Goal: Contribute content: Contribute content

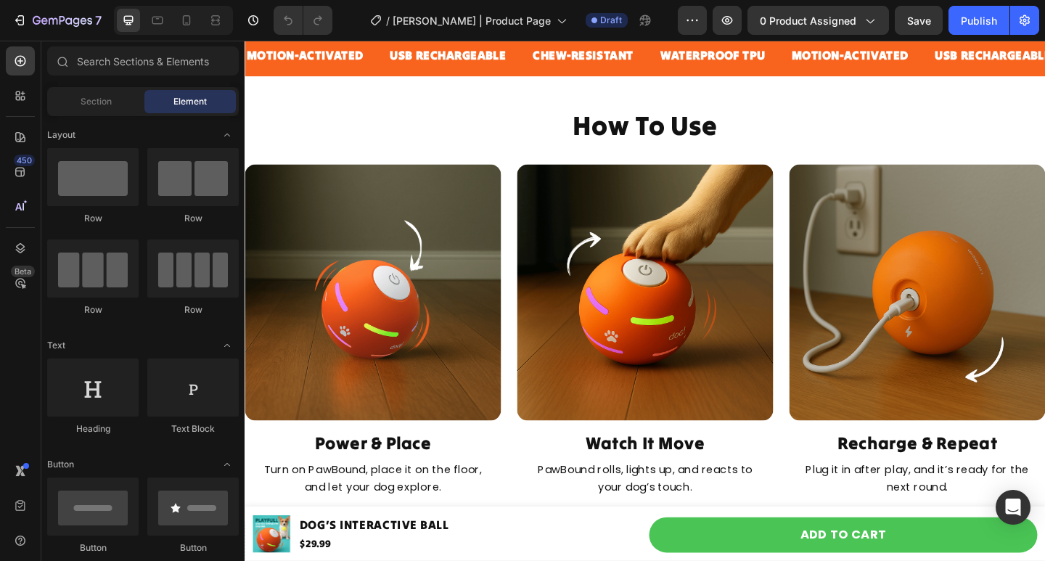
scroll to position [3708, 0]
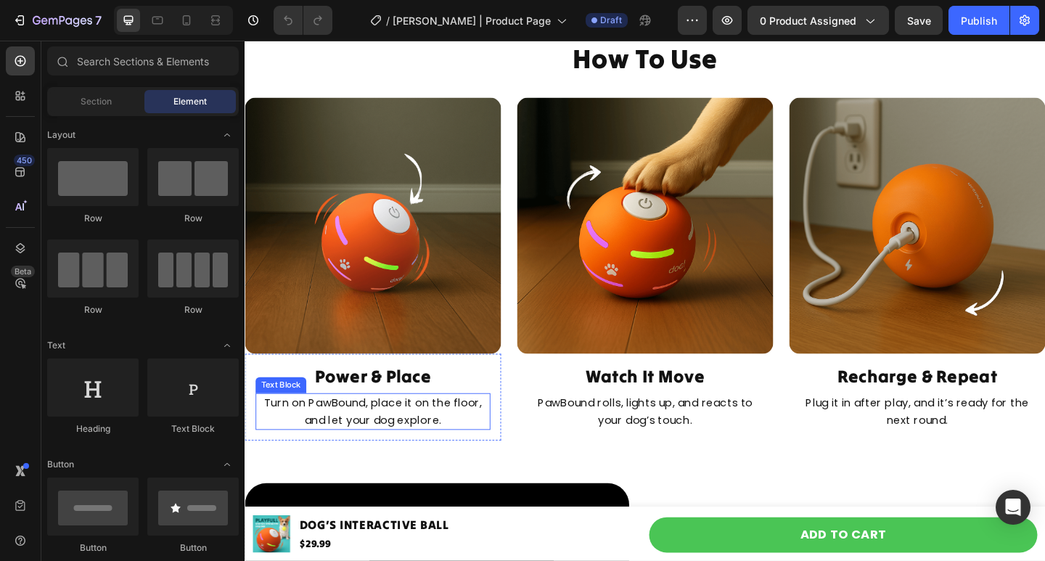
click at [351, 434] on p "Turn on PawBound, place it on the floor, and let your dog explore." at bounding box center [384, 444] width 253 height 37
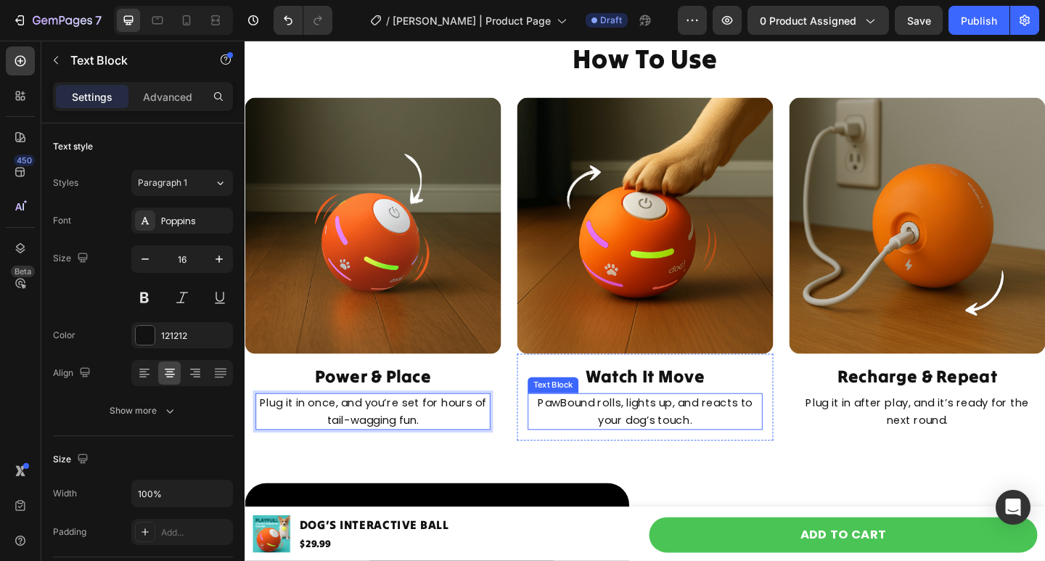
click at [673, 441] on p "PawBound rolls, lights up, and reacts to your dog’s touch." at bounding box center [680, 444] width 253 height 37
click at [673, 442] on p "PawBound rolls, lights up, and reacts to your dog’s touch." at bounding box center [680, 444] width 253 height 37
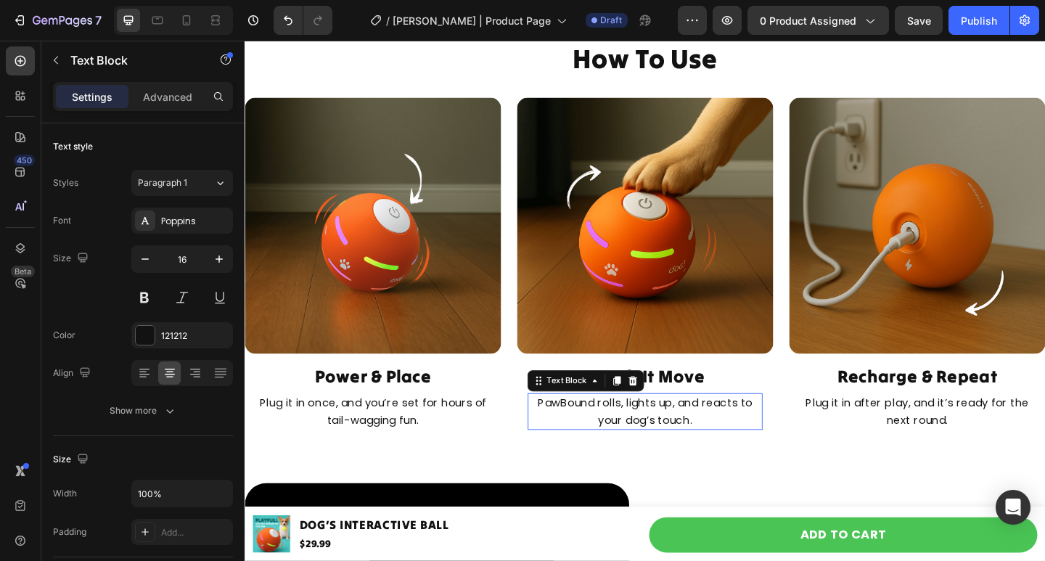
click at [673, 442] on p "PawBound rolls, lights up, and reacts to your dog’s touch." at bounding box center [680, 444] width 253 height 37
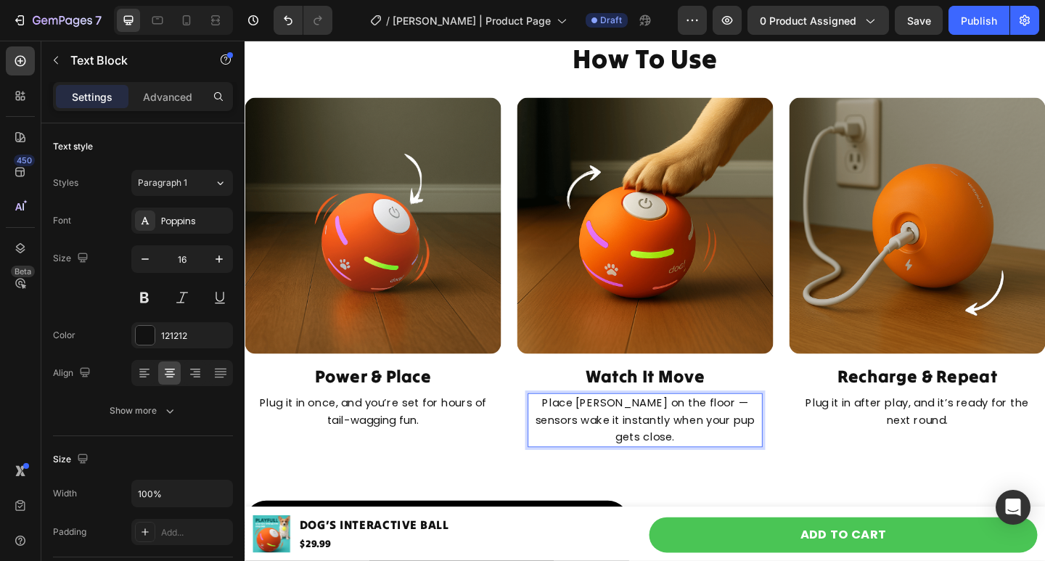
click at [781, 449] on p "Place [PERSON_NAME] on the floor — sensors wake it instantly when your pup gets…" at bounding box center [680, 454] width 253 height 56
click at [967, 406] on h2 "Recharge & Repeat" at bounding box center [975, 405] width 255 height 25
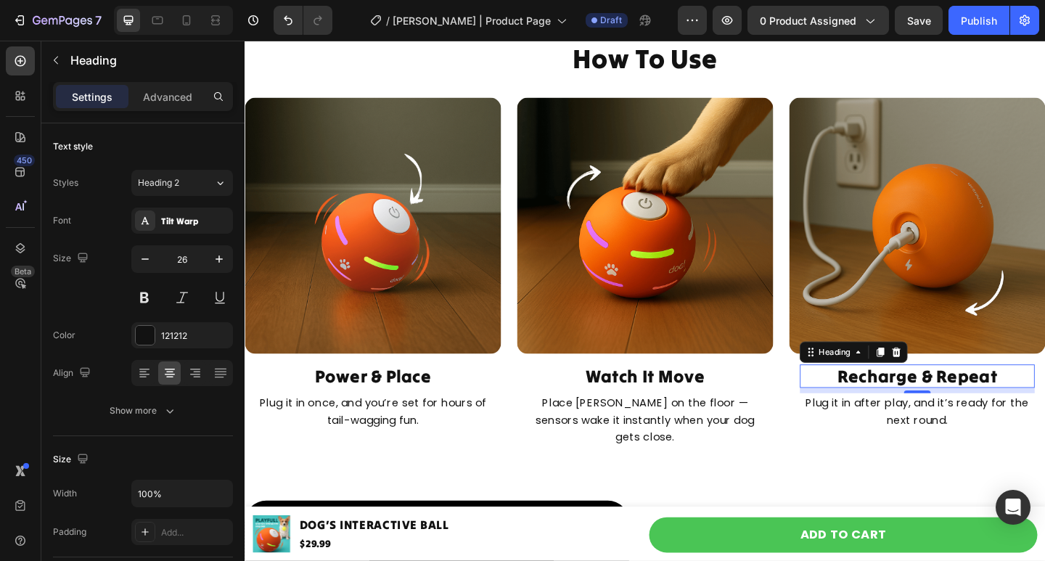
click at [967, 406] on h2 "Recharge & Repeat" at bounding box center [975, 405] width 255 height 25
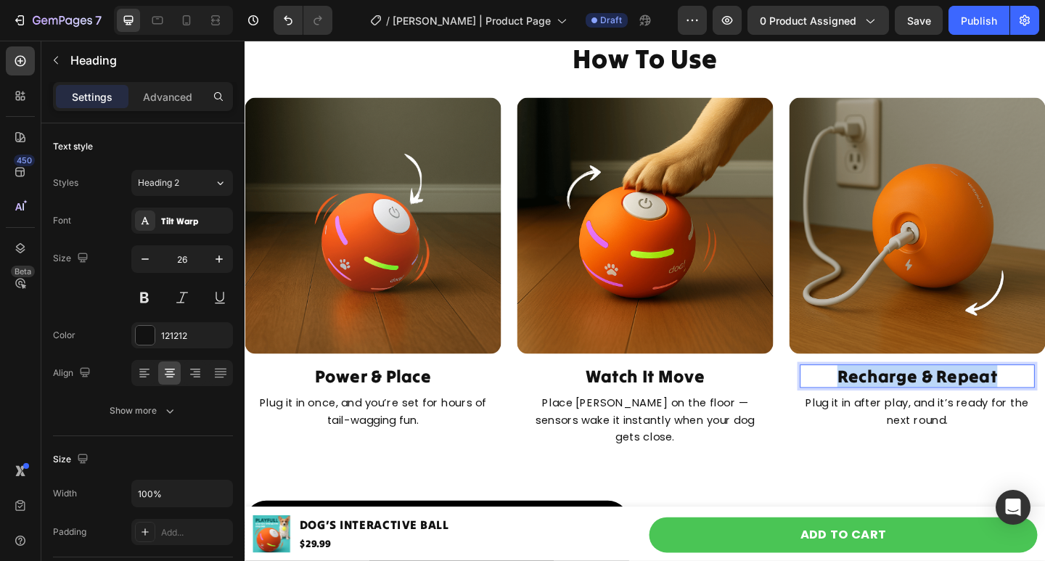
click at [967, 406] on p "Recharge & Repeat" at bounding box center [976, 406] width 253 height 22
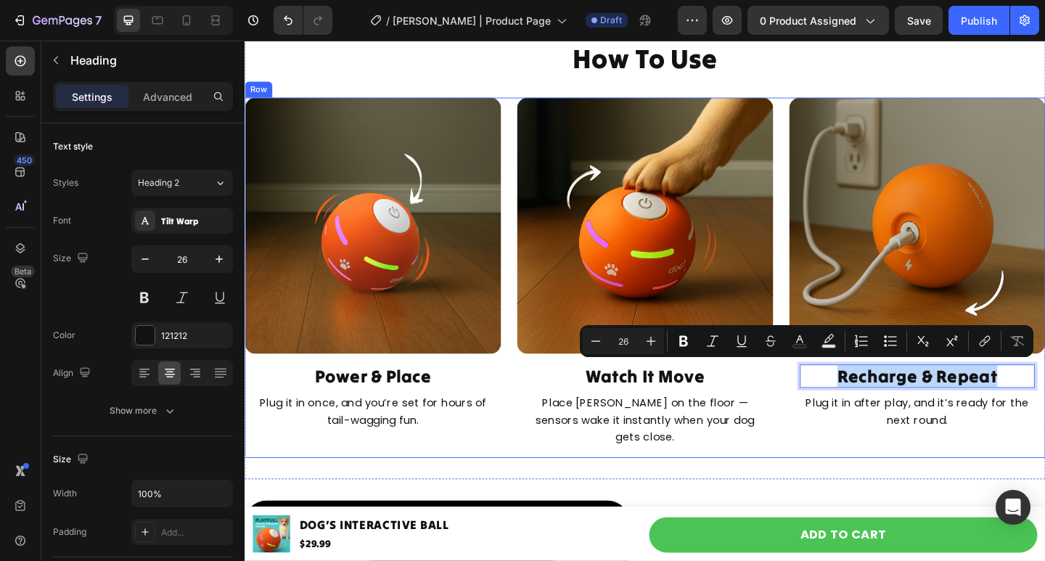
click at [868, 478] on div "Image Recharge & Repeat Heading 8 Plug it in after play, and it’s ready for the…" at bounding box center [976, 299] width 279 height 392
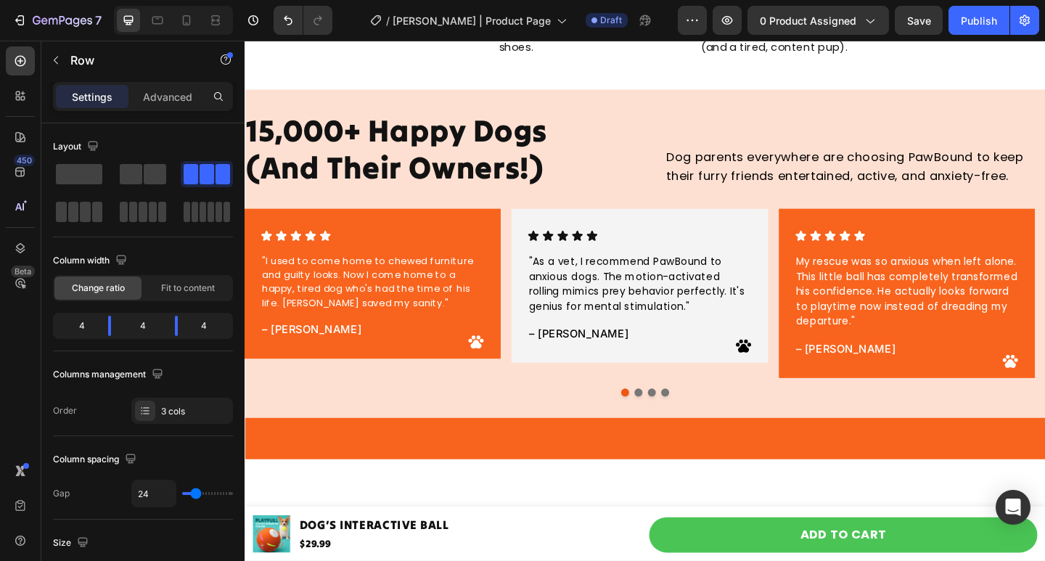
scroll to position [2738, 0]
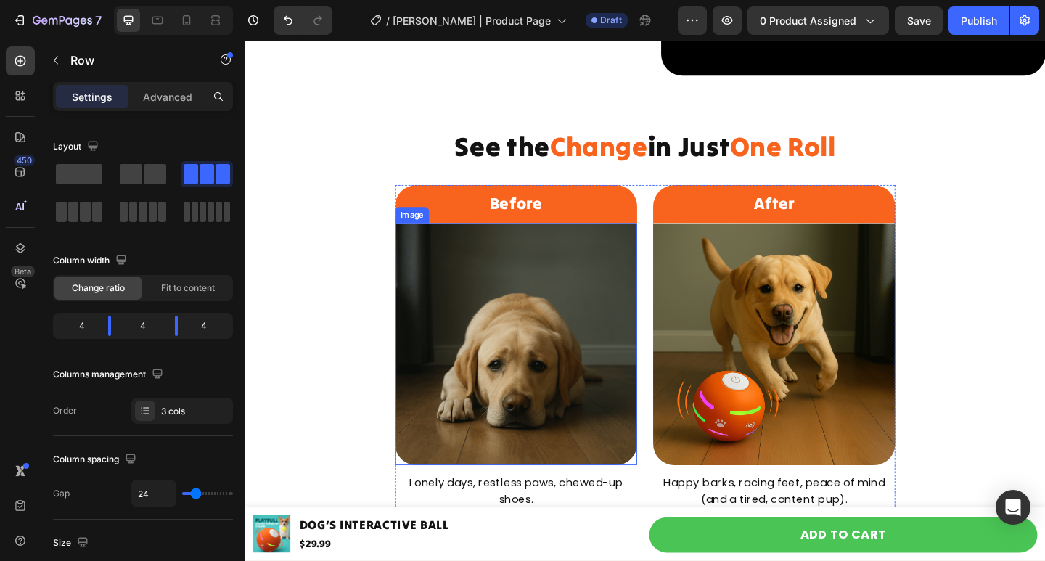
click at [530, 359] on img at bounding box center [539, 370] width 263 height 263
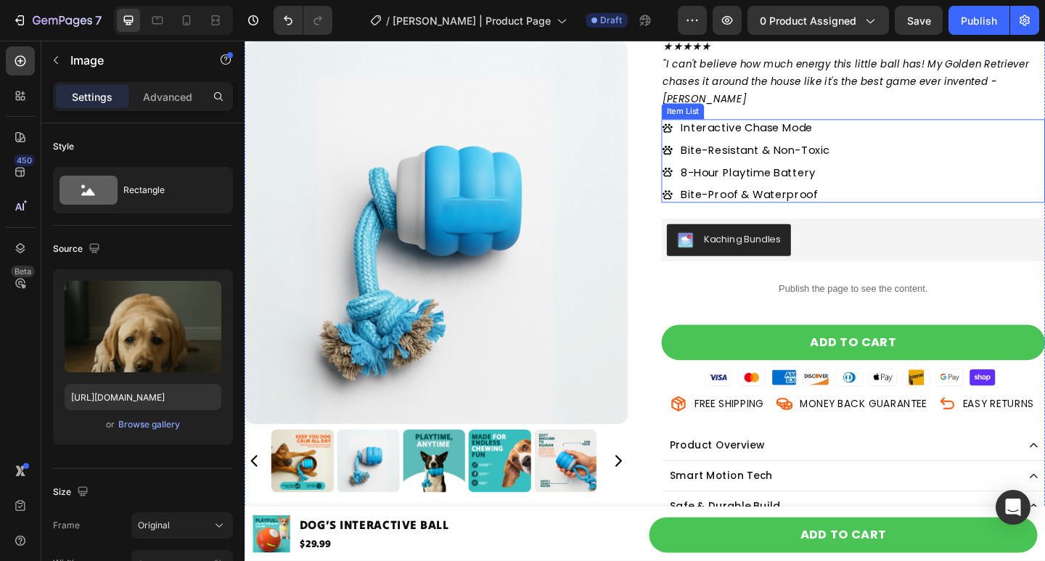
scroll to position [416, 0]
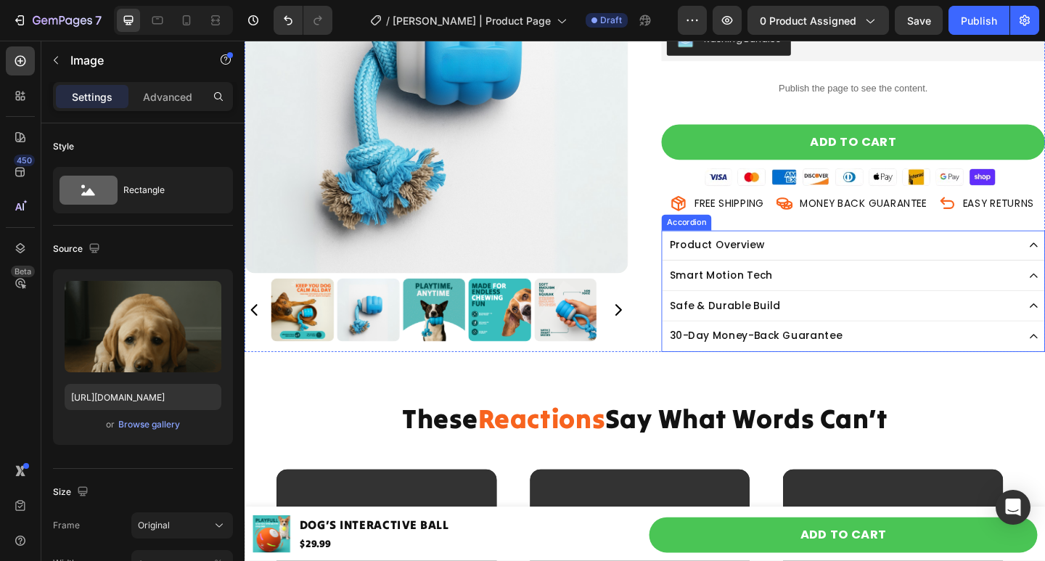
click at [1044, 261] on div "Product Overview" at bounding box center [907, 263] width 416 height 33
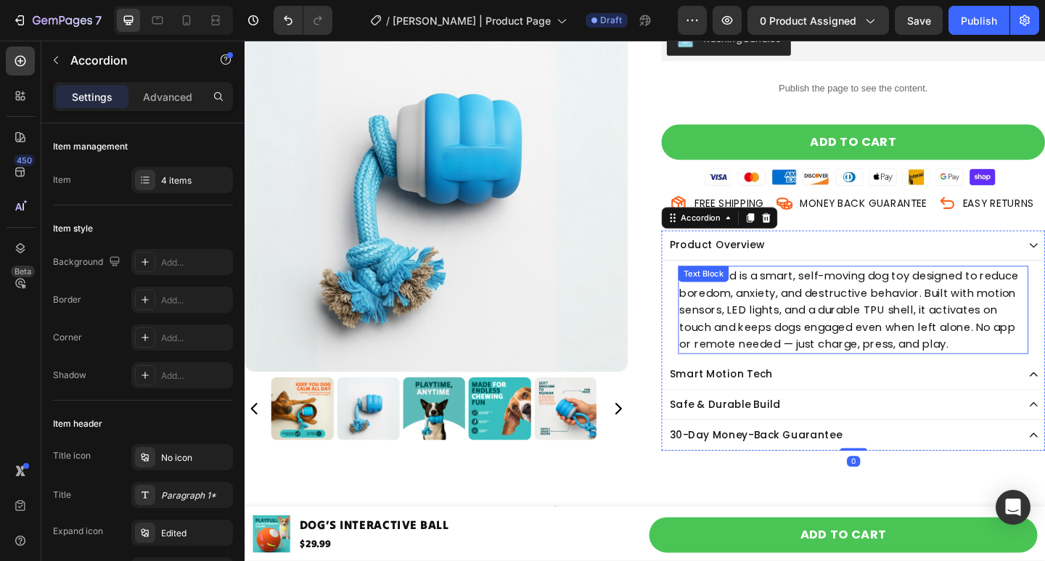
click at [790, 317] on p "PawBound is a smart, self-moving dog toy designed to reduce boredom, anxiety, a…" at bounding box center [907, 333] width 378 height 93
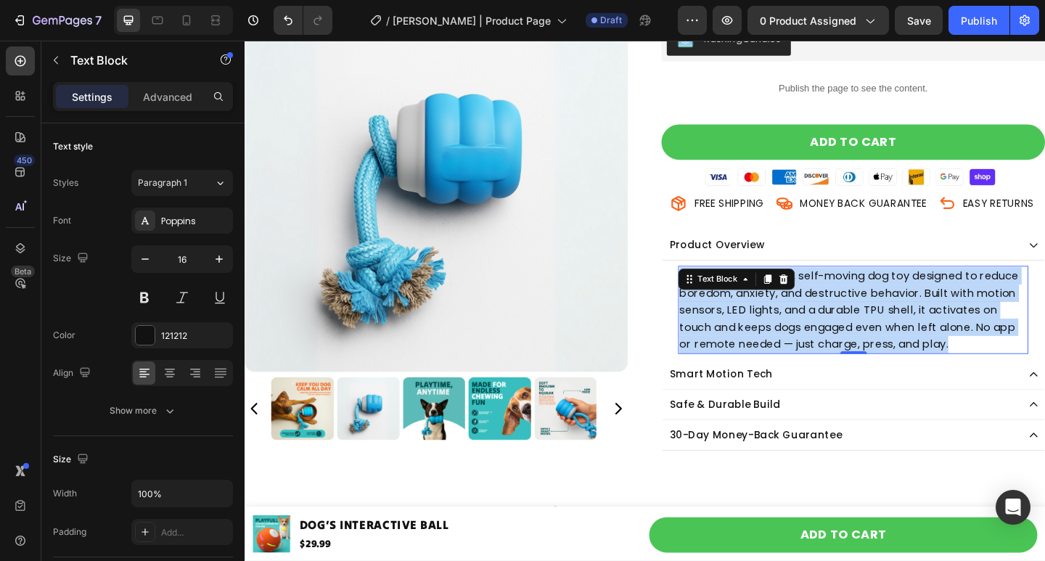
click at [790, 317] on p "PawBound is a smart, self-moving dog toy designed to reduce boredom, anxiety, a…" at bounding box center [907, 333] width 378 height 93
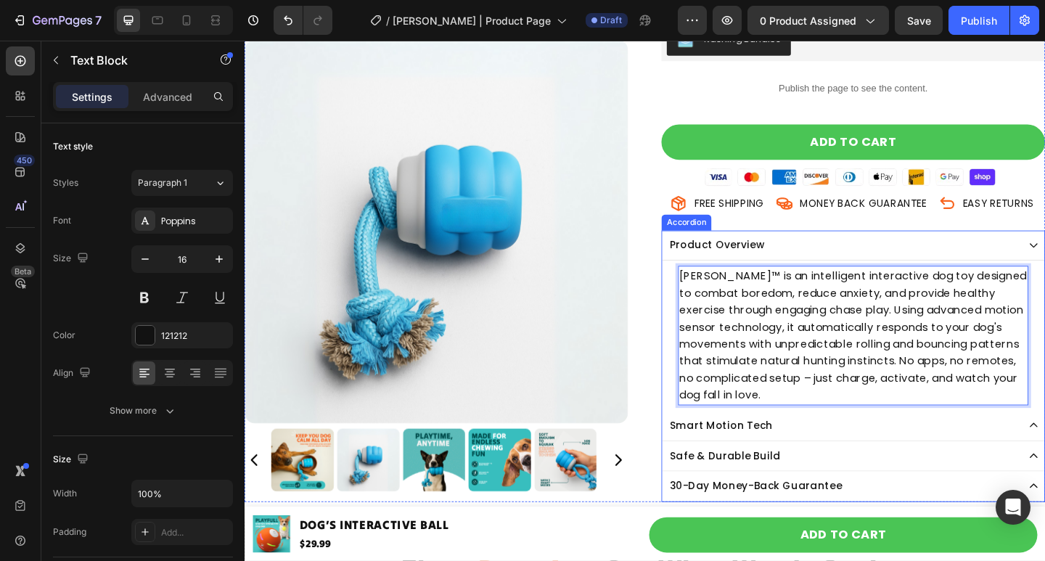
click at [1036, 455] on div "Smart Motion Tech" at bounding box center [895, 459] width 381 height 21
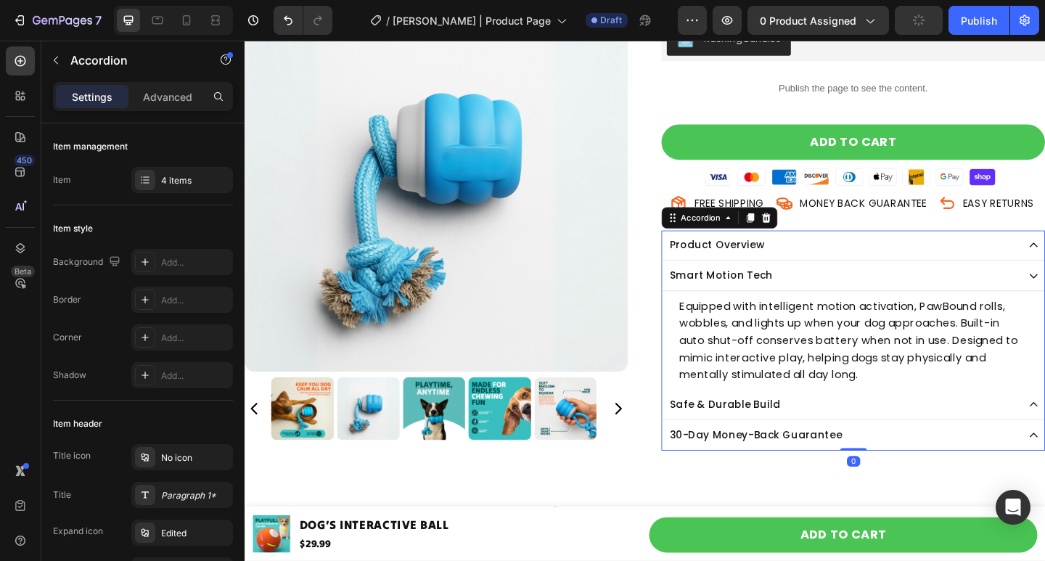
click at [744, 293] on p "Smart Motion Tech" at bounding box center [763, 296] width 112 height 17
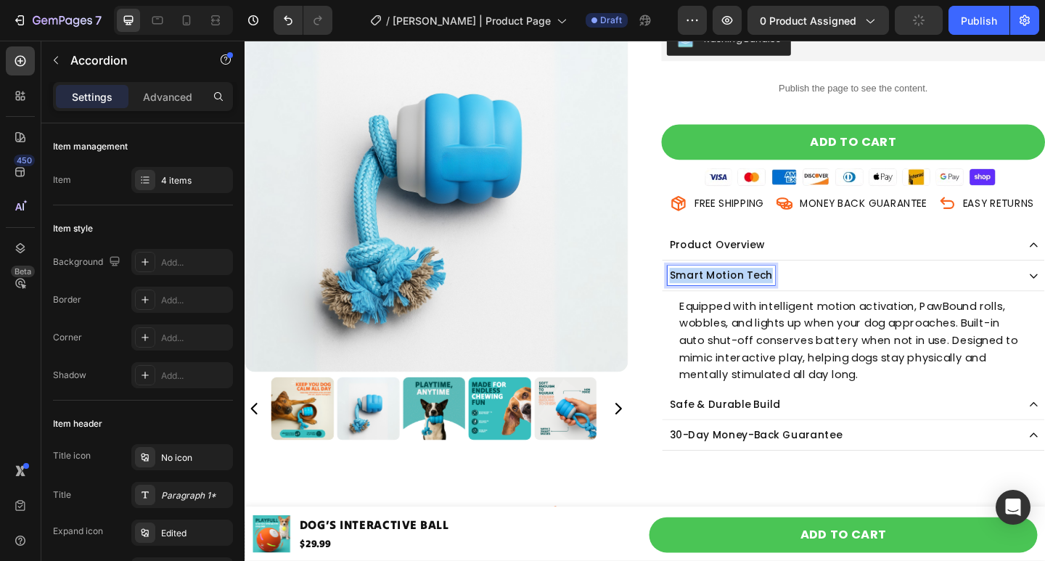
click at [744, 293] on p "Smart Motion Tech" at bounding box center [763, 296] width 112 height 17
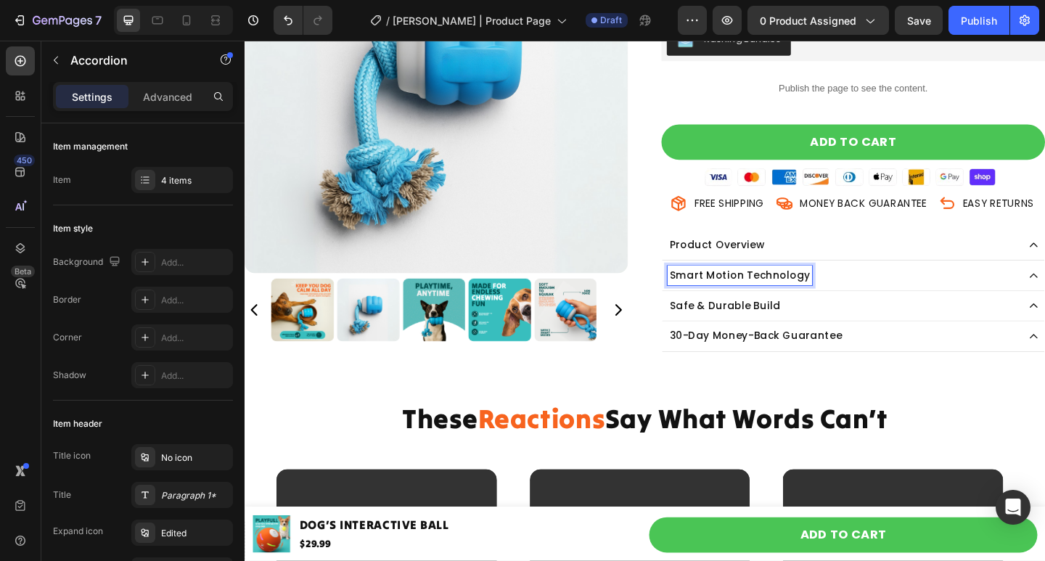
click at [1044, 356] on div "30-Day Money-Back Guarantee" at bounding box center [907, 362] width 416 height 33
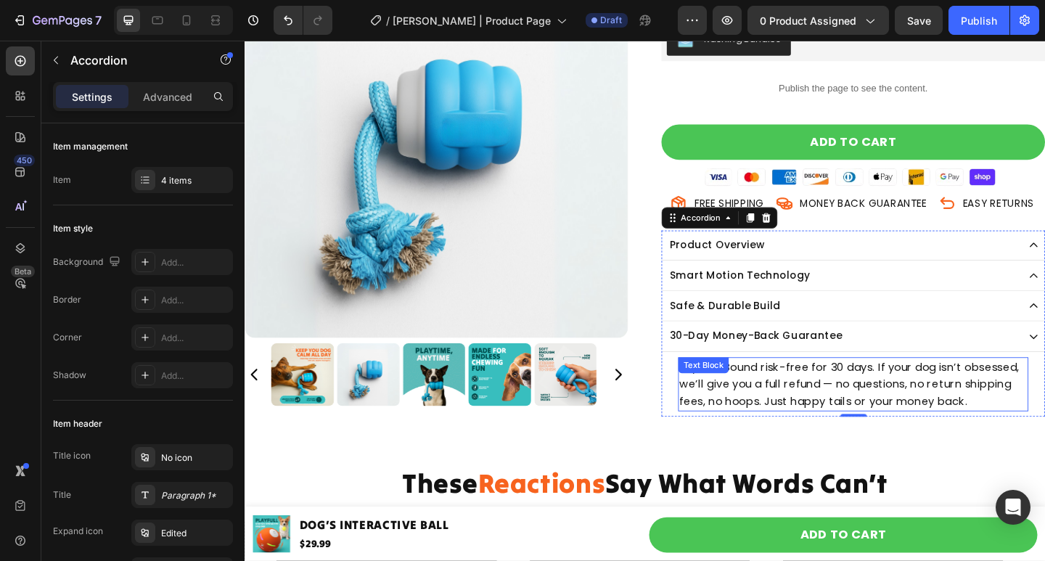
click at [825, 410] on p "Try PawBound risk-free for 30 days. If your dog isn’t obsessed, we’ll give you …" at bounding box center [907, 415] width 378 height 56
click at [825, 410] on div "Try PawBound risk-free for 30 days. If your dog isn’t obsessed, we’ll give you …" at bounding box center [906, 414] width 381 height 59
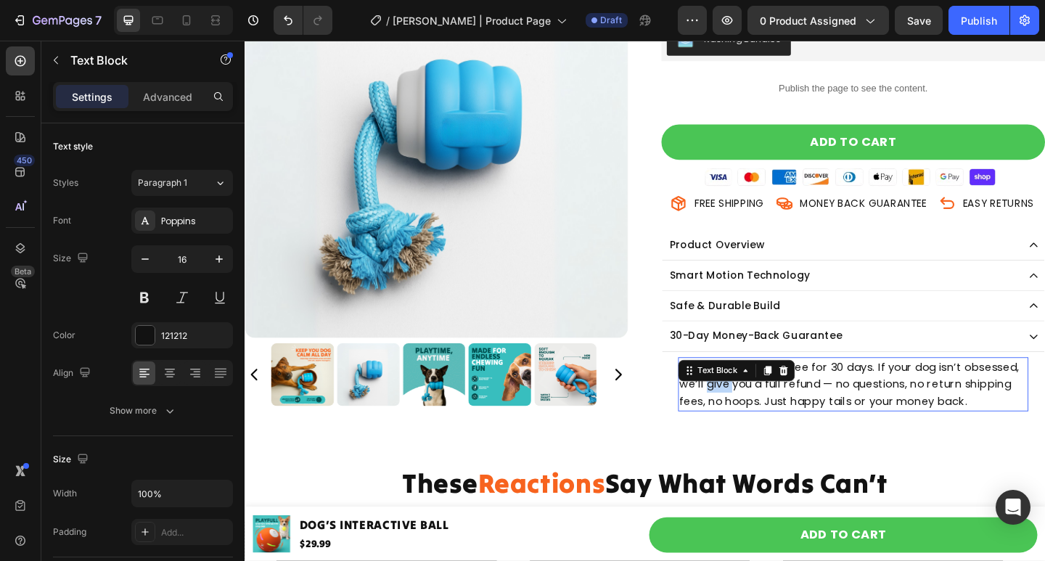
click at [825, 410] on div "Text Block" at bounding box center [779, 399] width 127 height 23
click at [854, 421] on p "Try PawBound risk-free for 30 days. If your dog isn’t obsessed, we’ll give you …" at bounding box center [907, 415] width 378 height 56
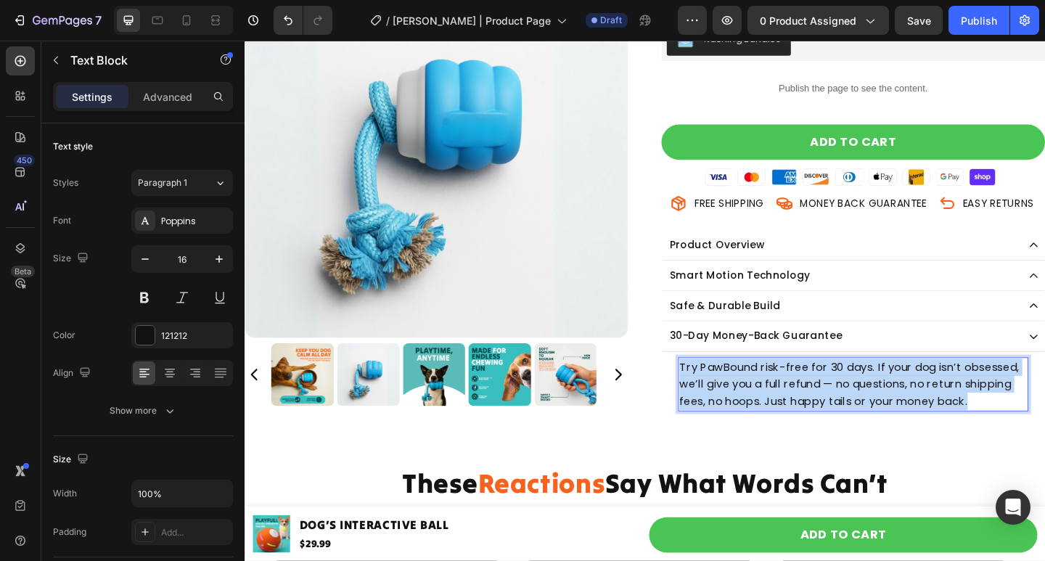
click at [854, 421] on p "Try PawBound risk-free for 30 days. If your dog isn’t obsessed, we’ll give you …" at bounding box center [907, 415] width 378 height 56
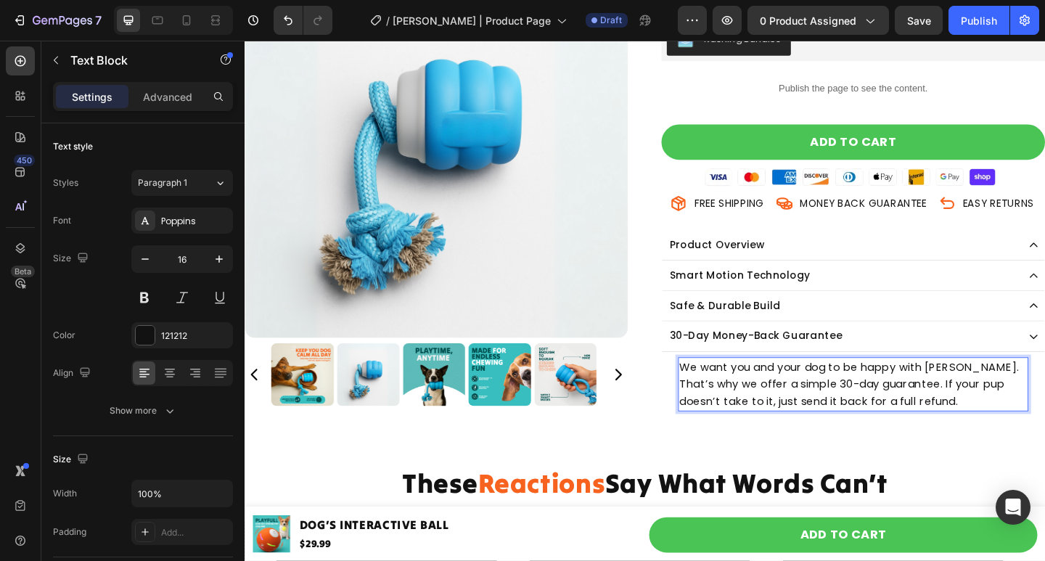
click at [1044, 412] on p "We want you and your dog to be happy with [PERSON_NAME]. That’s why we offer a …" at bounding box center [907, 415] width 378 height 56
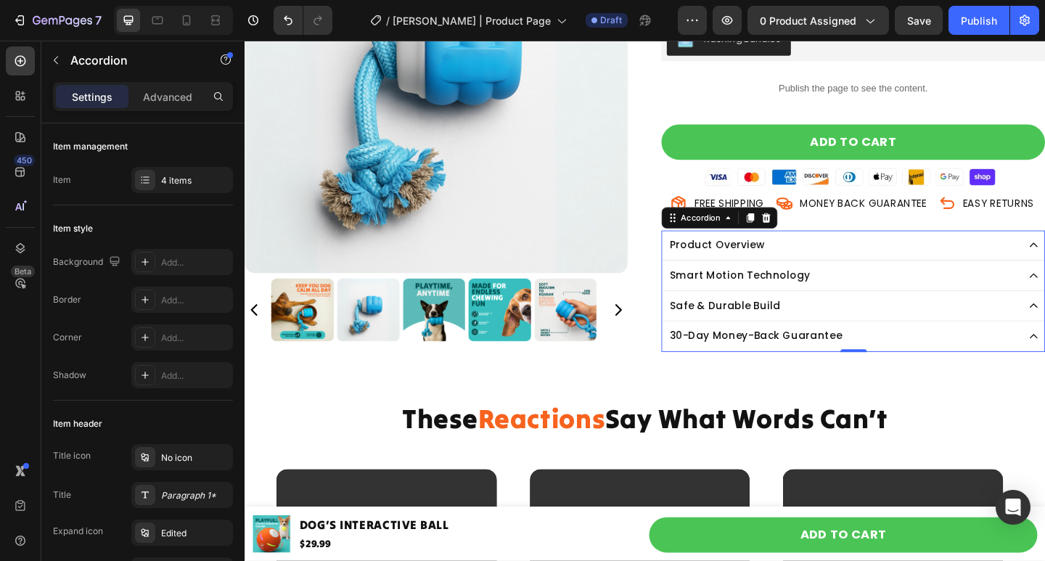
click at [853, 300] on div "Smart Motion Technology" at bounding box center [895, 296] width 381 height 21
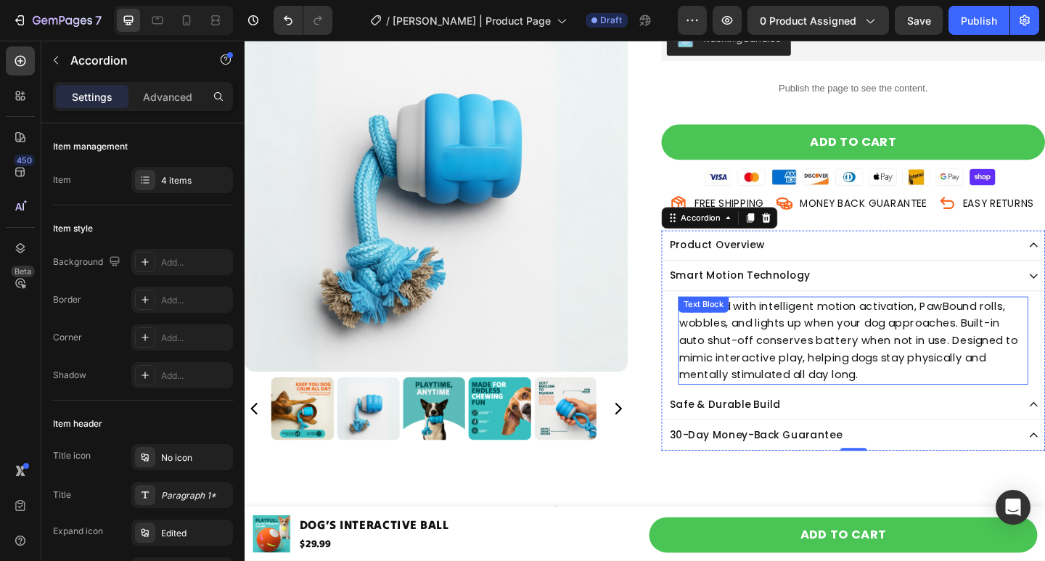
click at [825, 348] on p "Equipped with intelligent motion activation, PawBound rolls, wobbles, and light…" at bounding box center [907, 367] width 378 height 93
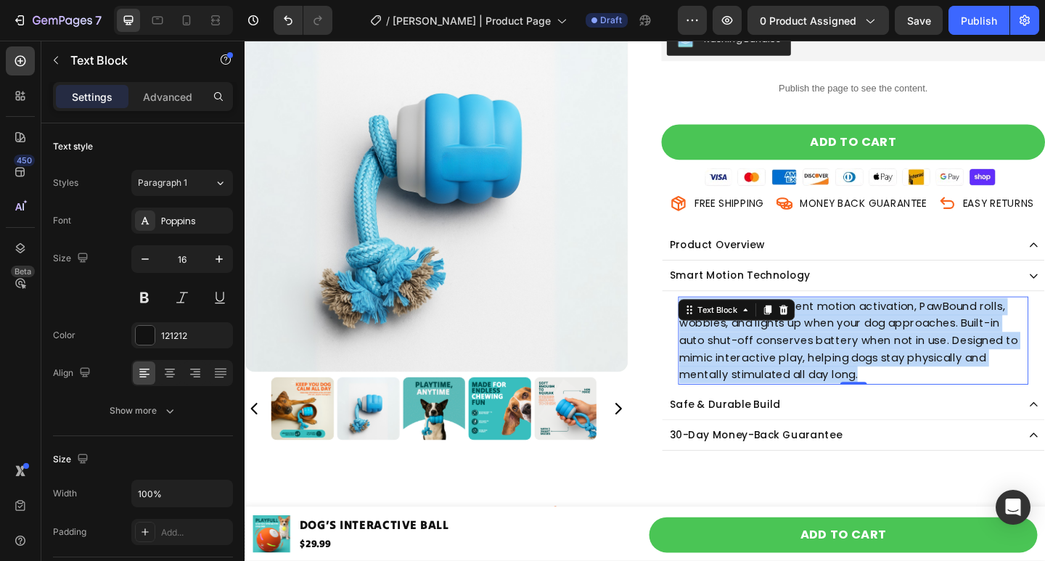
click at [825, 348] on p "Equipped with intelligent motion activation, PawBound rolls, wobbles, and light…" at bounding box center [907, 367] width 378 height 93
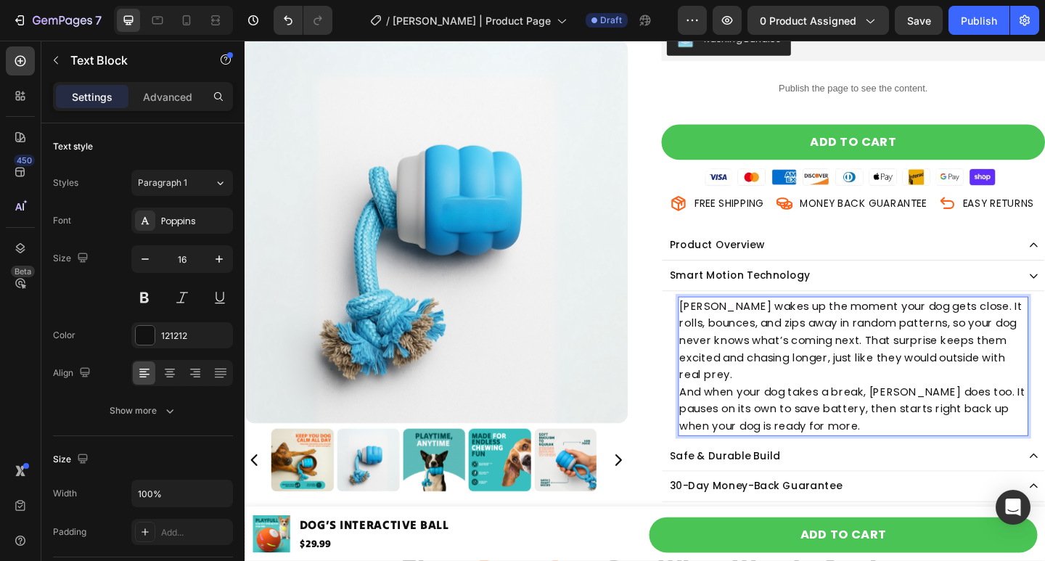
click at [725, 419] on p "And when your dog takes a break, [PERSON_NAME] does too. It pauses on its own t…" at bounding box center [907, 442] width 378 height 56
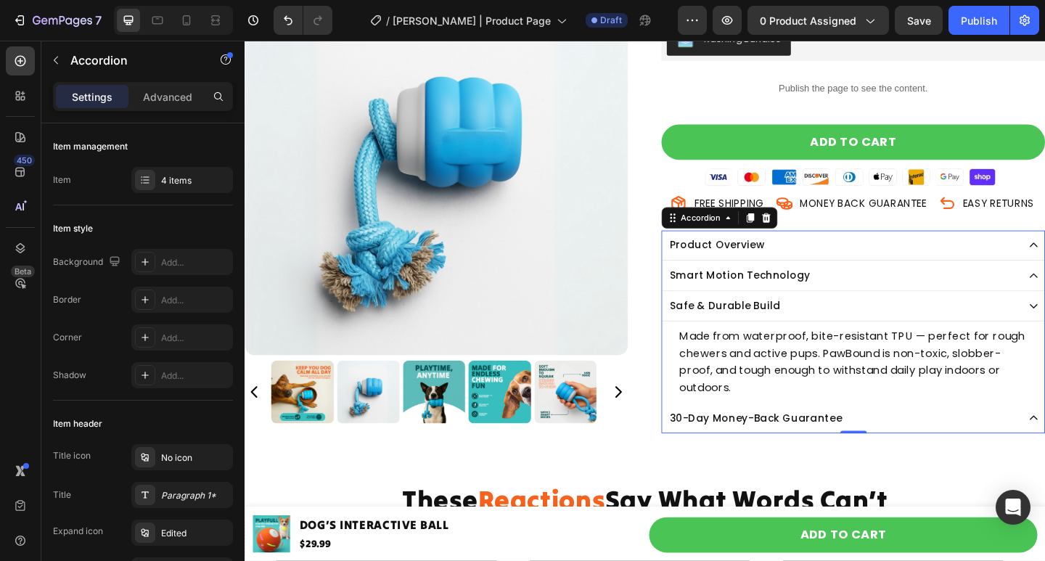
click at [816, 381] on p "Made from waterproof, bite-resistant TPU — perfect for rough chewers and active…" at bounding box center [907, 390] width 378 height 74
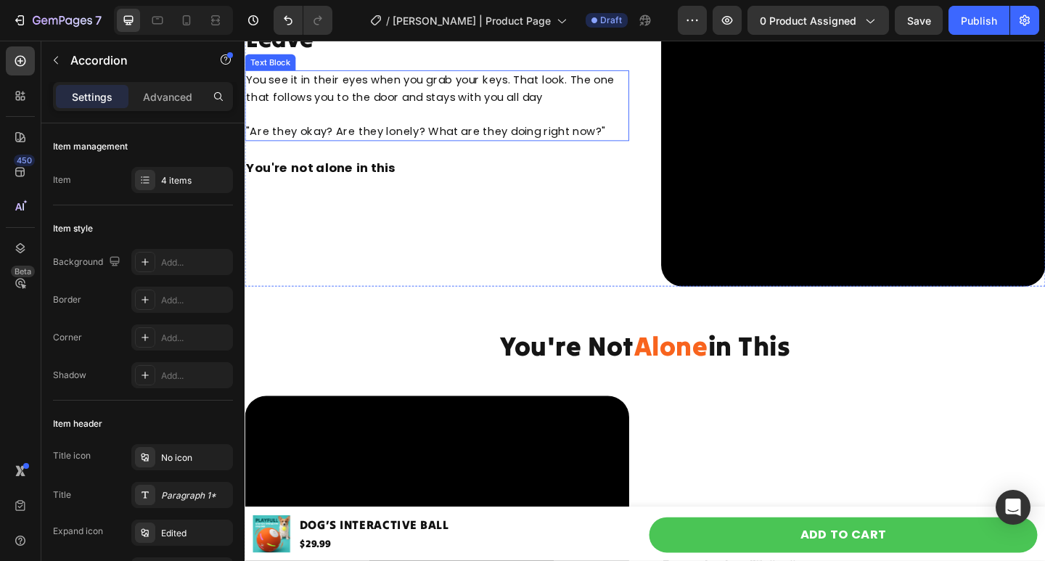
scroll to position [1379, 0]
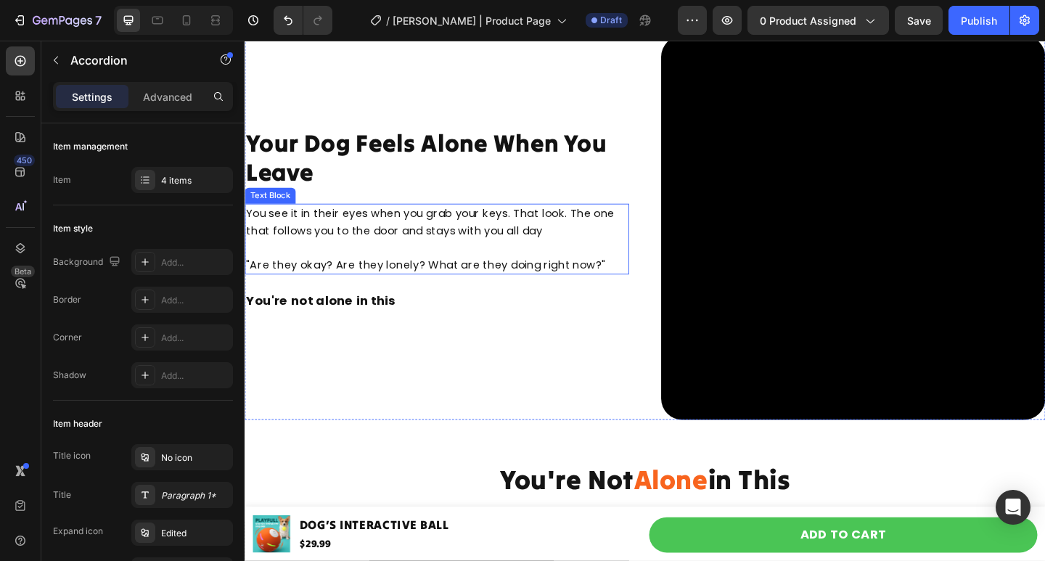
click at [381, 276] on p ""Are they okay? Are they lonely? What are they doing right now?"" at bounding box center [453, 285] width 415 height 19
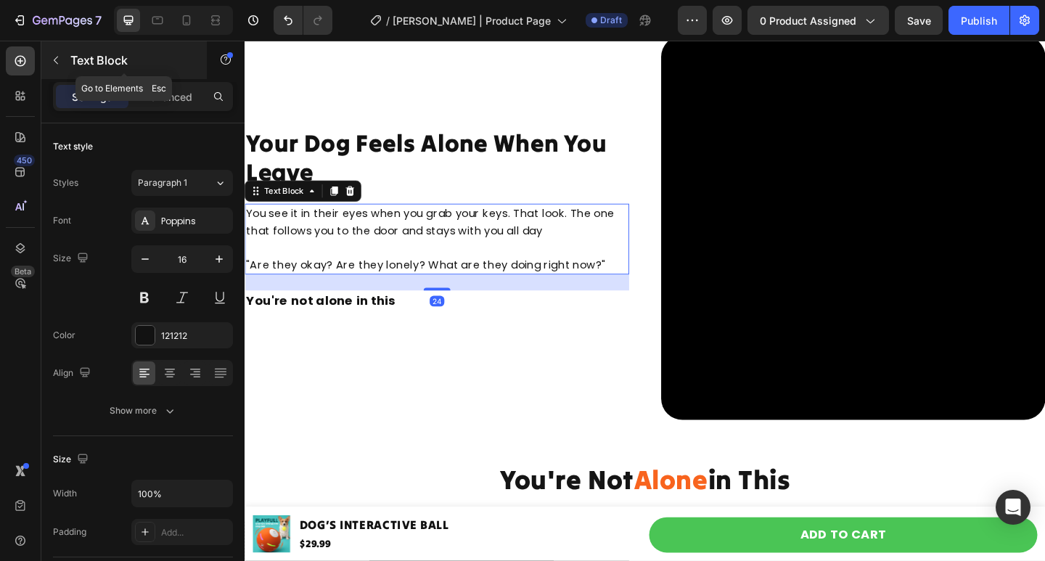
click at [58, 57] on icon "button" at bounding box center [56, 60] width 12 height 12
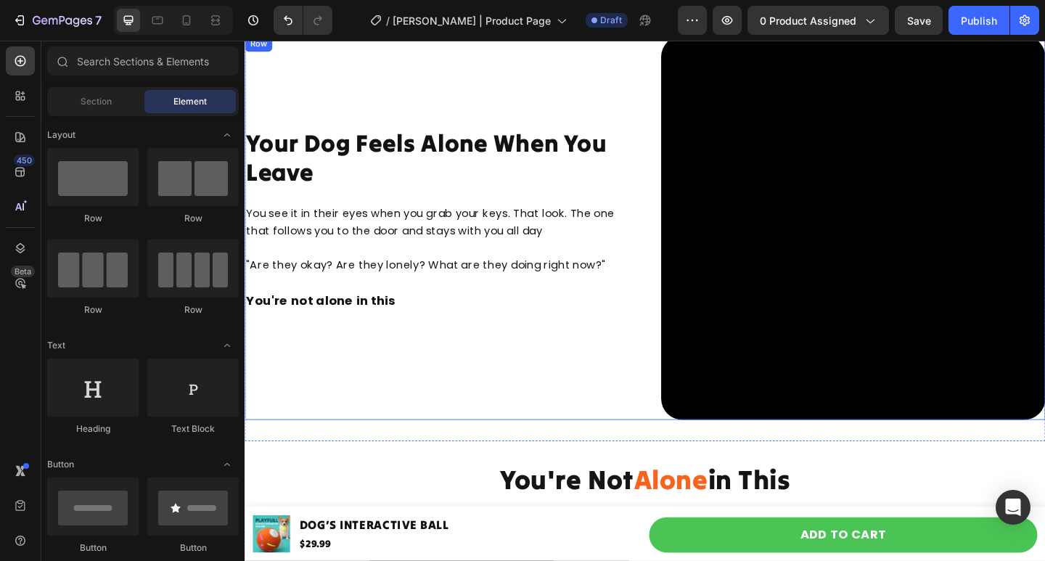
click at [335, 212] on div "Your Dog Feels Alone When You Leave Heading You see it in their eyes when you g…" at bounding box center [454, 245] width 418 height 418
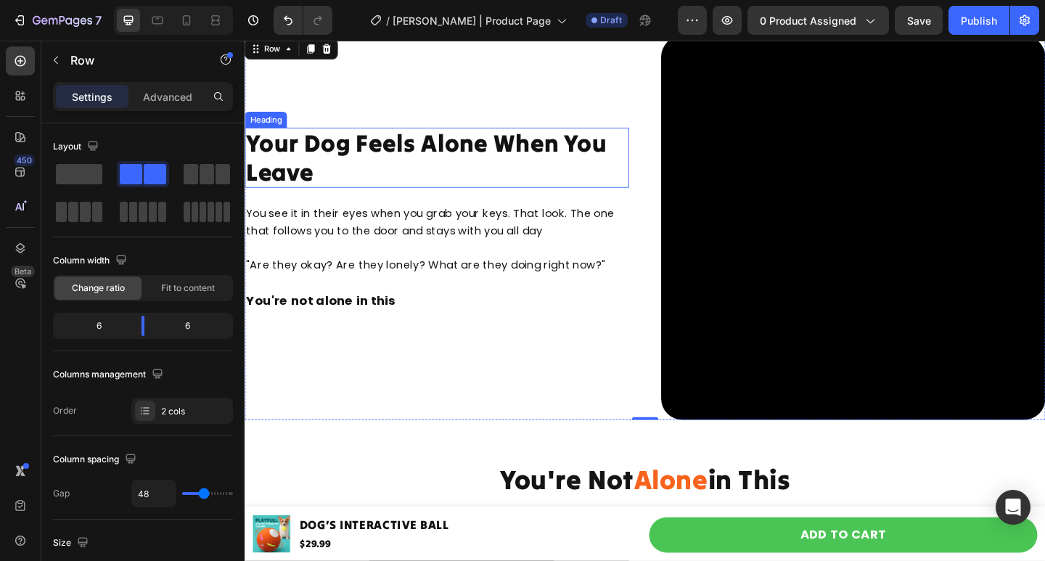
click at [430, 163] on h2 "Your Dog Feels Alone When You Leave" at bounding box center [454, 168] width 418 height 65
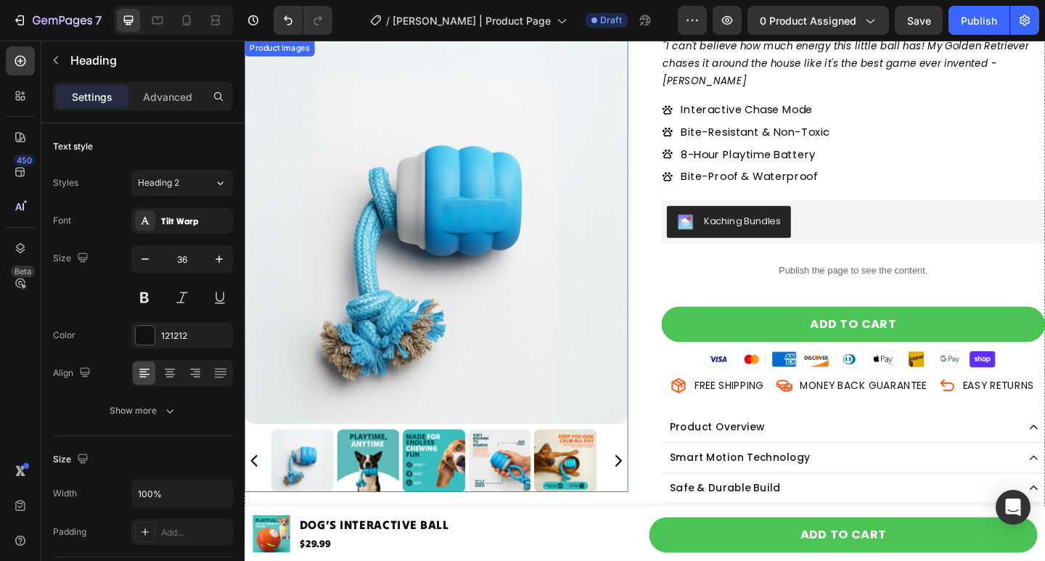
scroll to position [73, 0]
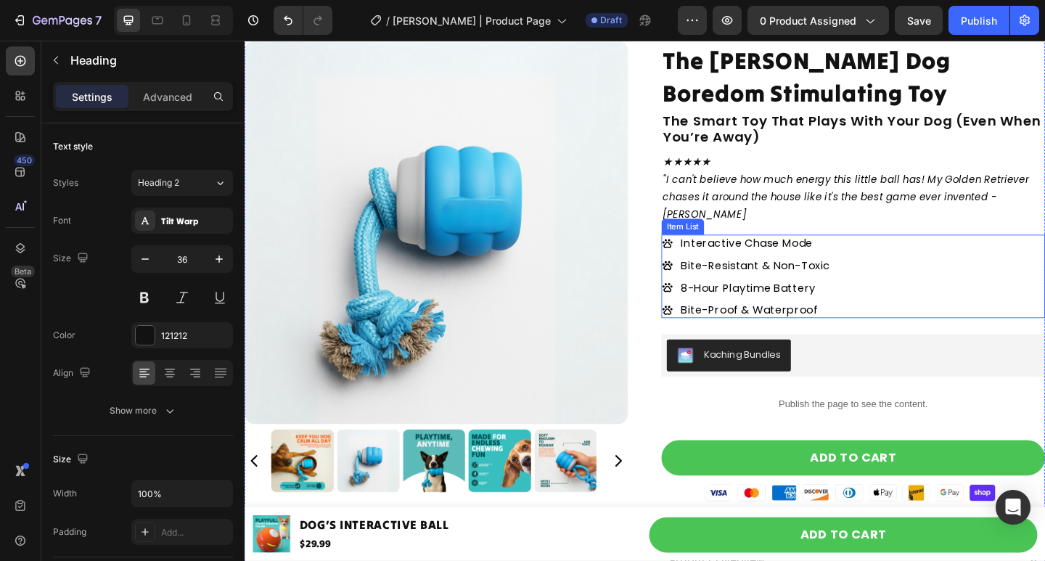
click at [726, 307] on p "8-Hour Playtime Battery" at bounding box center [800, 310] width 162 height 14
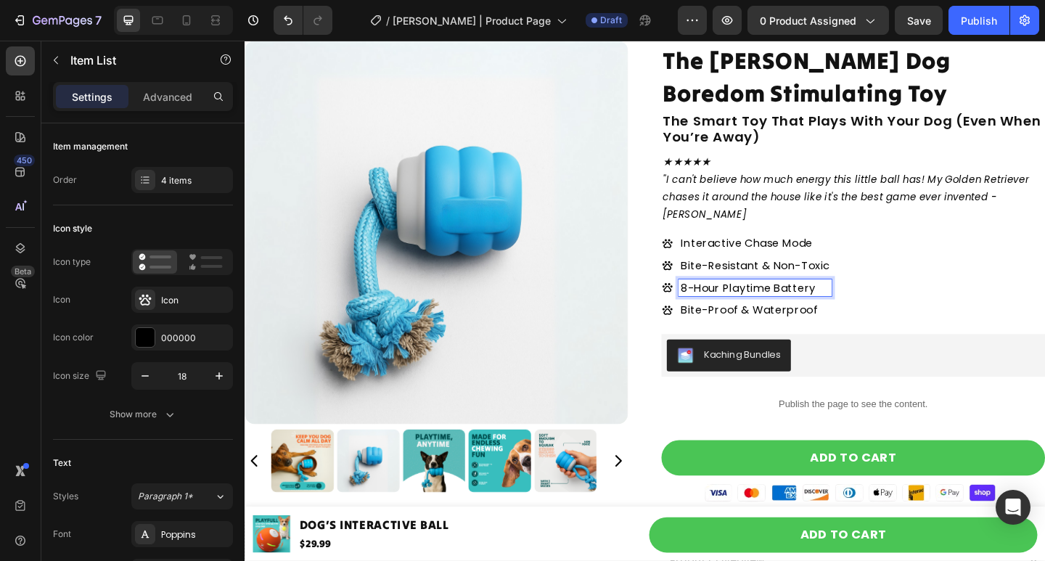
click at [719, 306] on p "8-Hour Playtime Battery" at bounding box center [800, 310] width 162 height 14
click at [908, 295] on div "Interactive Chase Mode Bite-Resistant & Non-Toxic 6-Hour Playtime Battery Bite-…" at bounding box center [906, 297] width 417 height 91
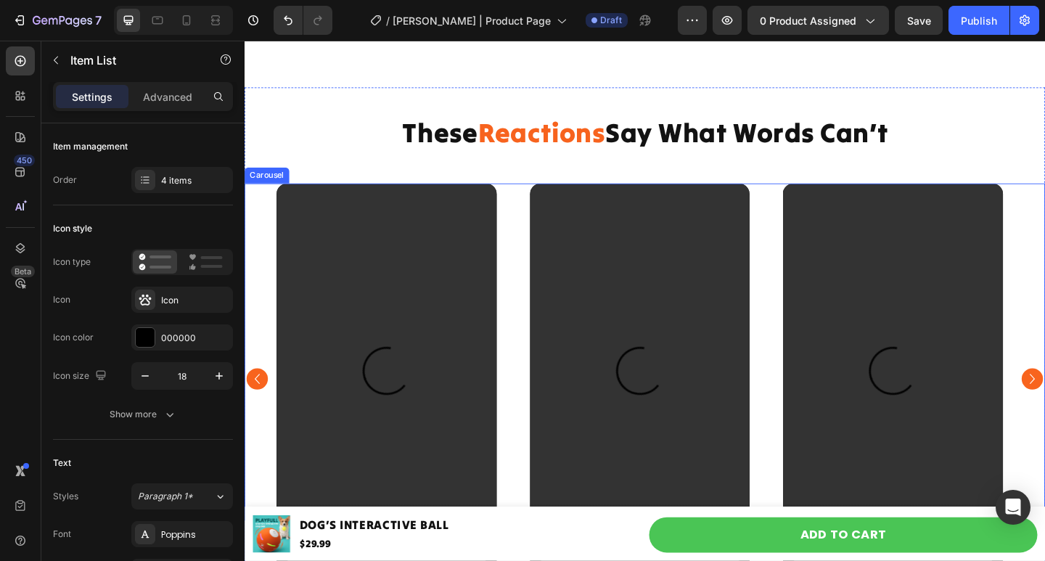
scroll to position [1451, 0]
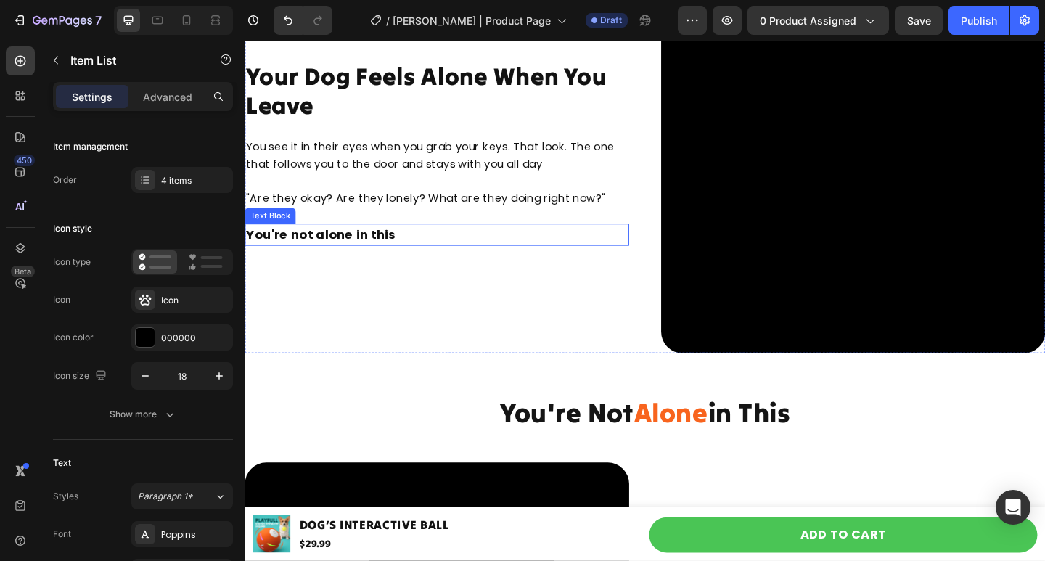
click at [425, 248] on p "You're not alone in this" at bounding box center [453, 252] width 415 height 21
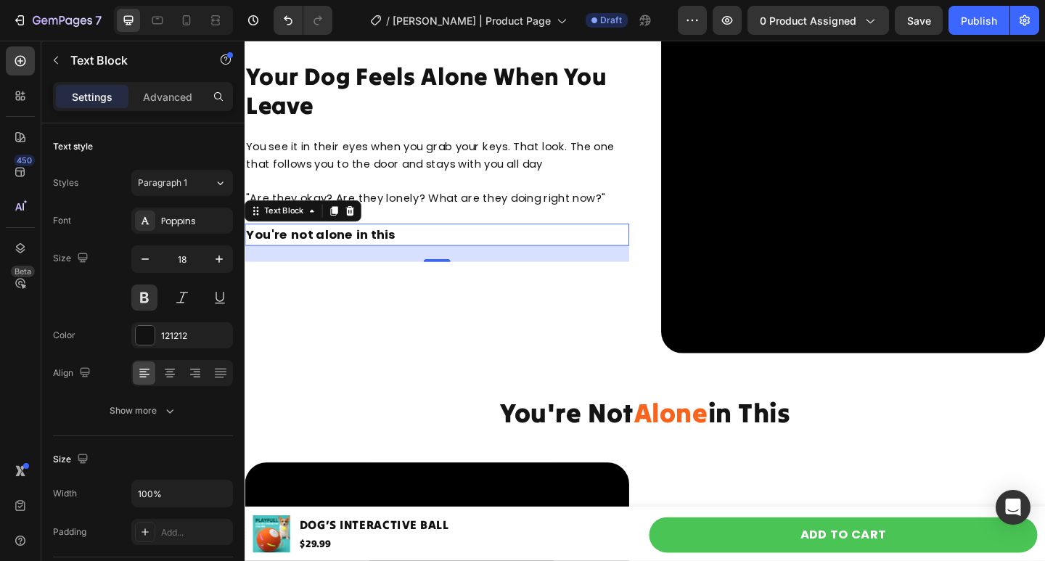
click at [411, 247] on p "You're not alone in this" at bounding box center [453, 252] width 415 height 21
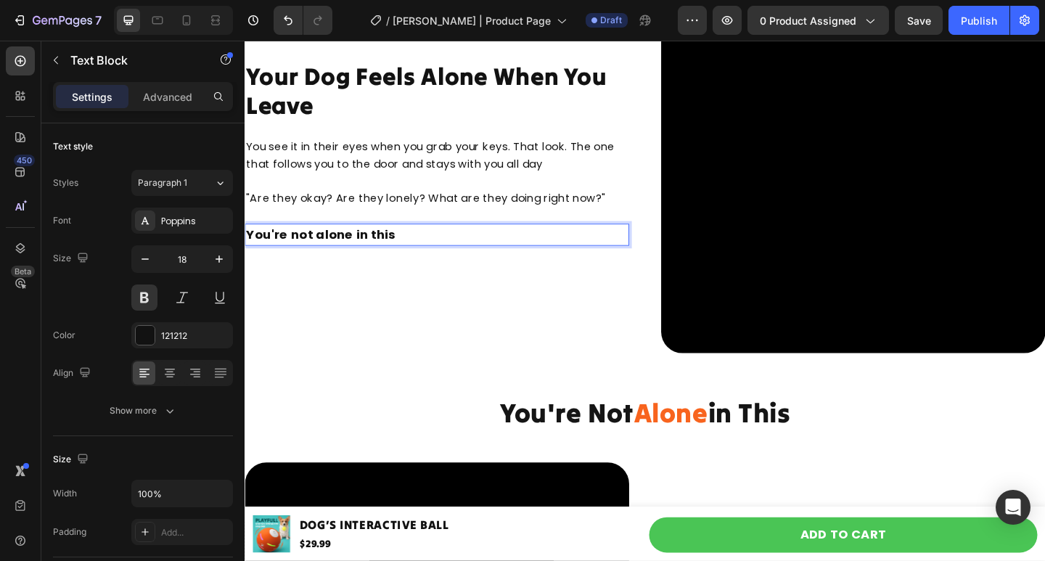
click at [411, 247] on p "You're not alone in this" at bounding box center [453, 252] width 415 height 21
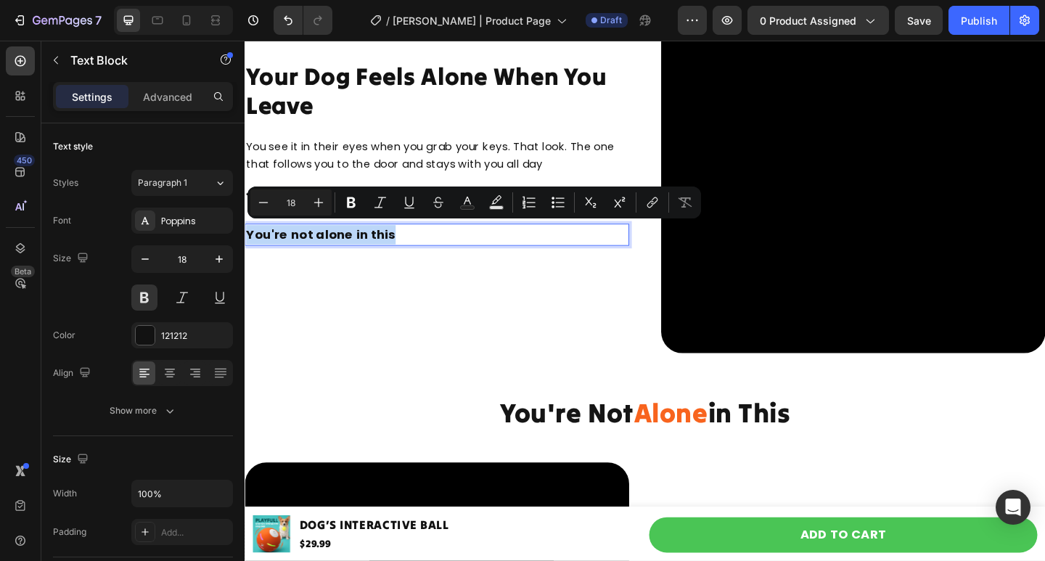
scroll to position [1399, 0]
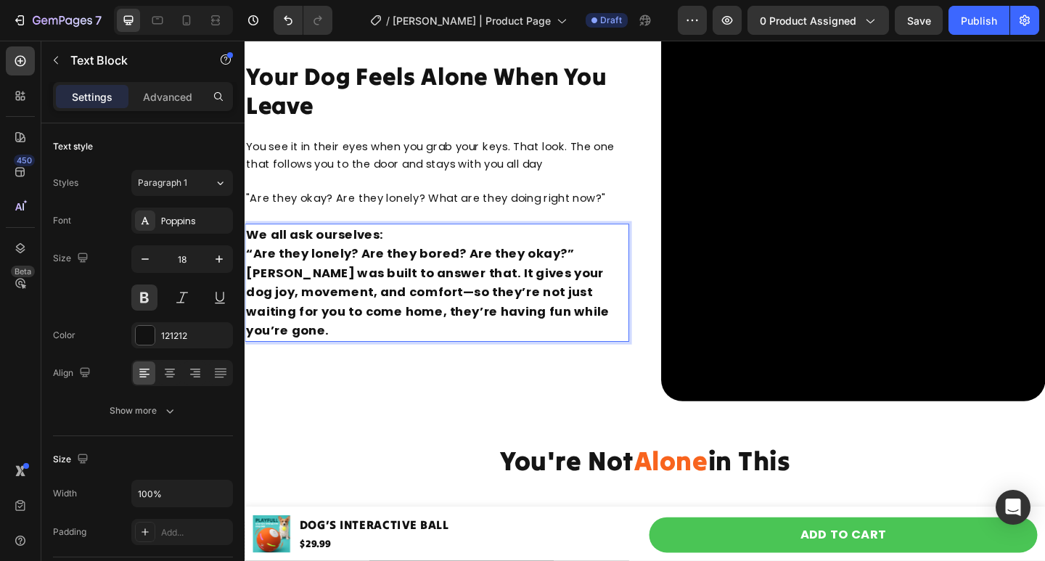
click at [273, 296] on p "[PERSON_NAME] was built to answer that. It gives your dog joy, movement, and co…" at bounding box center [453, 325] width 415 height 83
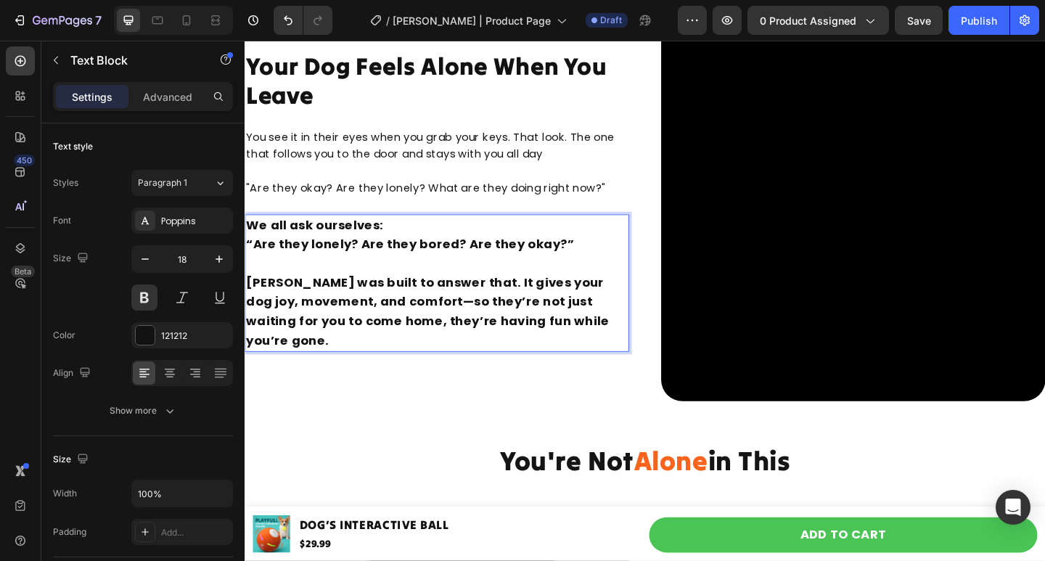
scroll to position [1388, 0]
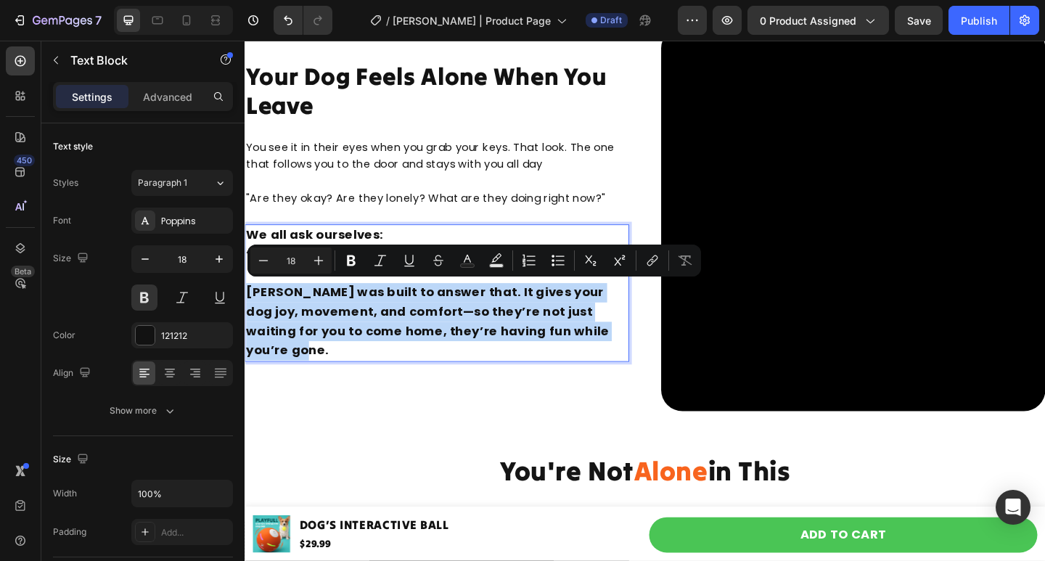
drag, startPoint x: 282, startPoint y: 378, endPoint x: 247, endPoint y: 318, distance: 69.2
click at [247, 318] on p "[PERSON_NAME] was built to answer that. It gives your dog joy, movement, and co…" at bounding box center [453, 346] width 415 height 83
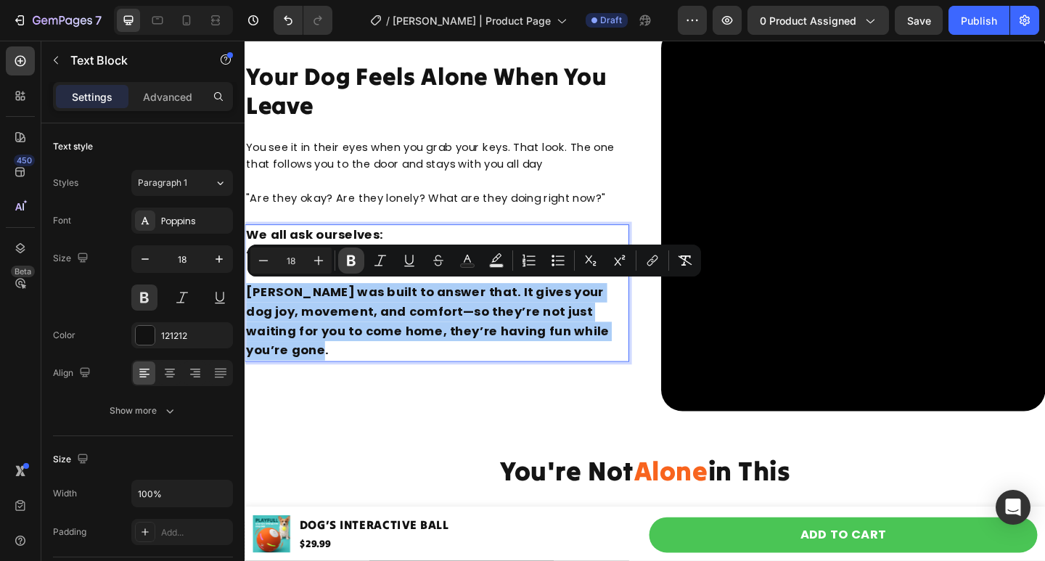
click at [349, 263] on icon "Editor contextual toolbar" at bounding box center [351, 260] width 9 height 11
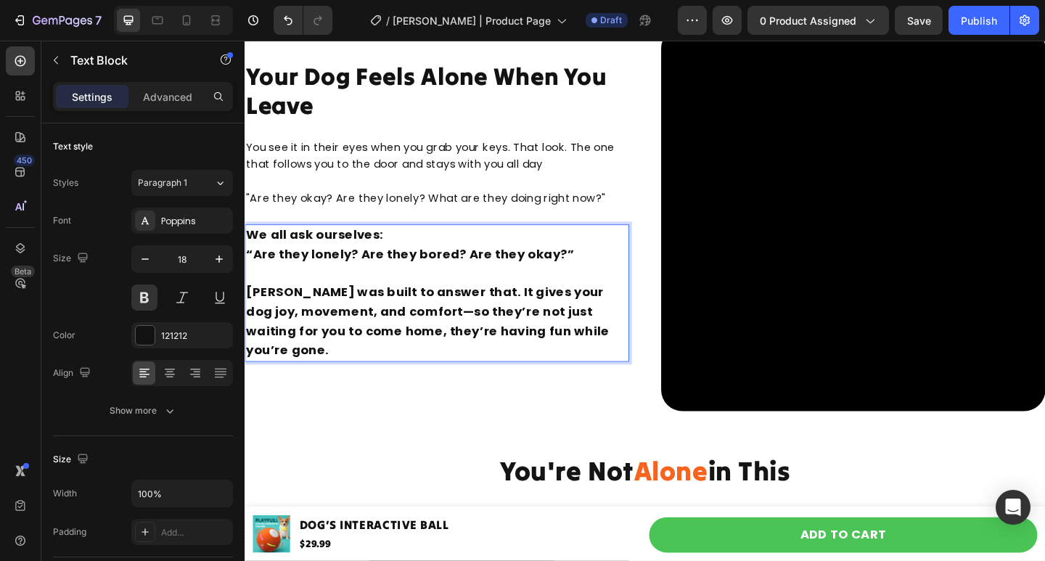
click at [299, 309] on p "[PERSON_NAME] was built to answer that. It gives your dog joy, movement, and co…" at bounding box center [453, 346] width 415 height 83
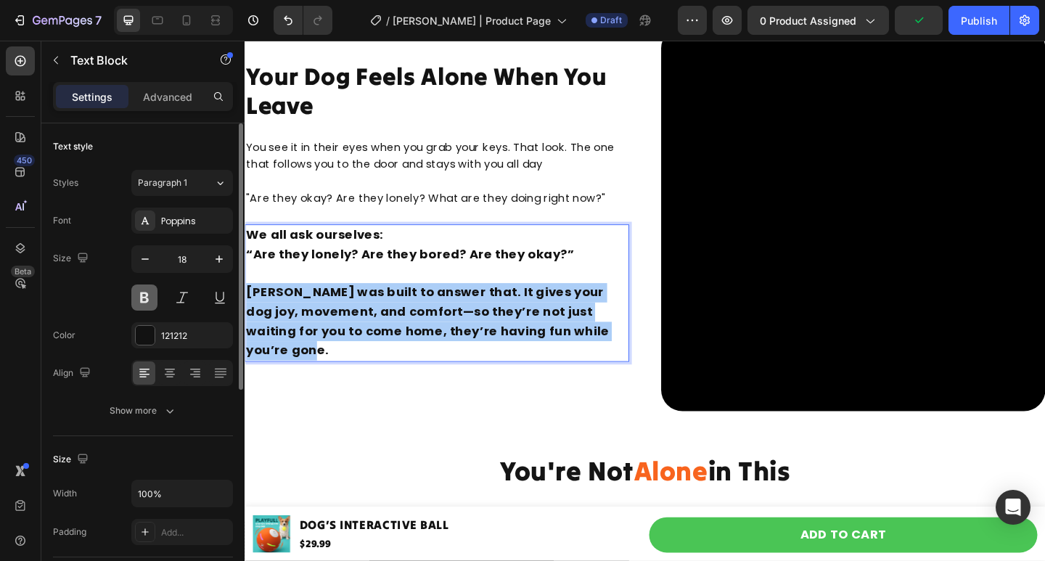
click at [145, 290] on button at bounding box center [144, 297] width 26 height 26
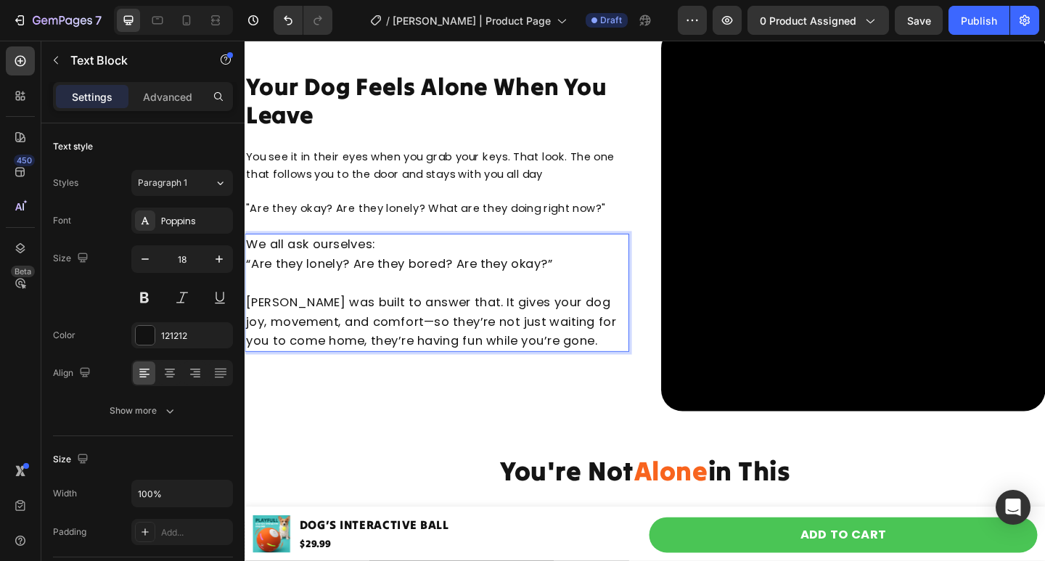
click at [425, 279] on p "We all ask ourselves: “Are they lonely? Are they bored? Are they okay?”" at bounding box center [453, 274] width 415 height 42
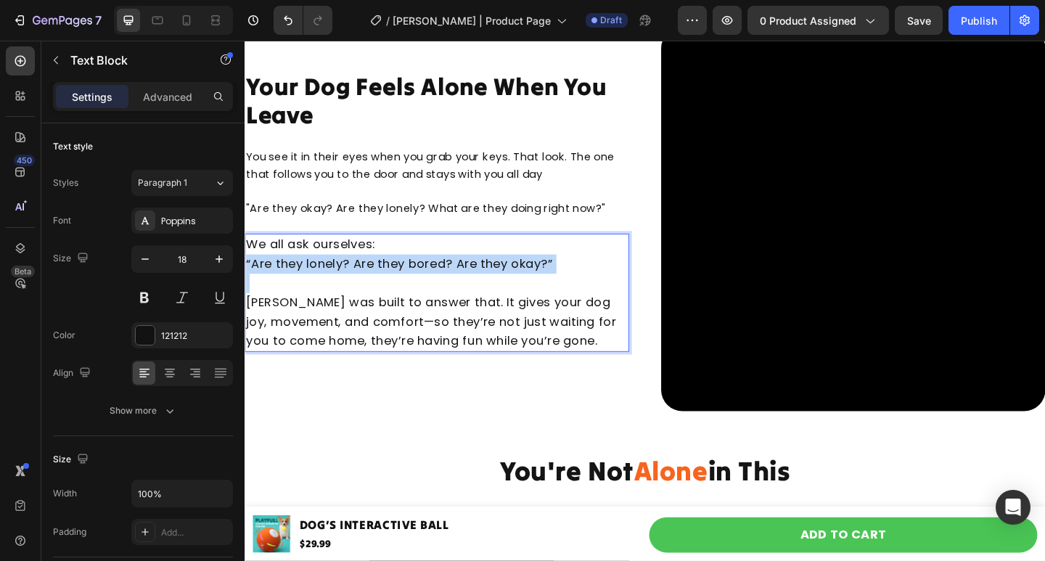
click at [425, 279] on p "We all ask ourselves: “Are they lonely? Are they bored? Are they okay?”" at bounding box center [453, 274] width 415 height 42
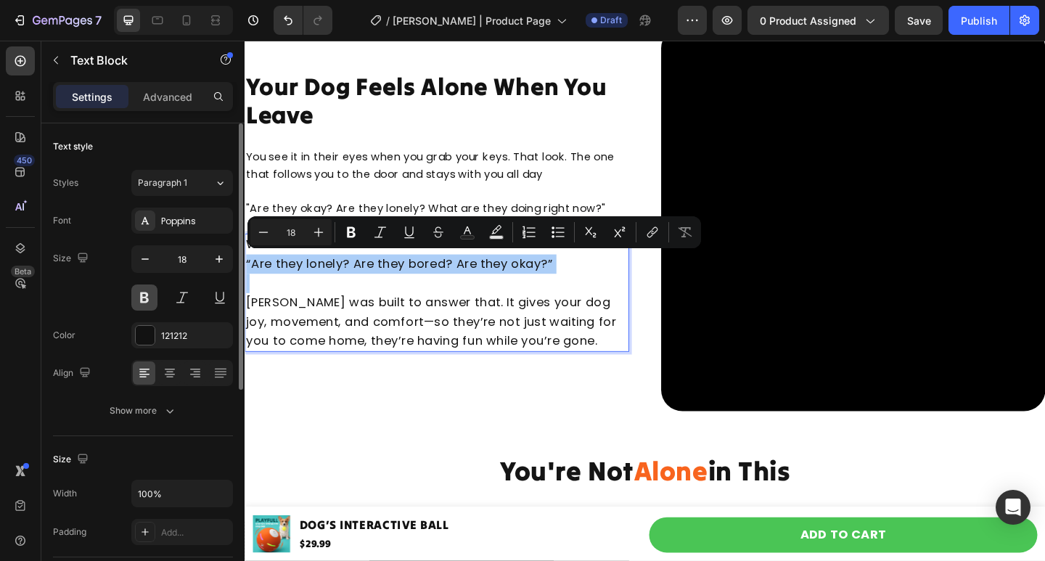
click at [145, 300] on button at bounding box center [144, 297] width 26 height 26
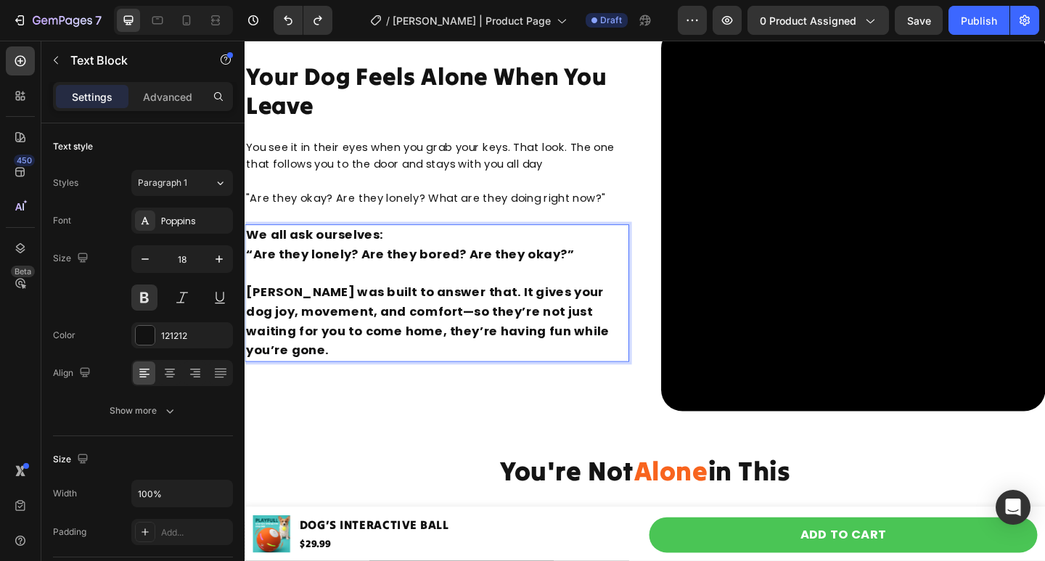
click at [297, 358] on p "[PERSON_NAME] was built to answer that. It gives your dog joy, movement, and co…" at bounding box center [453, 346] width 415 height 83
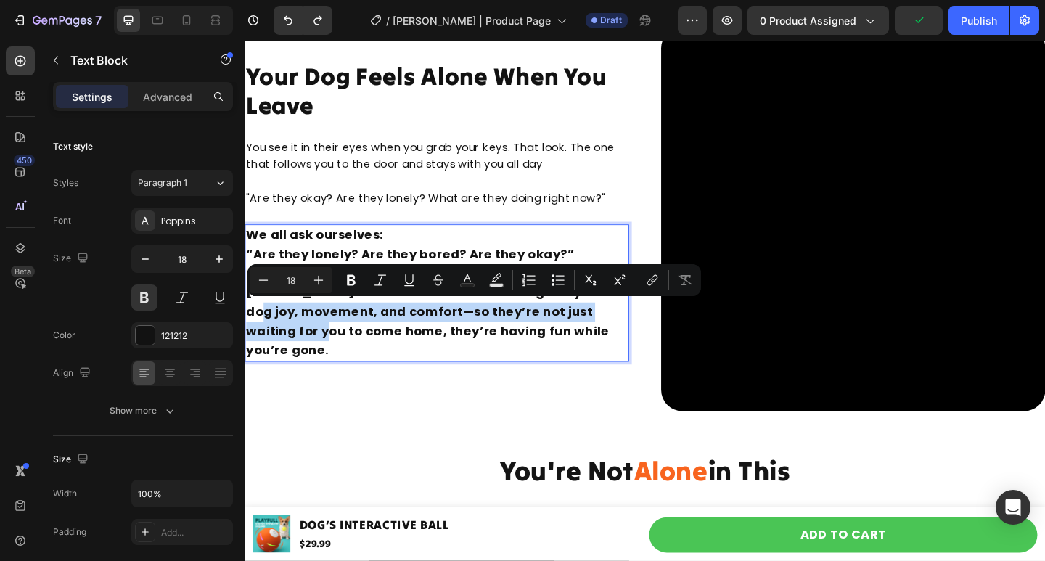
drag, startPoint x: 292, startPoint y: 363, endPoint x: 247, endPoint y: 324, distance: 59.7
click at [247, 324] on p "[PERSON_NAME] was built to answer that. It gives your dog joy, movement, and co…" at bounding box center [453, 346] width 415 height 83
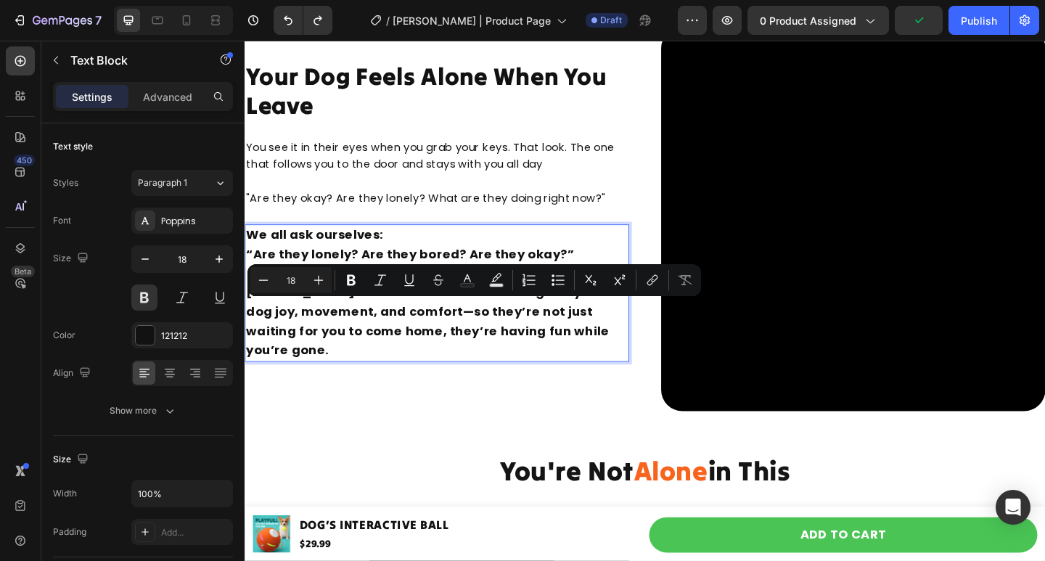
click at [286, 366] on p "[PERSON_NAME] was built to answer that. It gives your dog joy, movement, and co…" at bounding box center [453, 346] width 415 height 83
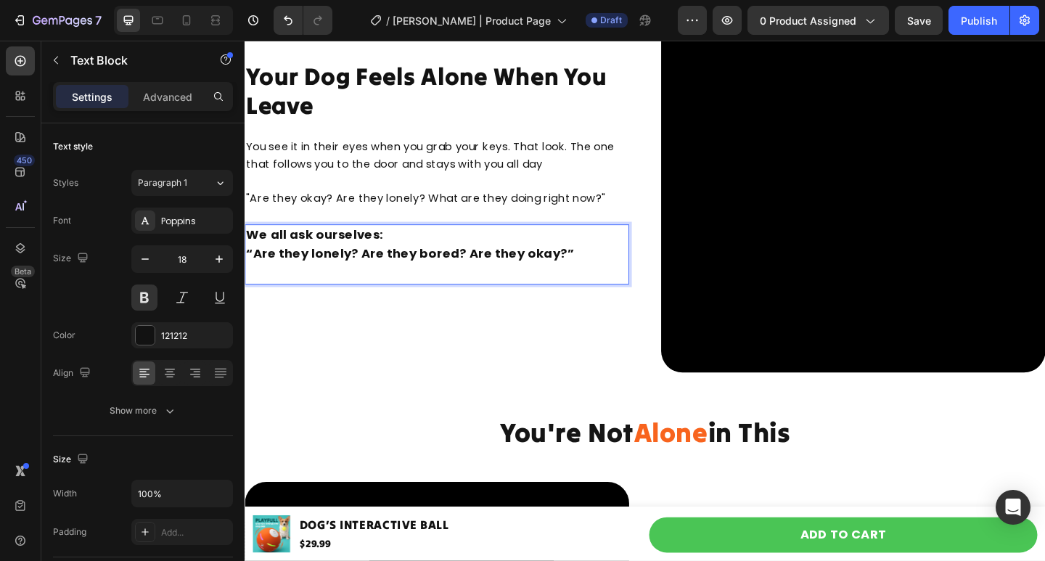
scroll to position [1440, 0]
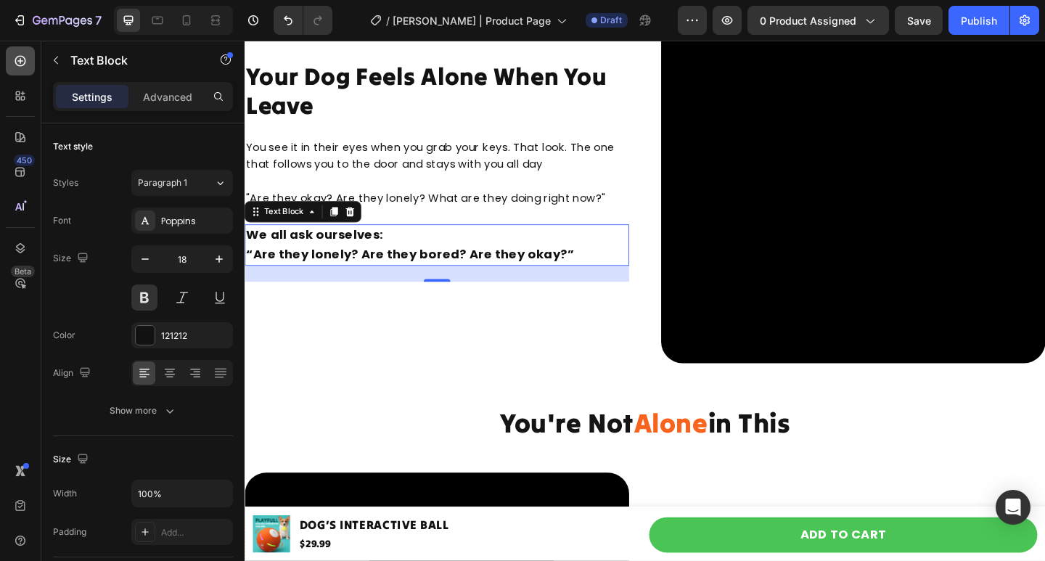
click at [22, 65] on icon at bounding box center [20, 61] width 11 height 11
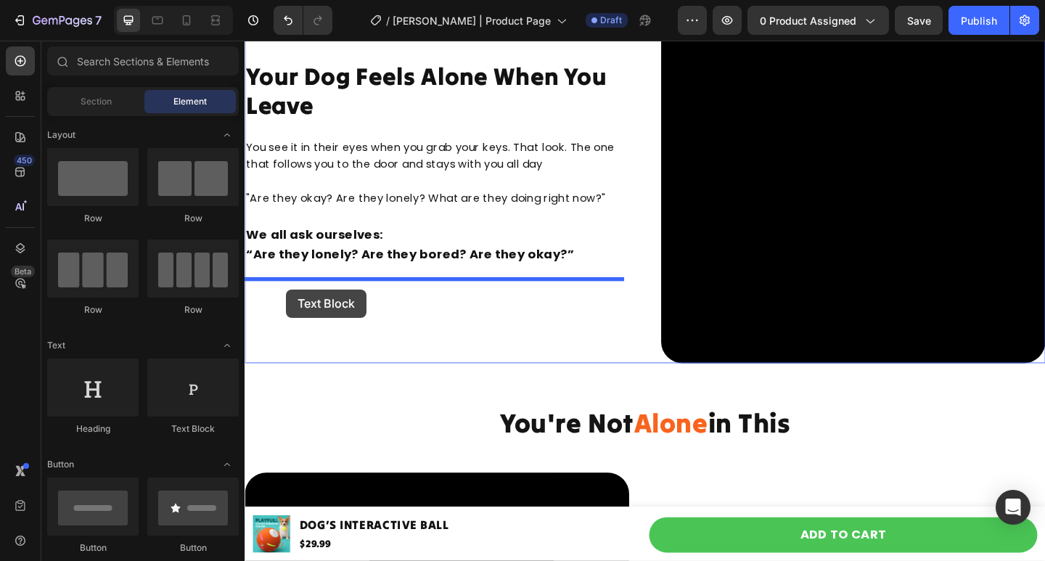
drag, startPoint x: 425, startPoint y: 442, endPoint x: 290, endPoint y: 311, distance: 187.8
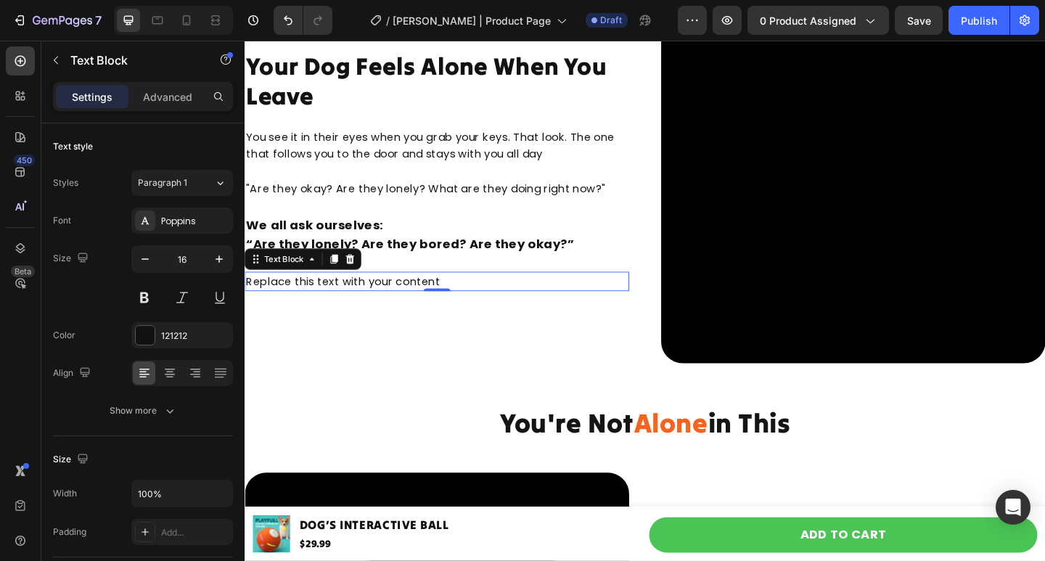
click at [402, 298] on div "Replace this text with your content" at bounding box center [454, 303] width 418 height 22
click at [402, 298] on p "Replace this text with your content" at bounding box center [453, 303] width 415 height 19
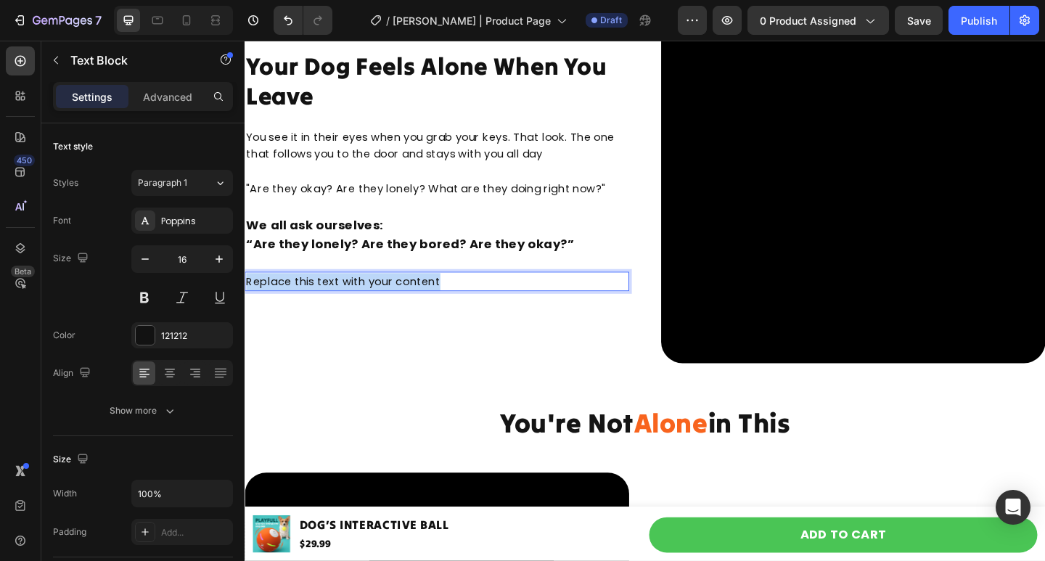
click at [402, 298] on p "Replace this text with your content" at bounding box center [453, 303] width 415 height 19
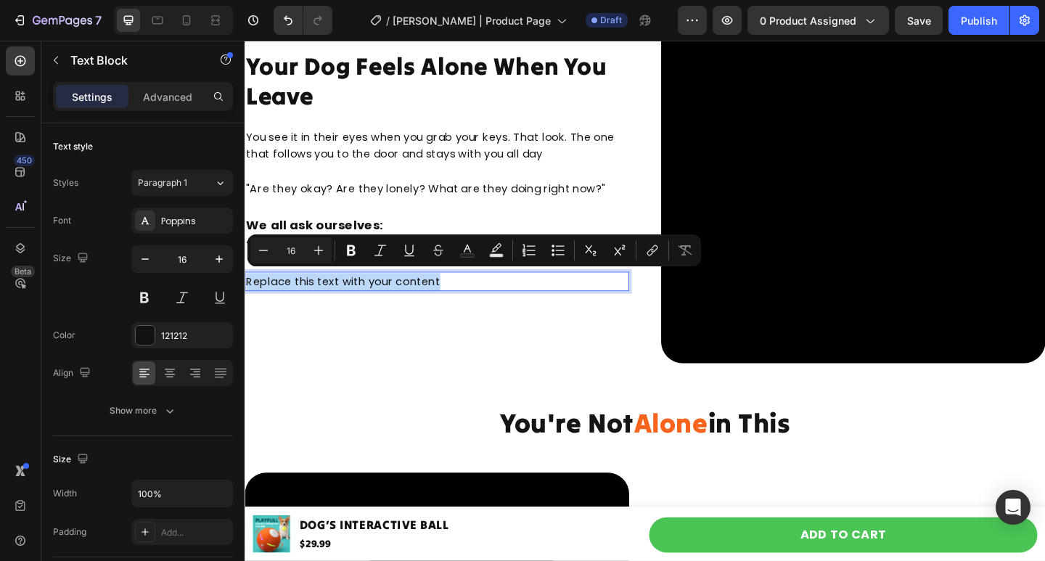
scroll to position [1422, 0]
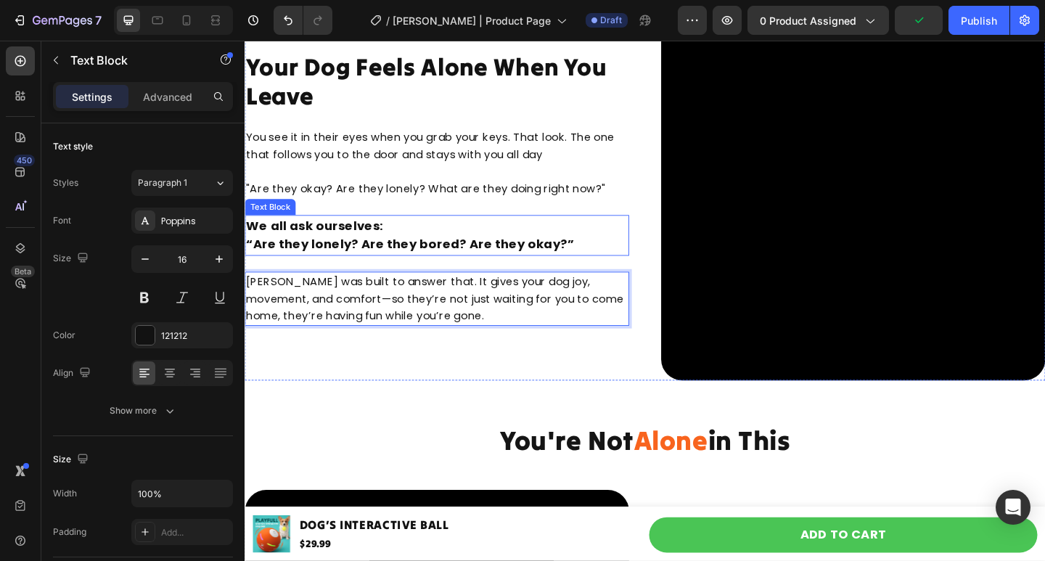
click at [323, 247] on p "We all ask ourselves: “Are they lonely? Are they bored? Are they okay?”" at bounding box center [453, 253] width 415 height 42
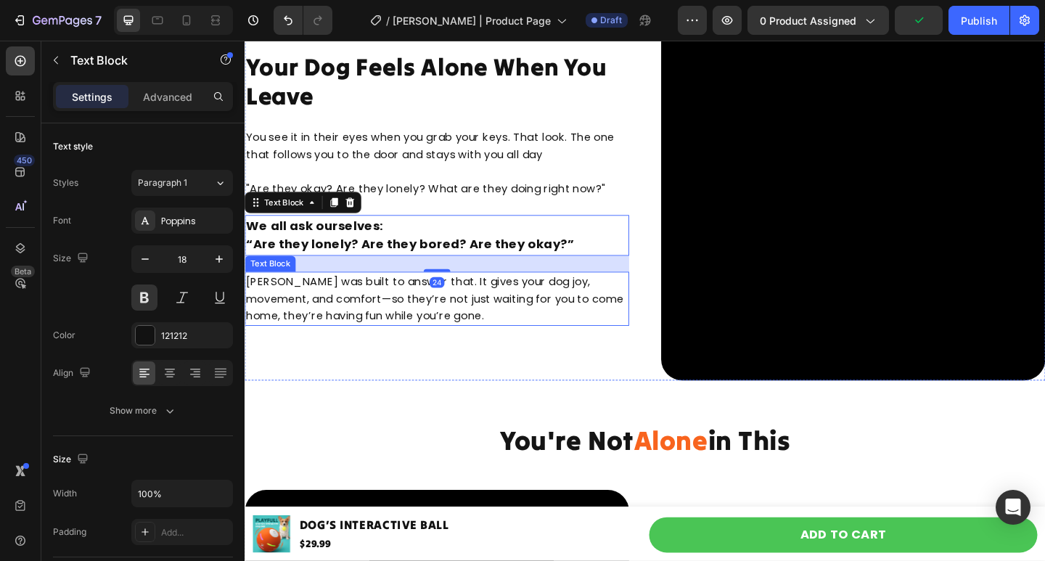
click at [338, 320] on p "[PERSON_NAME] was built to answer that. It gives your dog joy, movement, and co…" at bounding box center [453, 322] width 415 height 56
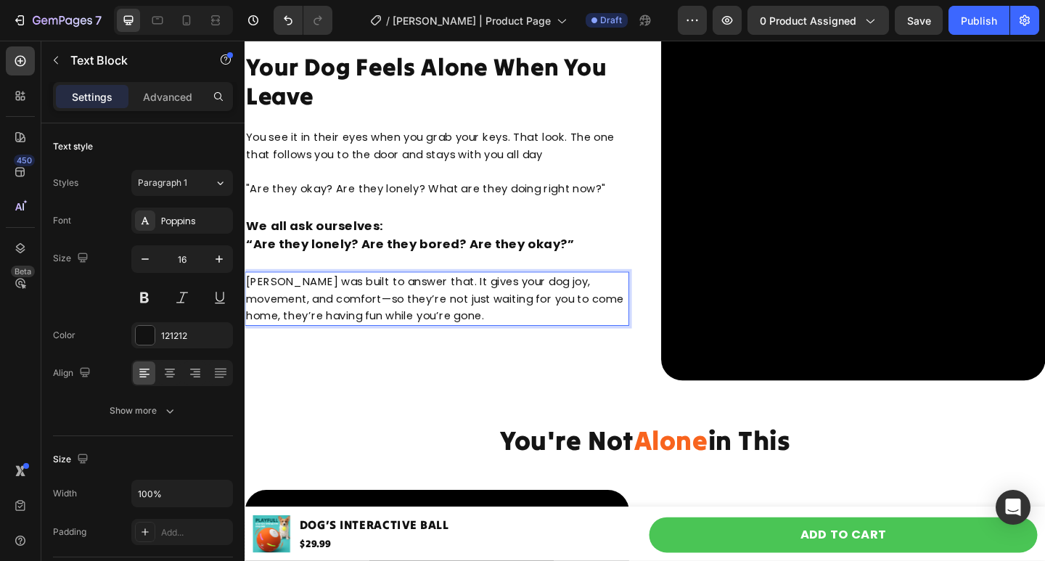
click at [341, 311] on p "[PERSON_NAME] was built to answer that. It gives your dog joy, movement, and co…" at bounding box center [453, 322] width 415 height 56
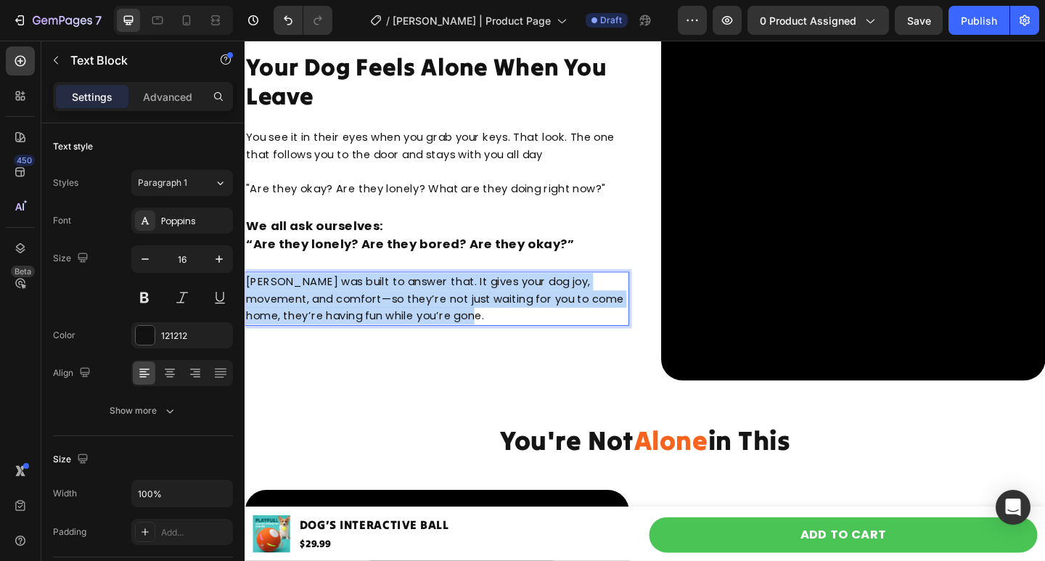
click at [341, 311] on p "[PERSON_NAME] was built to answer that. It gives your dog joy, movement, and co…" at bounding box center [453, 322] width 415 height 56
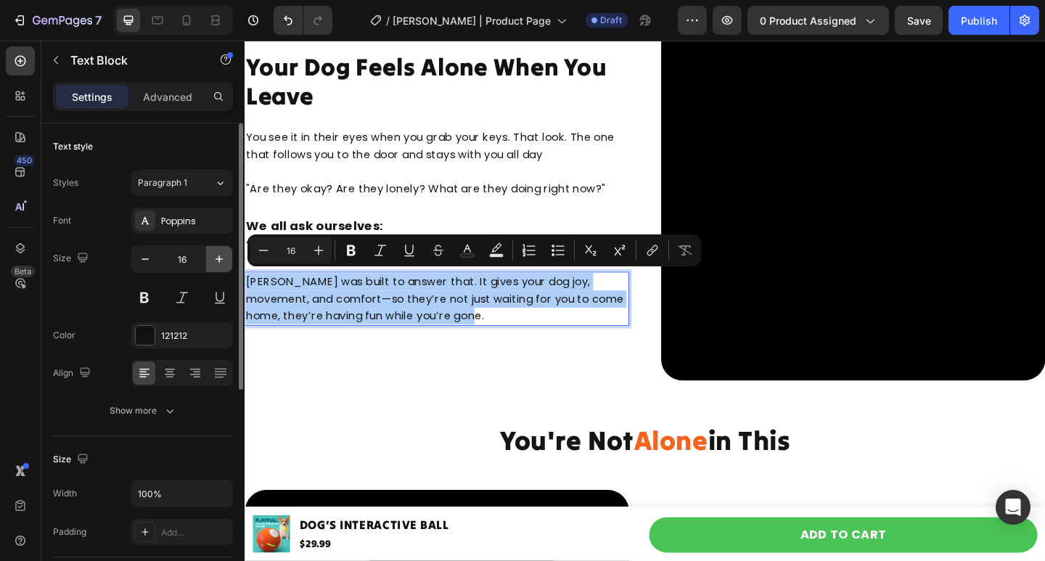
click at [222, 252] on icon "button" at bounding box center [219, 259] width 15 height 15
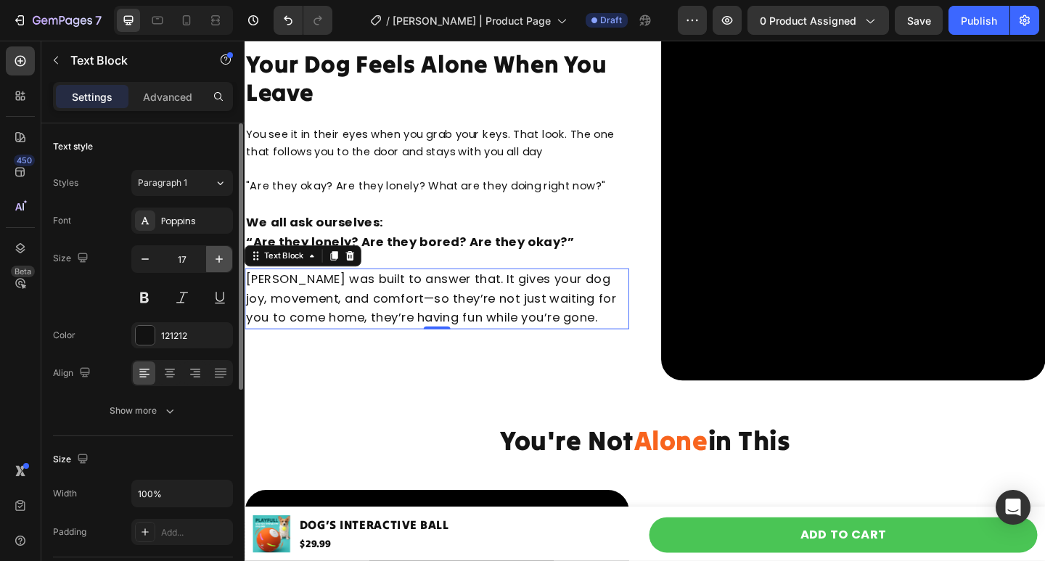
type input "18"
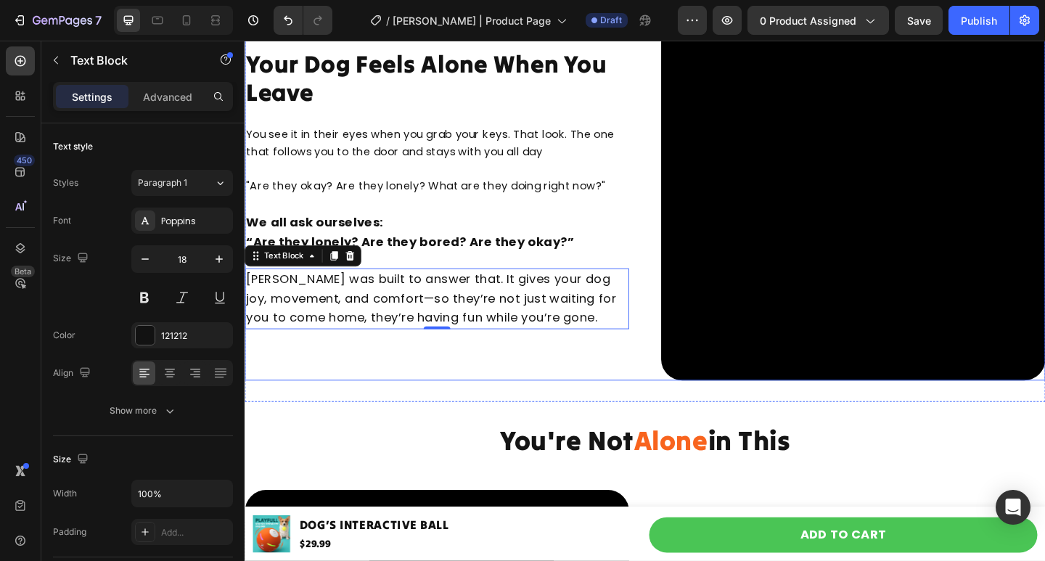
click at [565, 274] on div "Your Dog Feels Alone When You Leave Heading You see it in their eyes when you g…" at bounding box center [454, 202] width 418 height 418
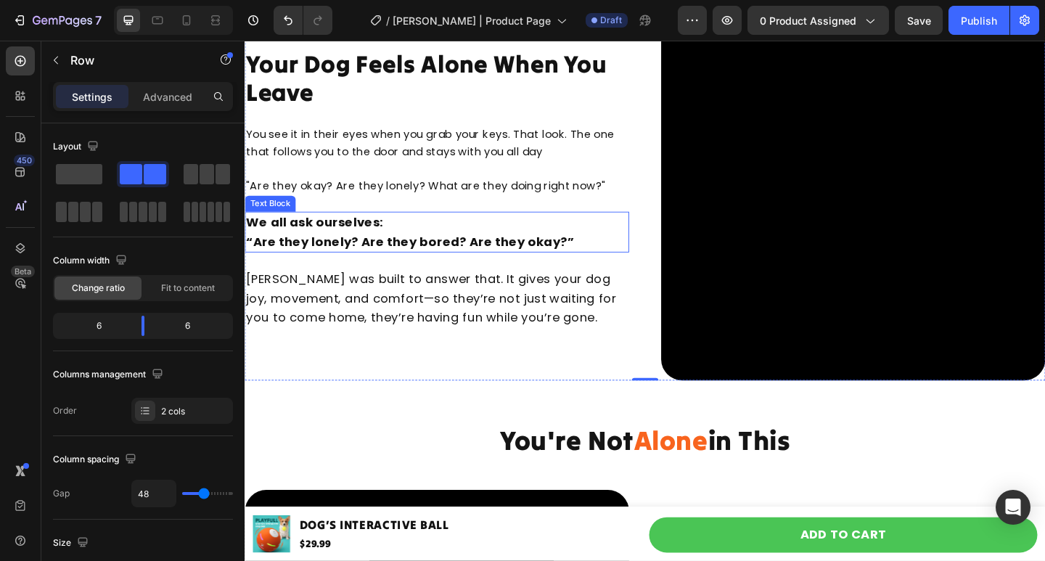
click at [590, 254] on p "We all ask ourselves: “Are they lonely? Are they bored? Are they okay?”" at bounding box center [453, 250] width 415 height 42
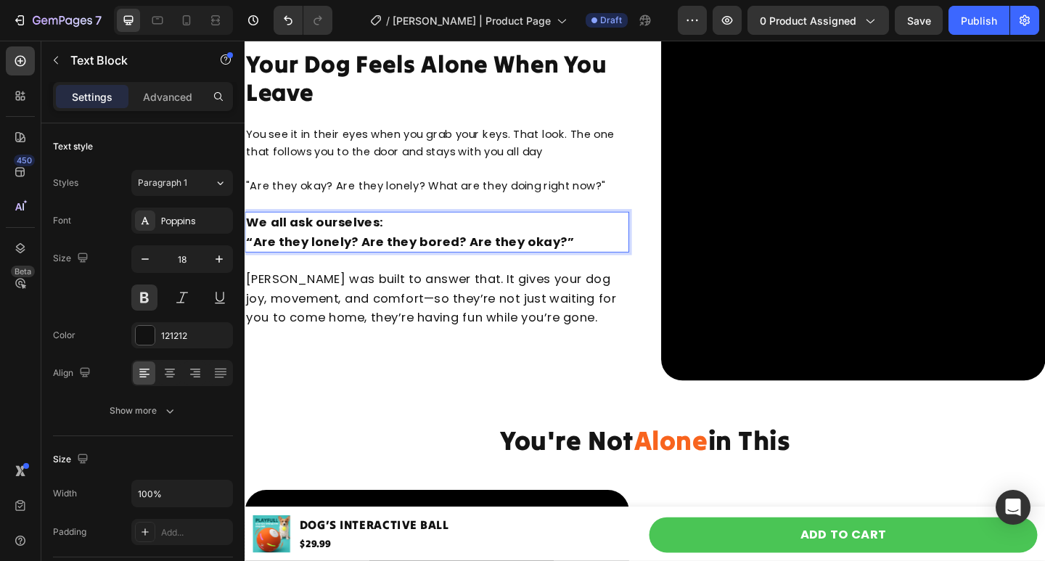
click at [598, 252] on p "We all ask ourselves: “Are they lonely? Are they bored? Are they okay?”" at bounding box center [453, 250] width 415 height 42
click at [257, 255] on p "We all ask ourselves: “Are they lonely? Are they bored? Are they okay?" at bounding box center [453, 250] width 415 height 42
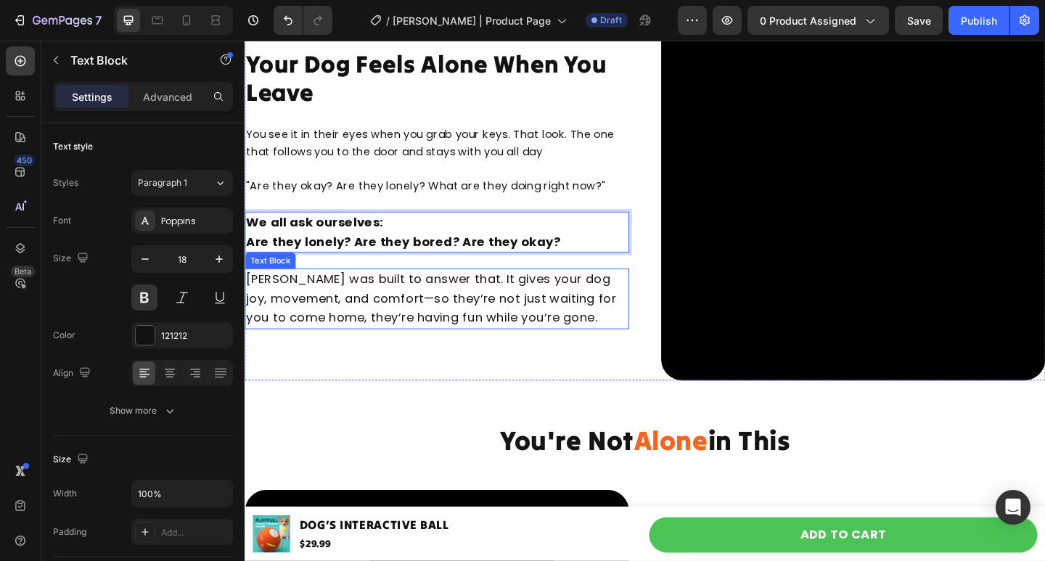
click at [438, 325] on p "[PERSON_NAME] was built to answer that. It gives your dog joy, movement, and co…" at bounding box center [453, 321] width 415 height 62
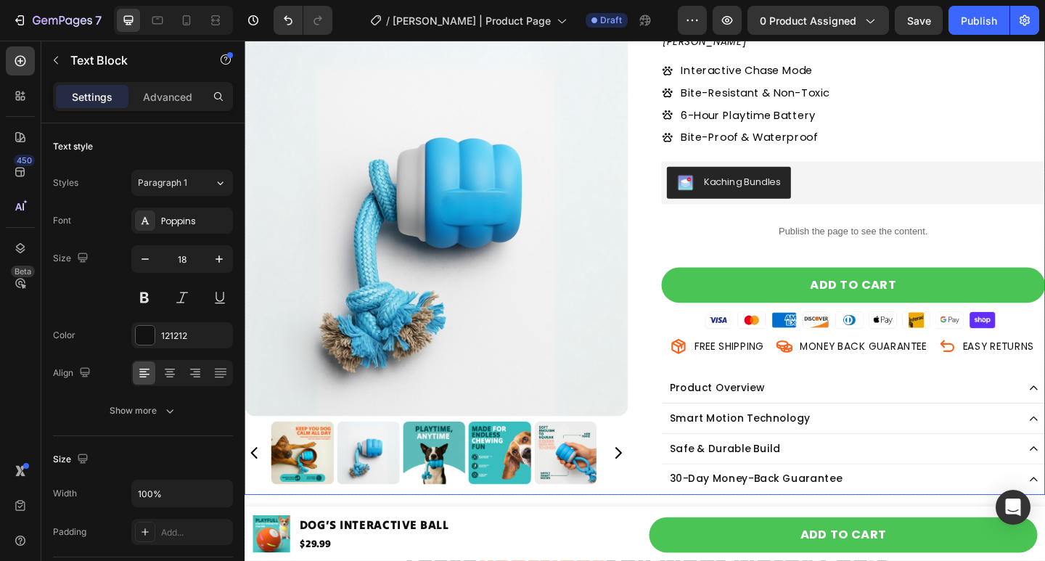
scroll to position [0, 0]
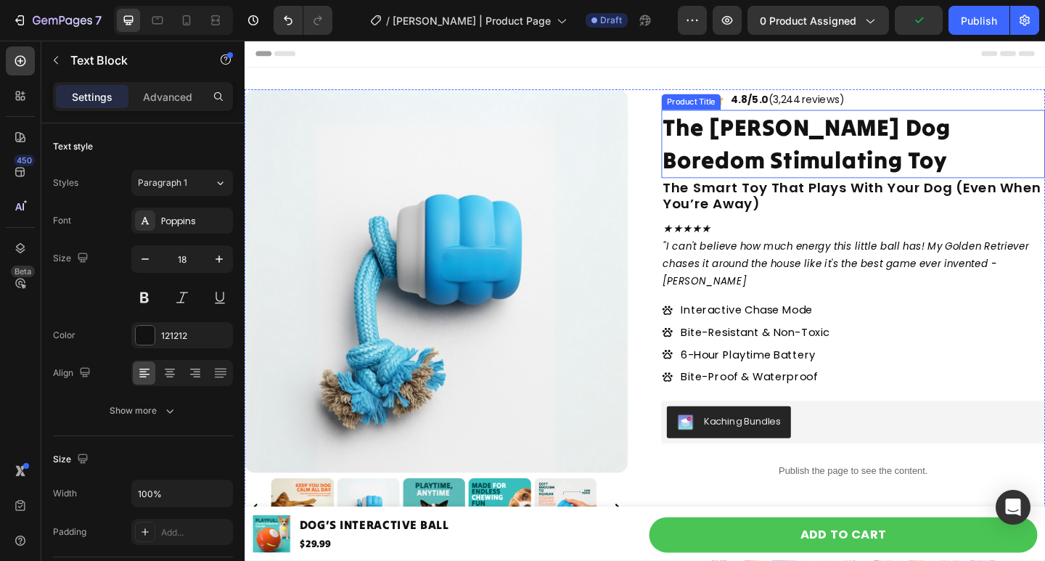
click at [755, 136] on h1 "The [PERSON_NAME] Dog Boredom Stimulating Toy" at bounding box center [906, 153] width 417 height 74
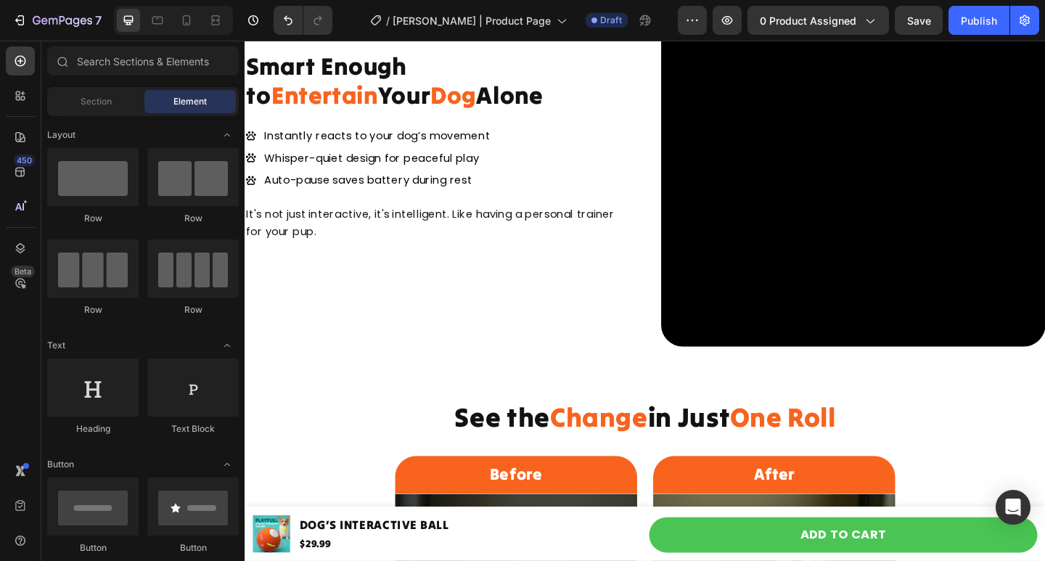
scroll to position [2061, 0]
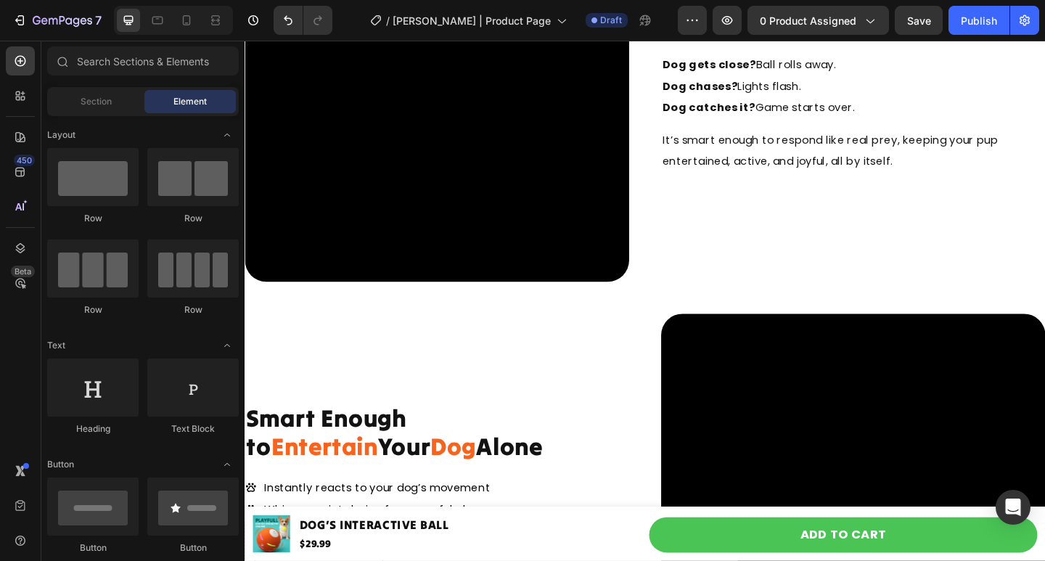
drag, startPoint x: 1109, startPoint y: 94, endPoint x: 886, endPoint y: 44, distance: 228.2
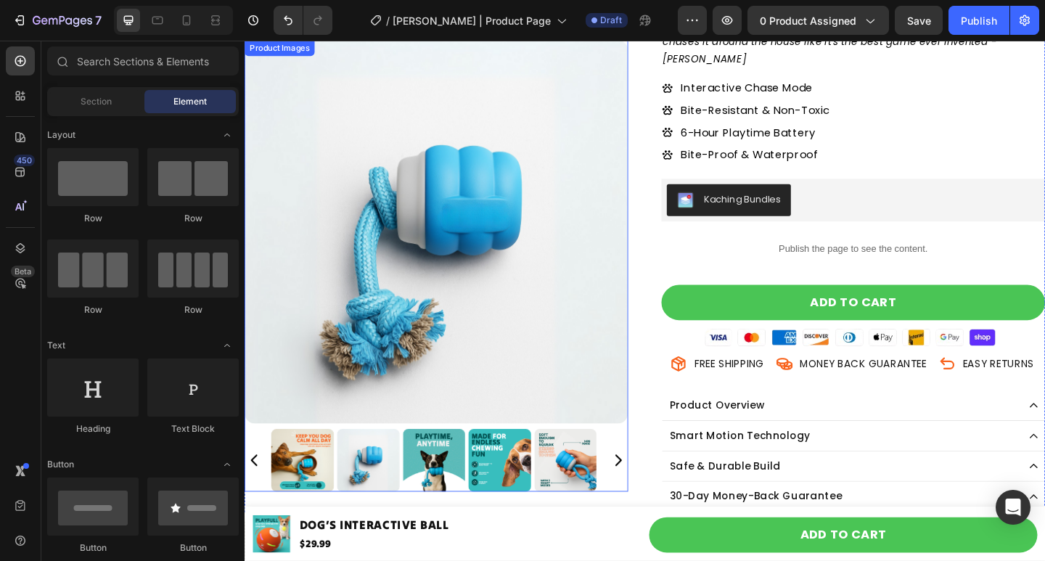
scroll to position [676, 0]
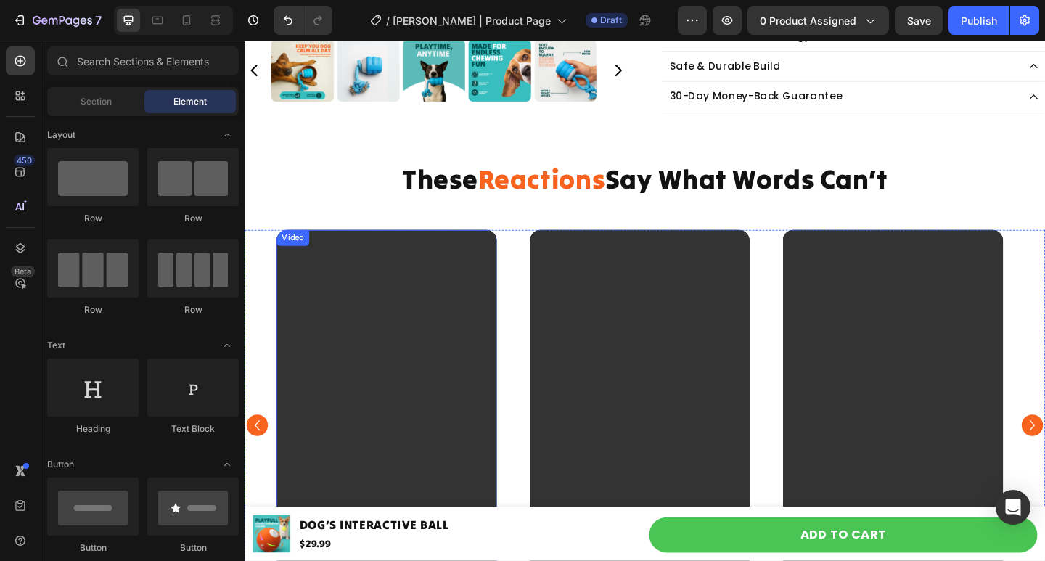
click at [431, 365] on video at bounding box center [398, 459] width 239 height 425
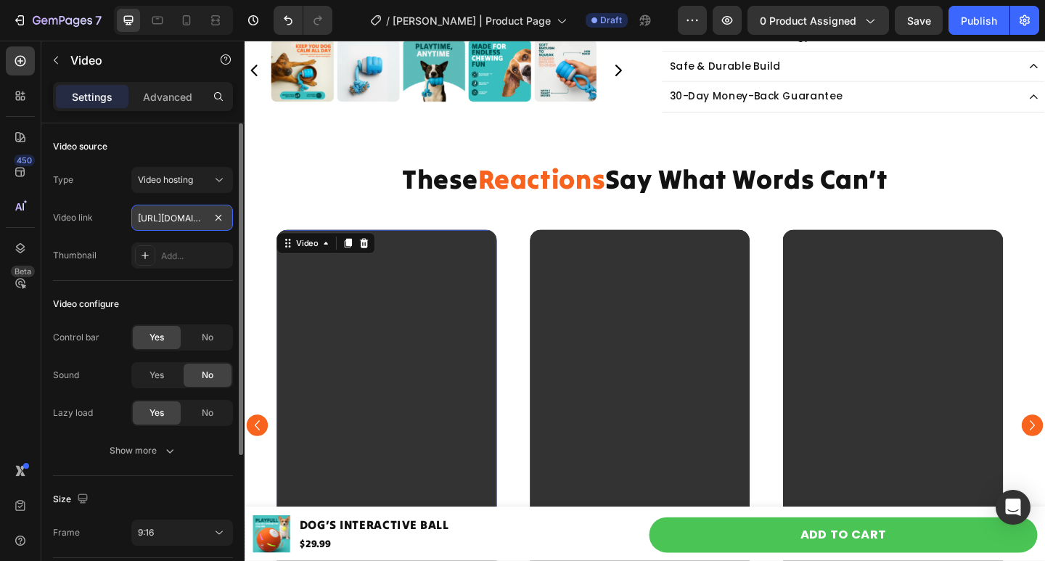
click at [175, 224] on input "[URL][DOMAIN_NAME]" at bounding box center [182, 218] width 102 height 26
paste input "edcc73810b4449e9ac9bf7880a04b54e"
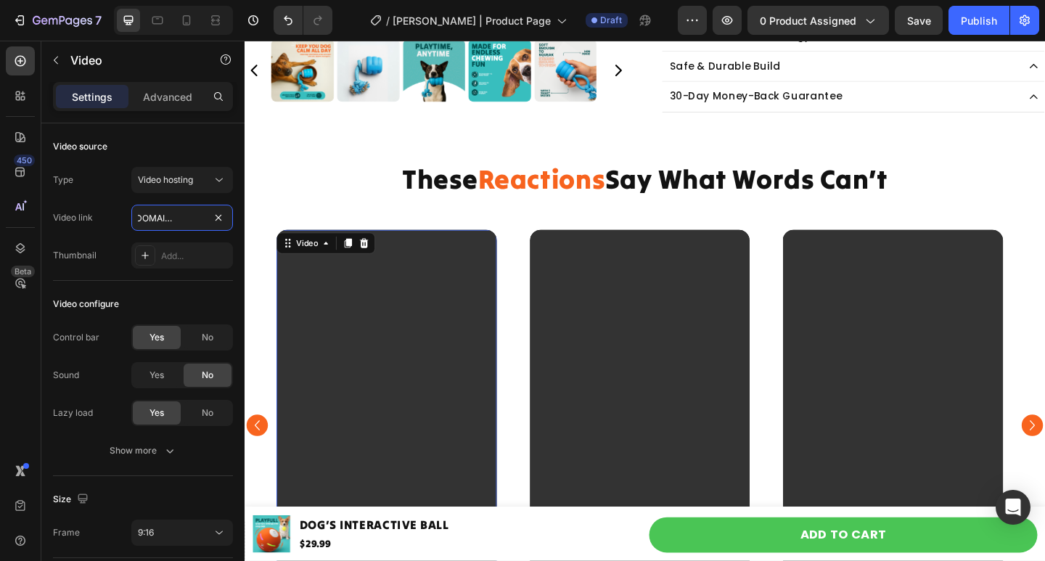
type input "[URL][DOMAIN_NAME]"
click at [667, 370] on video at bounding box center [674, 459] width 239 height 425
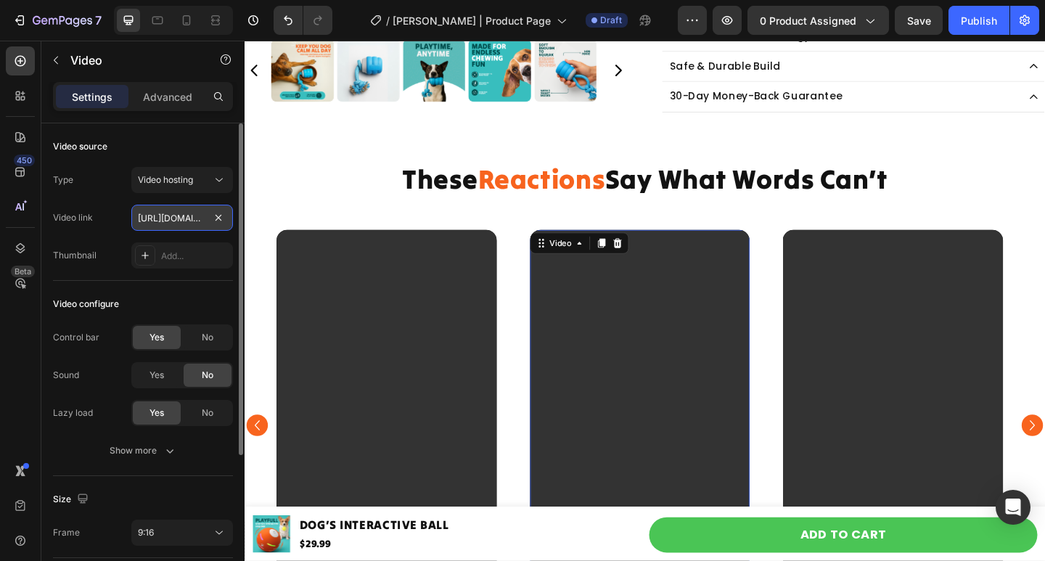
click at [179, 216] on input "[URL][DOMAIN_NAME]" at bounding box center [182, 218] width 102 height 26
paste input "c59fd980d2fc4f448b0010c85d500c39"
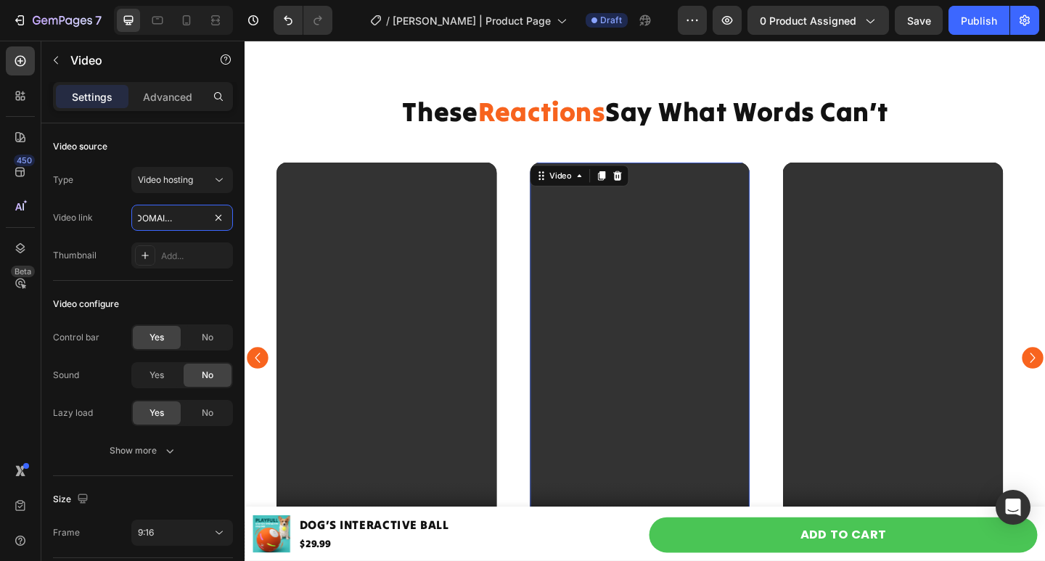
scroll to position [894, 0]
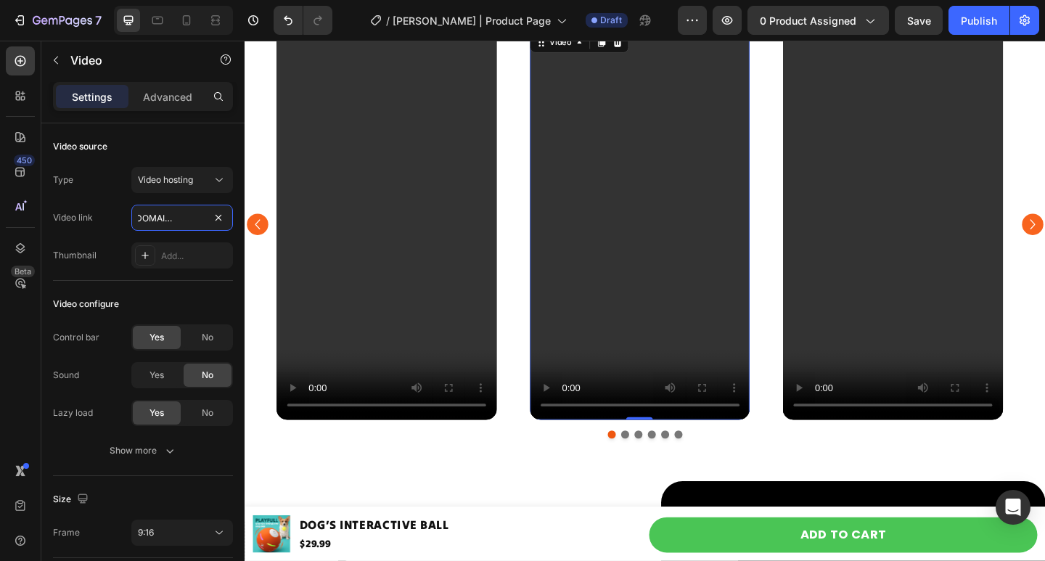
type input "[URL][DOMAIN_NAME]"
click at [925, 204] on video at bounding box center [949, 240] width 239 height 425
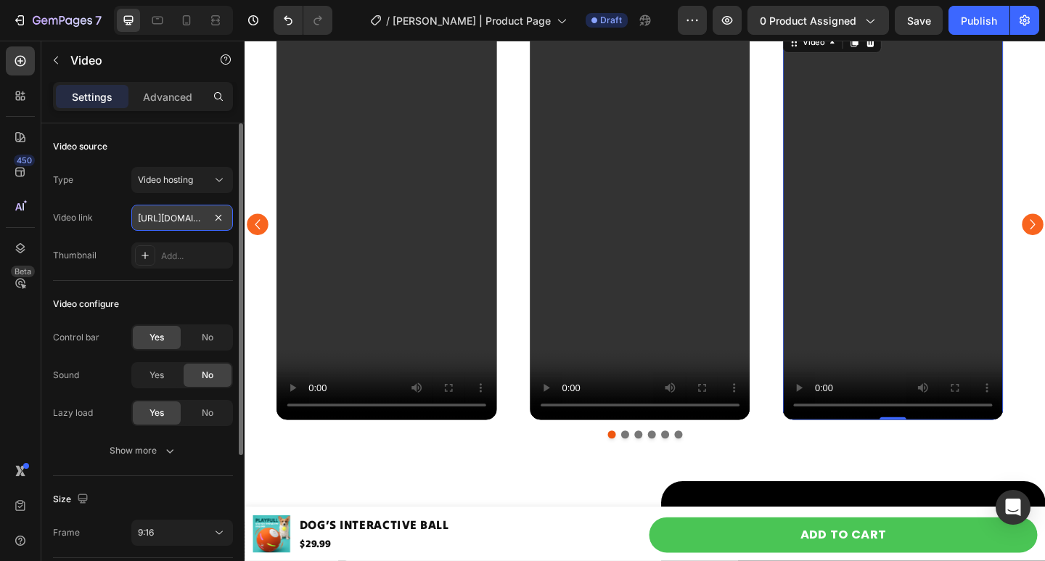
click at [165, 218] on input "[URL][DOMAIN_NAME]" at bounding box center [182, 218] width 102 height 26
paste input "ab00e9b618b349fd837bc2cc9712a8a6"
type input "[URL][DOMAIN_NAME]"
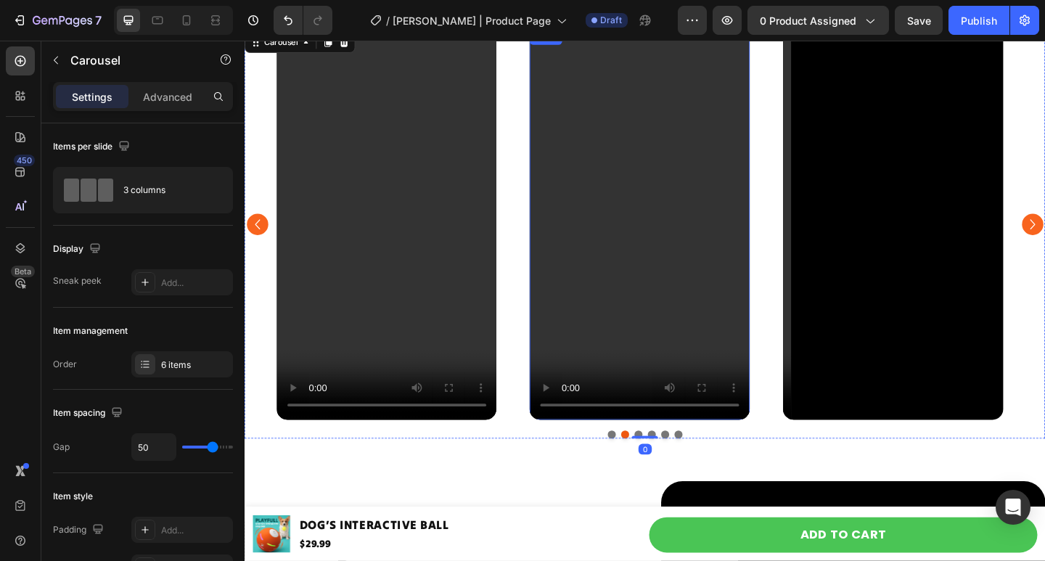
click at [678, 226] on video at bounding box center [674, 240] width 239 height 425
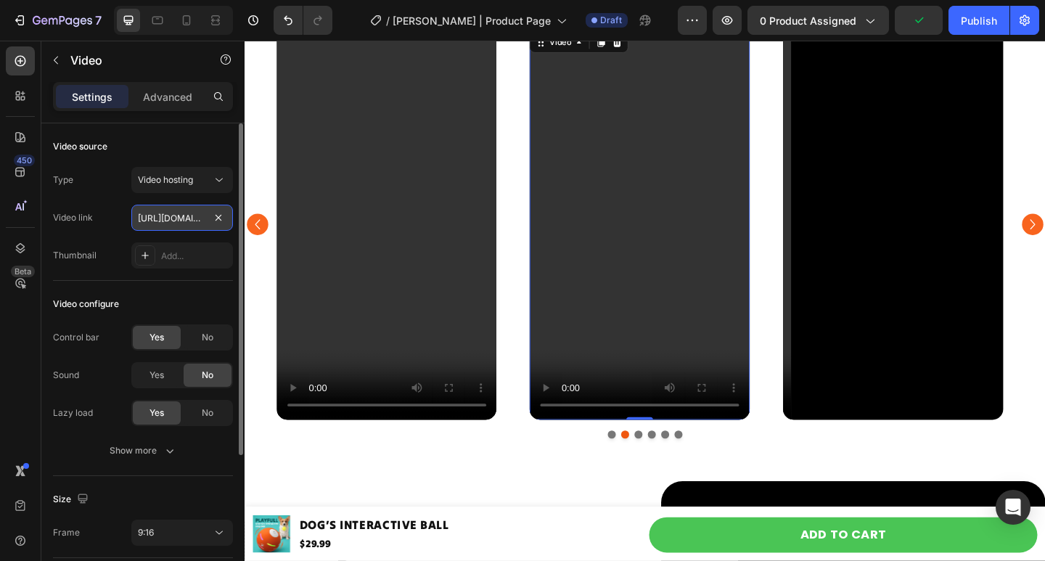
click at [168, 214] on input "[URL][DOMAIN_NAME]" at bounding box center [182, 218] width 102 height 26
type input "[URL][DOMAIN_NAME]"
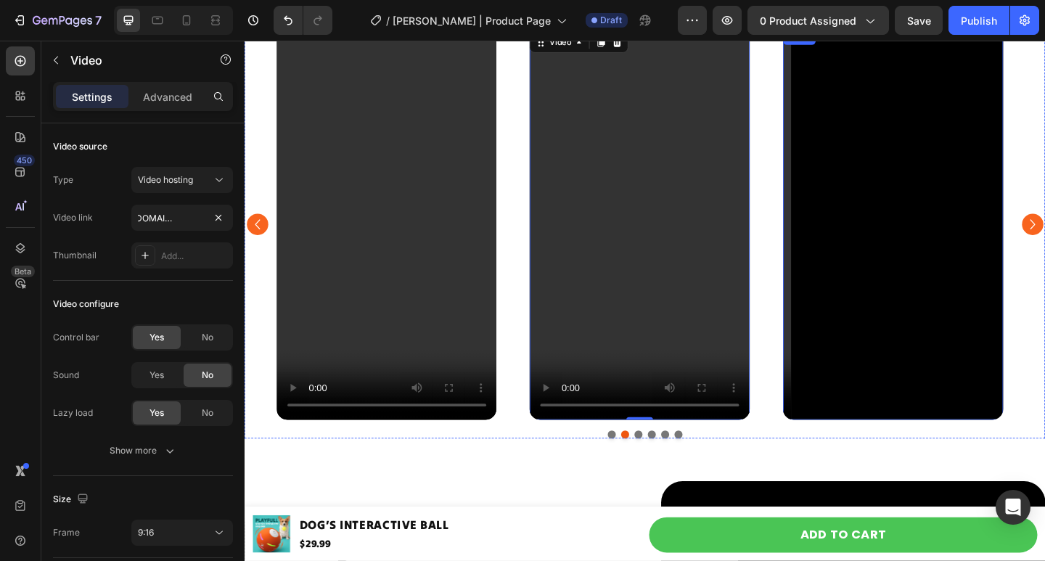
click at [926, 191] on video at bounding box center [949, 240] width 239 height 425
click at [976, 213] on video at bounding box center [949, 240] width 239 height 425
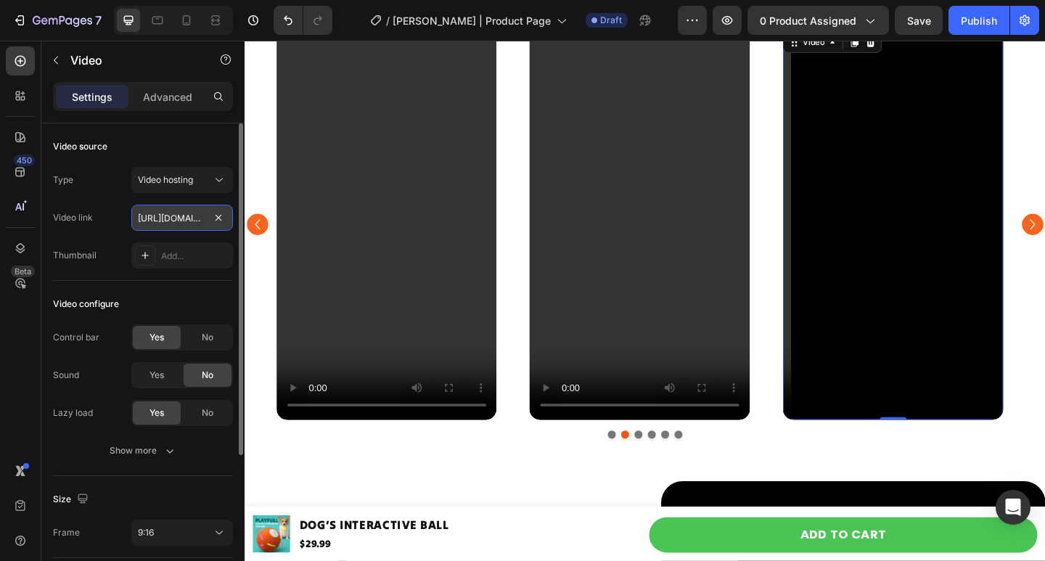
click at [180, 212] on input "[URL][DOMAIN_NAME]" at bounding box center [182, 218] width 102 height 26
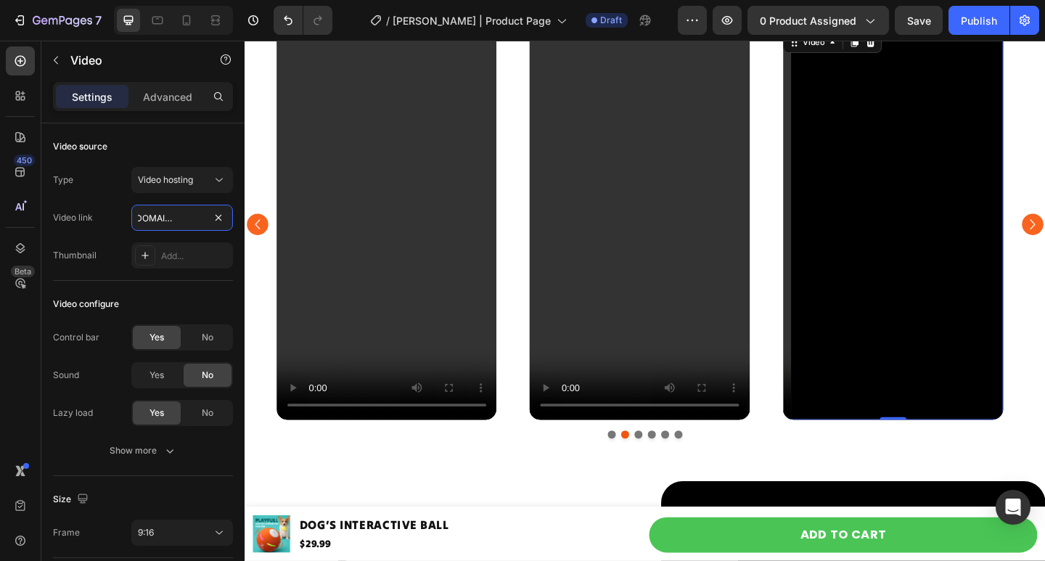
type input "[URL][DOMAIN_NAME]"
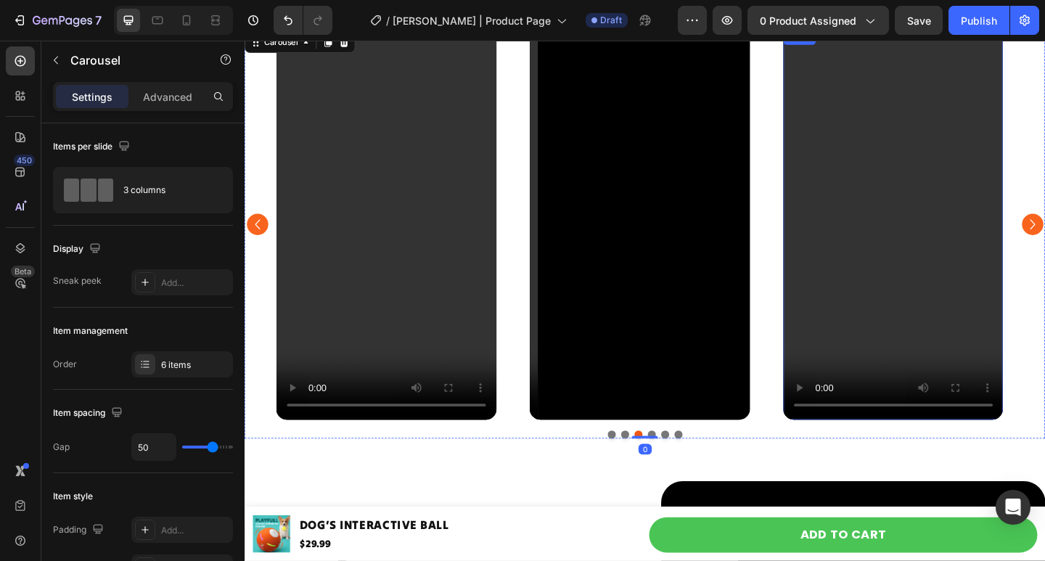
click at [951, 254] on video at bounding box center [949, 240] width 239 height 425
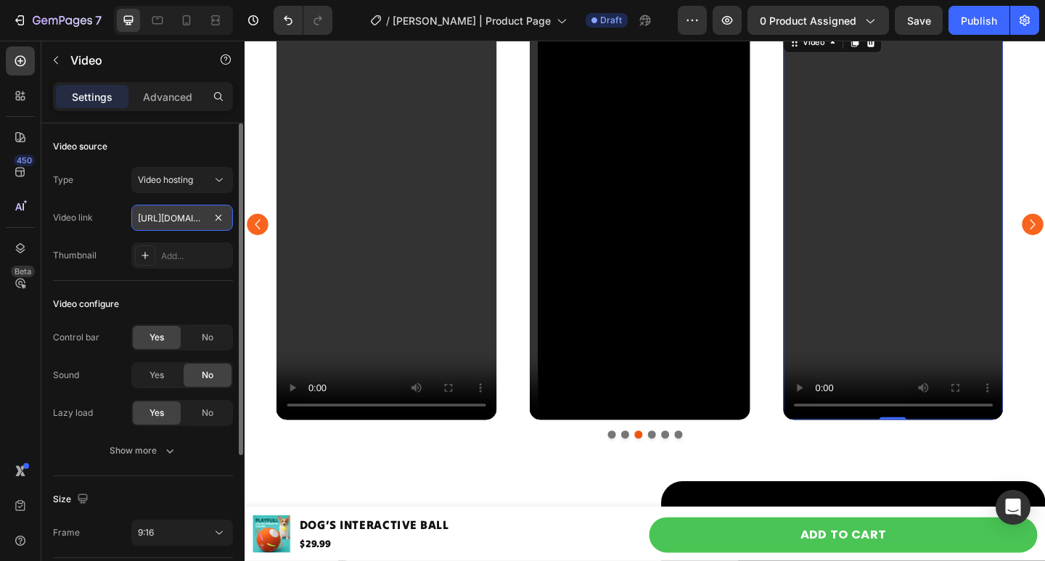
click at [180, 219] on input "[URL][DOMAIN_NAME]" at bounding box center [182, 218] width 102 height 26
paste input "fd18a17fe422458d9f8a4e1794dece04"
type input "[URL][DOMAIN_NAME]"
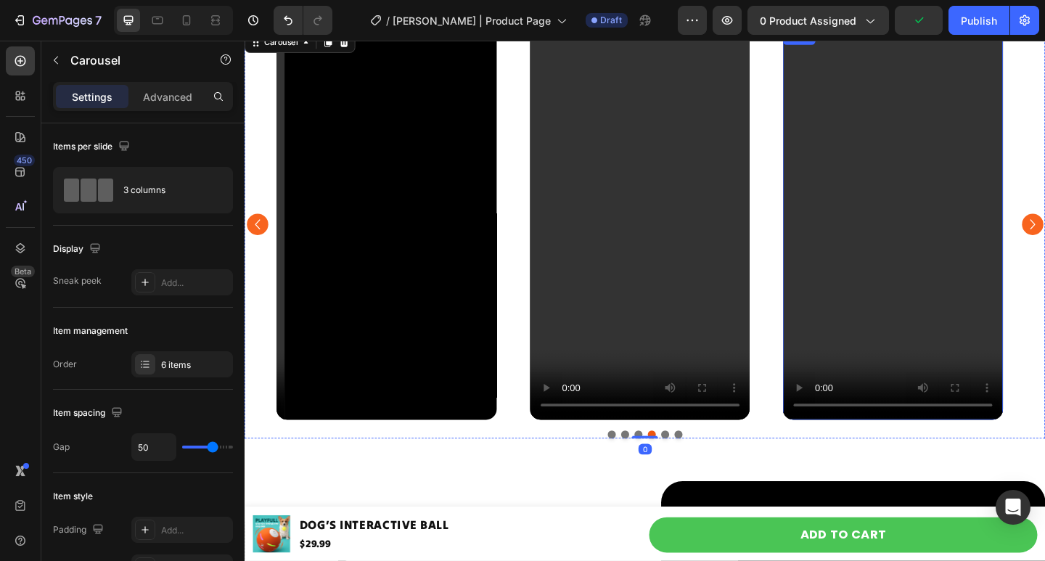
click at [970, 279] on video at bounding box center [949, 240] width 239 height 425
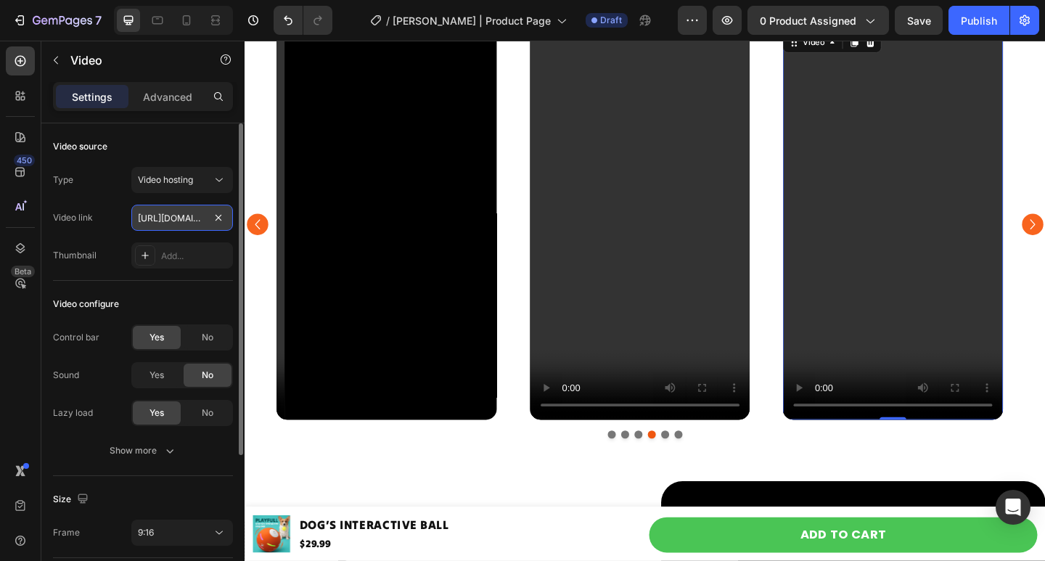
click at [179, 222] on input "[URL][DOMAIN_NAME]" at bounding box center [182, 218] width 102 height 26
type input "[URL][DOMAIN_NAME]"
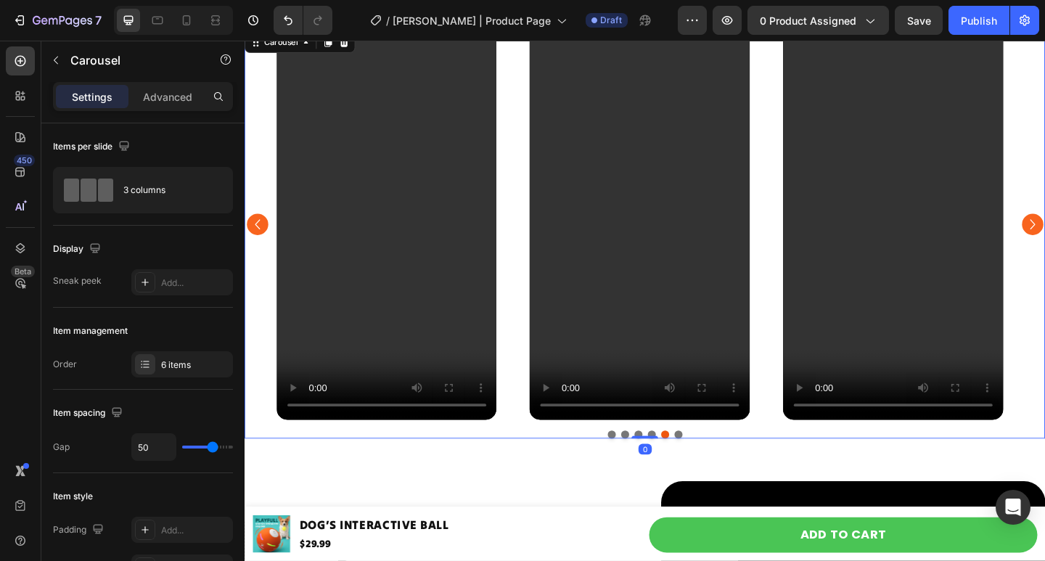
click at [266, 243] on icon "Carousel Back Arrow" at bounding box center [258, 241] width 22 height 22
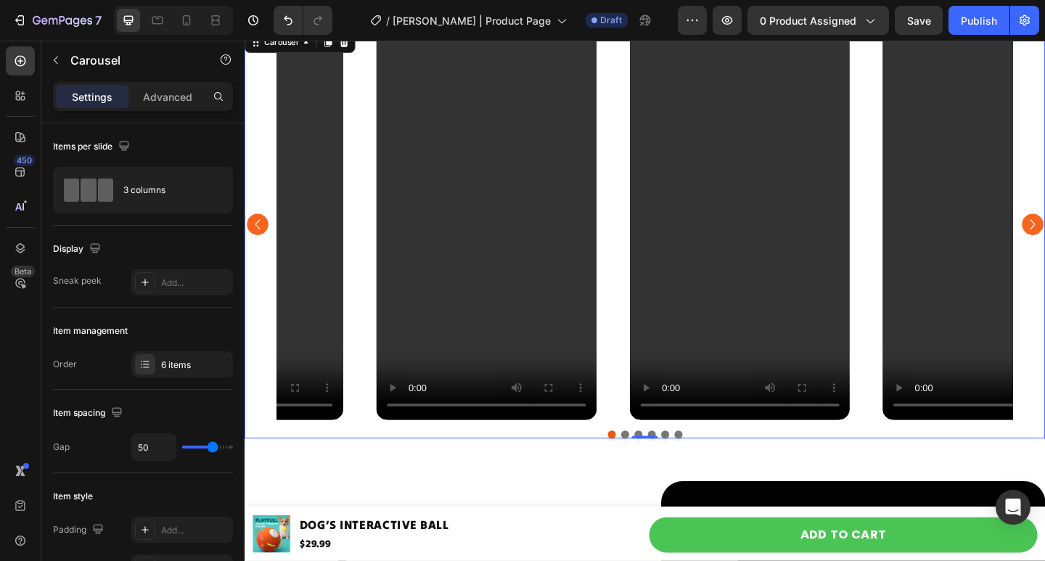
click at [266, 243] on icon "Carousel Back Arrow" at bounding box center [258, 241] width 22 height 22
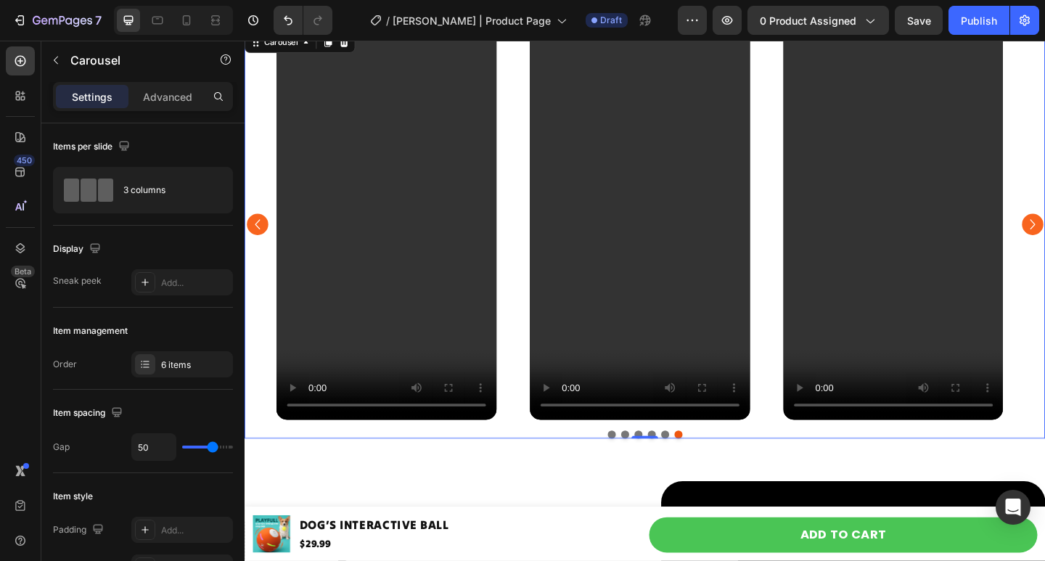
click at [266, 243] on icon "Carousel Back Arrow" at bounding box center [258, 241] width 22 height 22
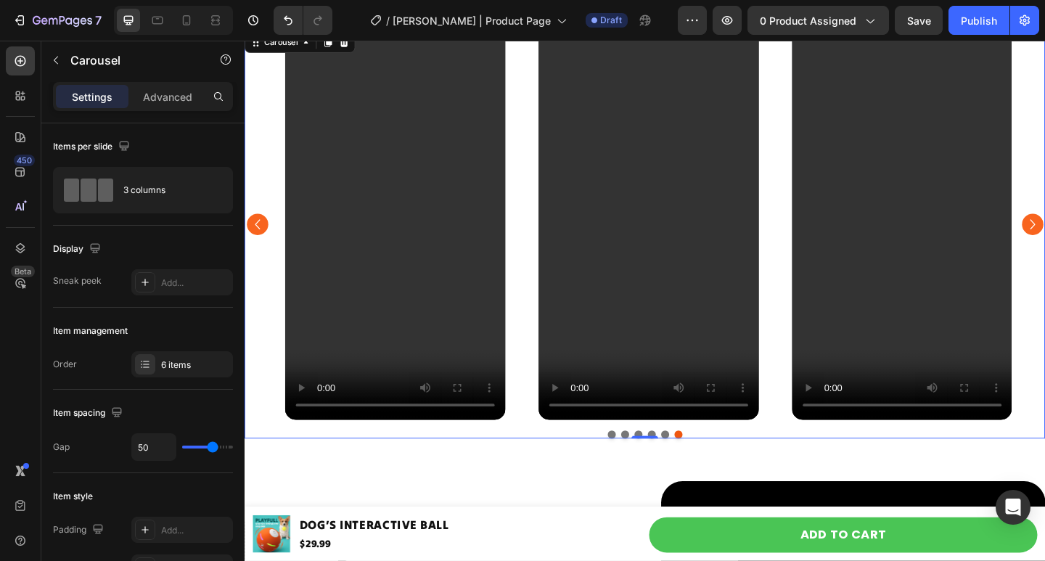
click at [266, 243] on icon "Carousel Back Arrow" at bounding box center [258, 241] width 22 height 22
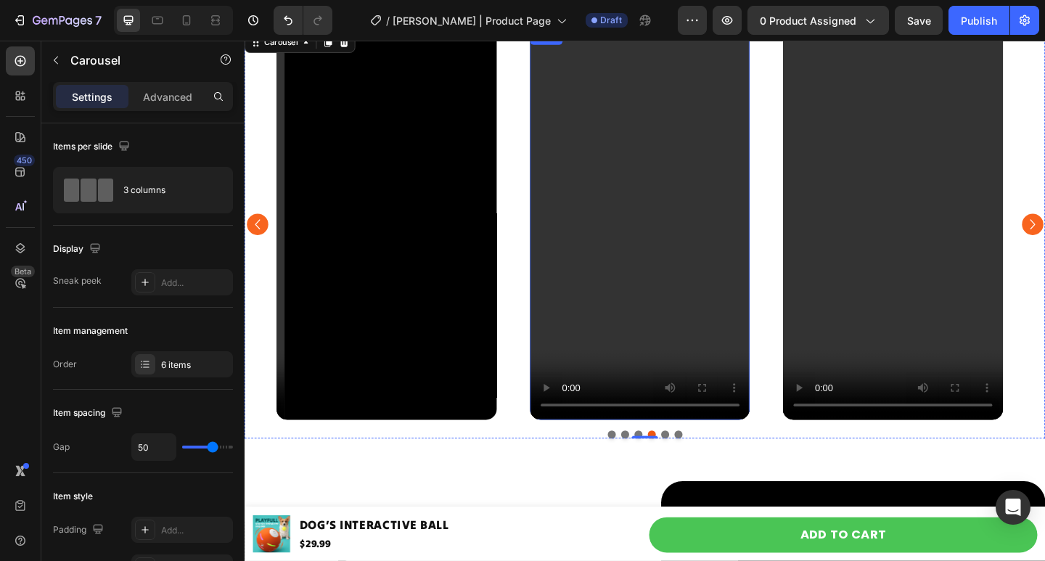
click at [686, 239] on video at bounding box center [674, 240] width 239 height 425
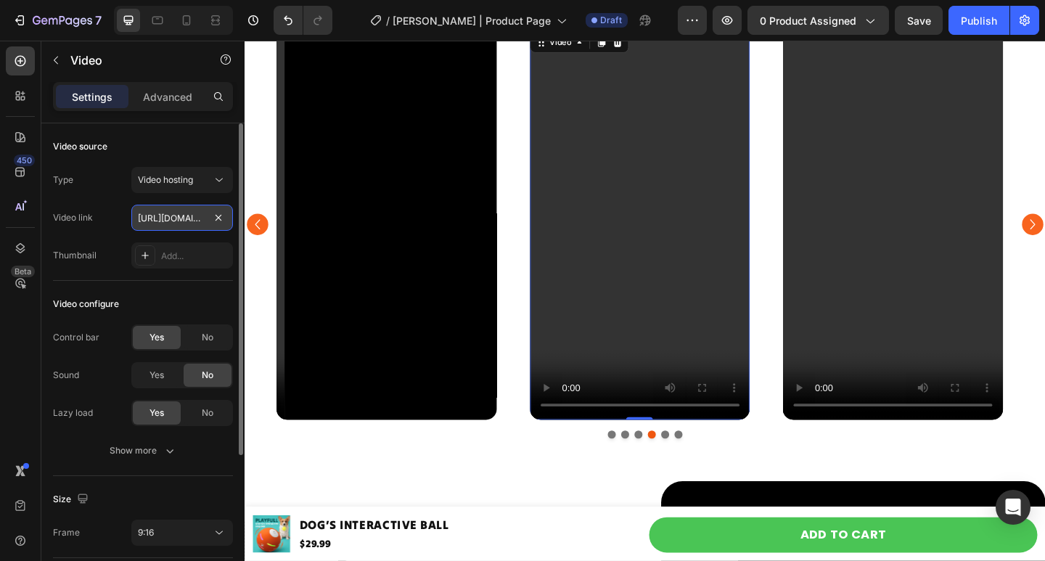
click at [180, 229] on input "[URL][DOMAIN_NAME]" at bounding box center [182, 218] width 102 height 26
paste input "07afd4f676134d62bc349b6c4bec6fb1"
type input "[URL][DOMAIN_NAME]"
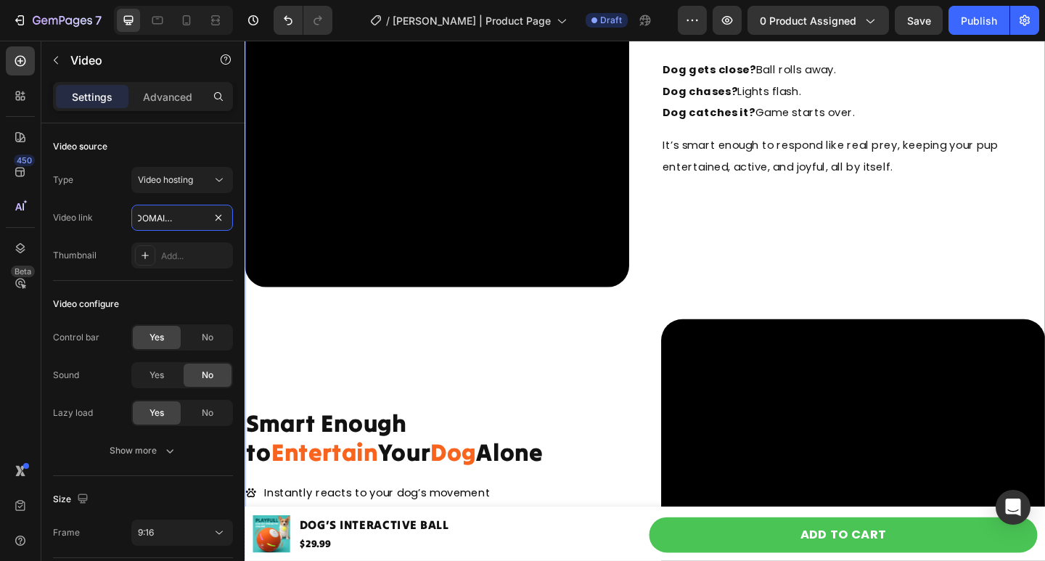
scroll to position [1983, 0]
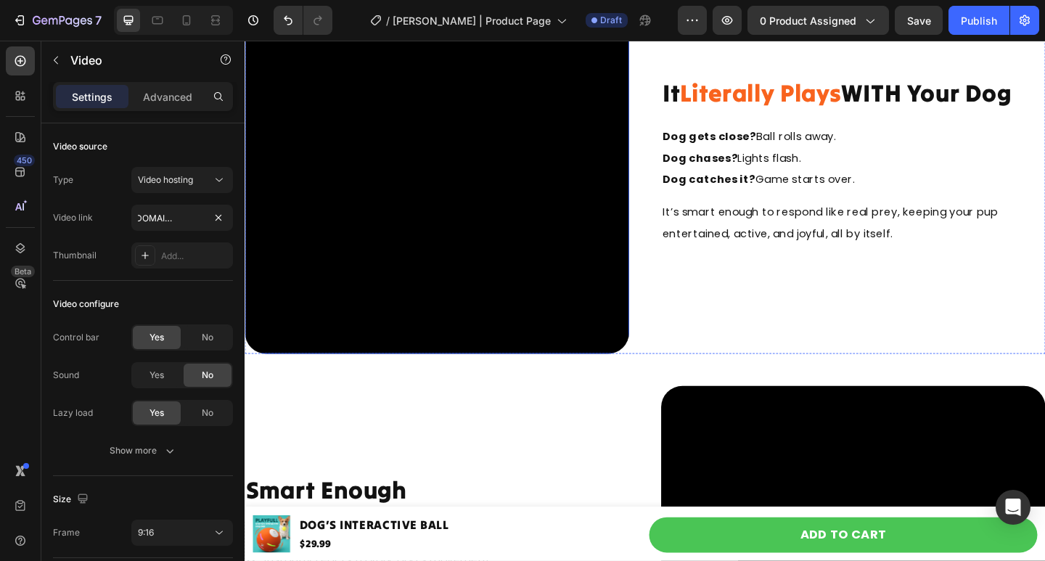
click at [448, 240] on video at bounding box center [454, 173] width 418 height 418
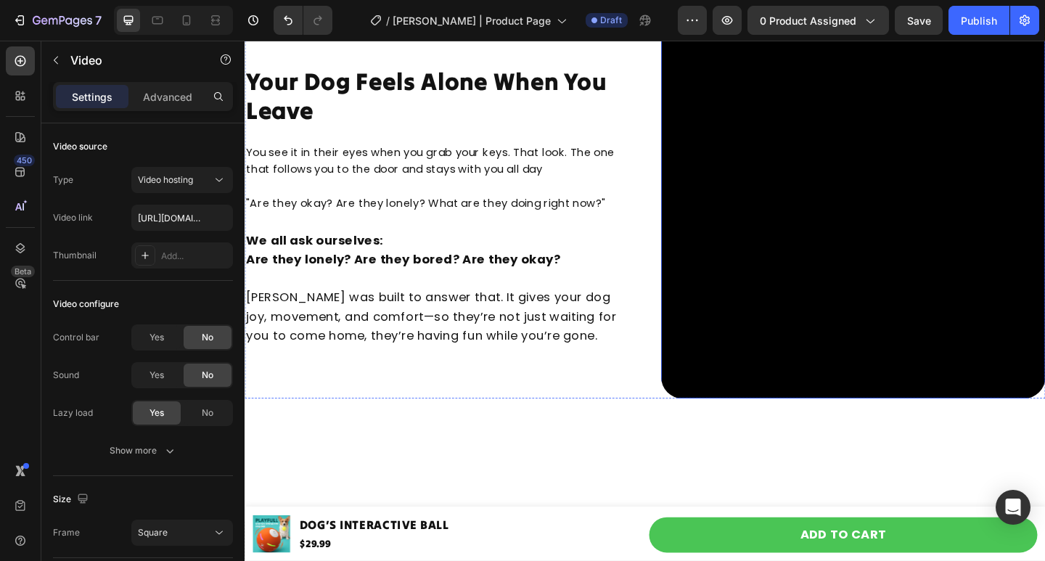
scroll to position [800, 0]
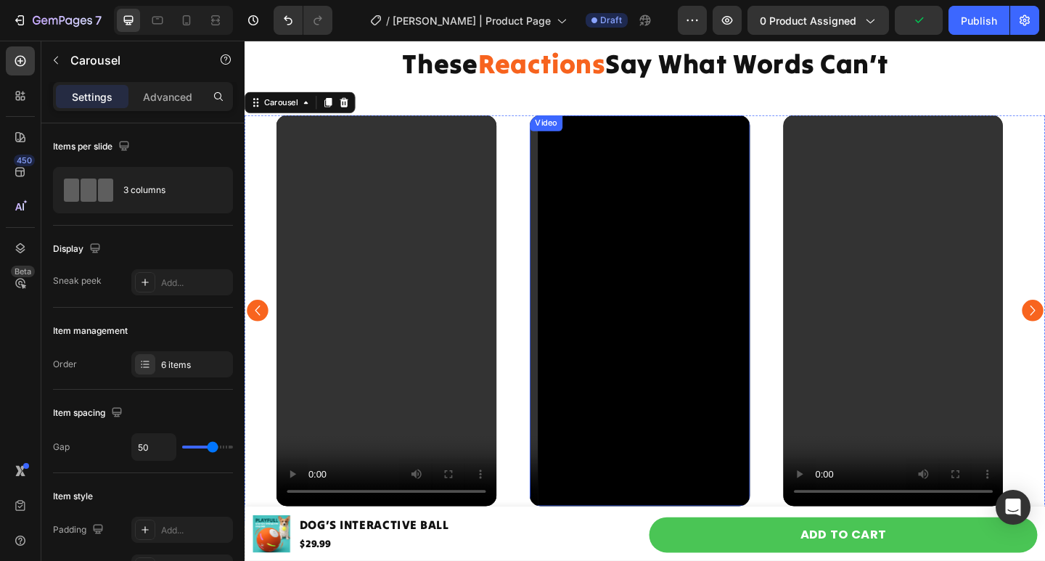
click at [696, 305] on video at bounding box center [674, 334] width 239 height 425
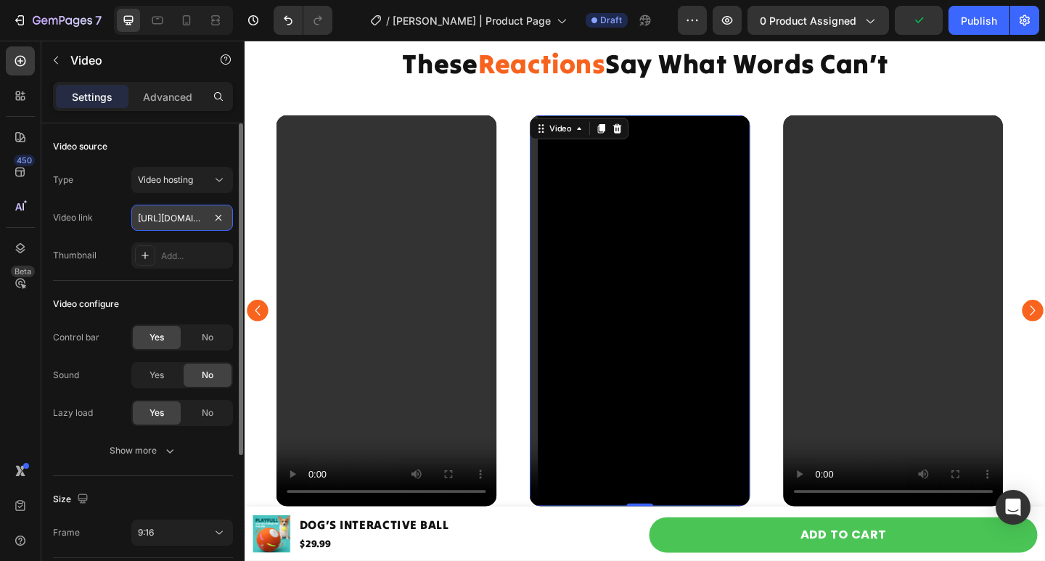
click at [155, 216] on input "[URL][DOMAIN_NAME]" at bounding box center [182, 218] width 102 height 26
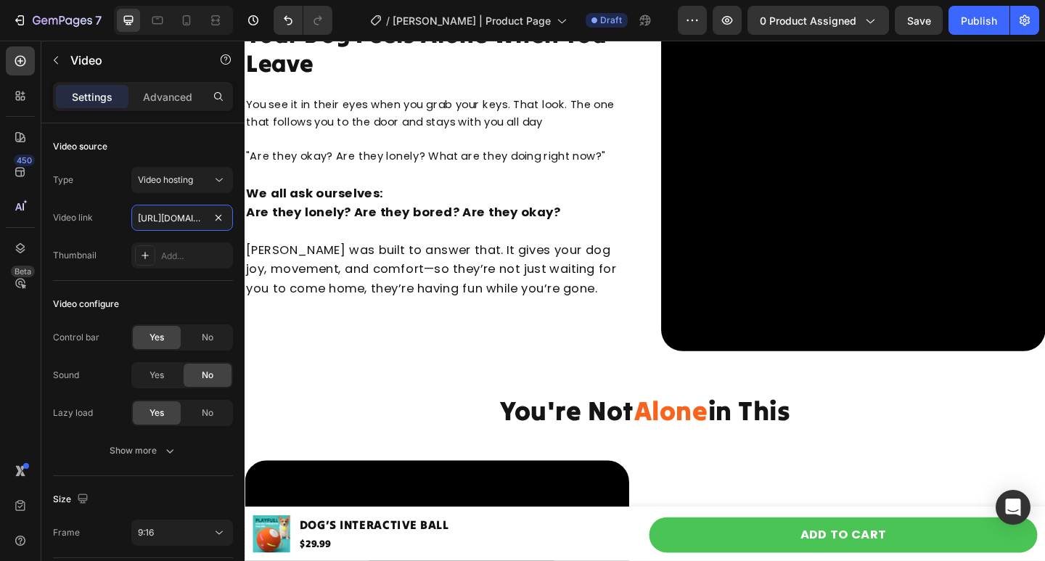
scroll to position [1889, 0]
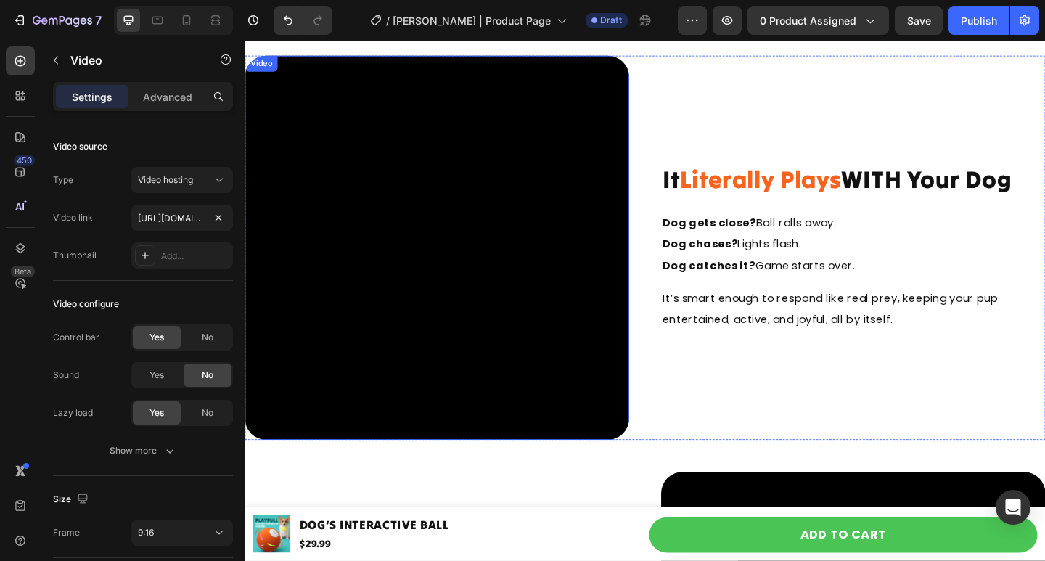
click at [511, 259] on video at bounding box center [454, 266] width 418 height 418
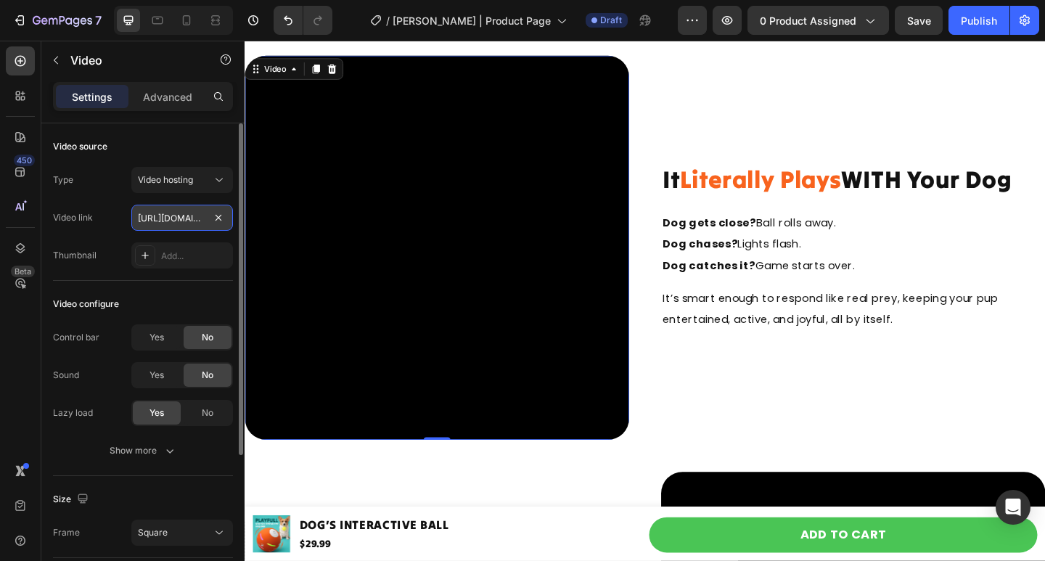
click at [171, 220] on input "[URL][DOMAIN_NAME]" at bounding box center [182, 218] width 102 height 26
paste input "3bf4edaa5a0d4dff876363aeff51ceb"
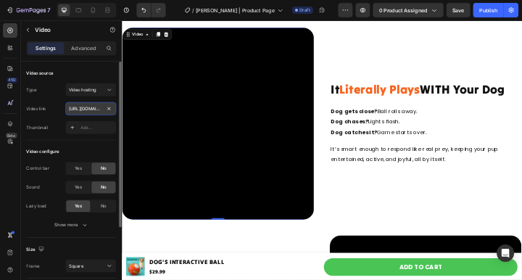
scroll to position [0, 266]
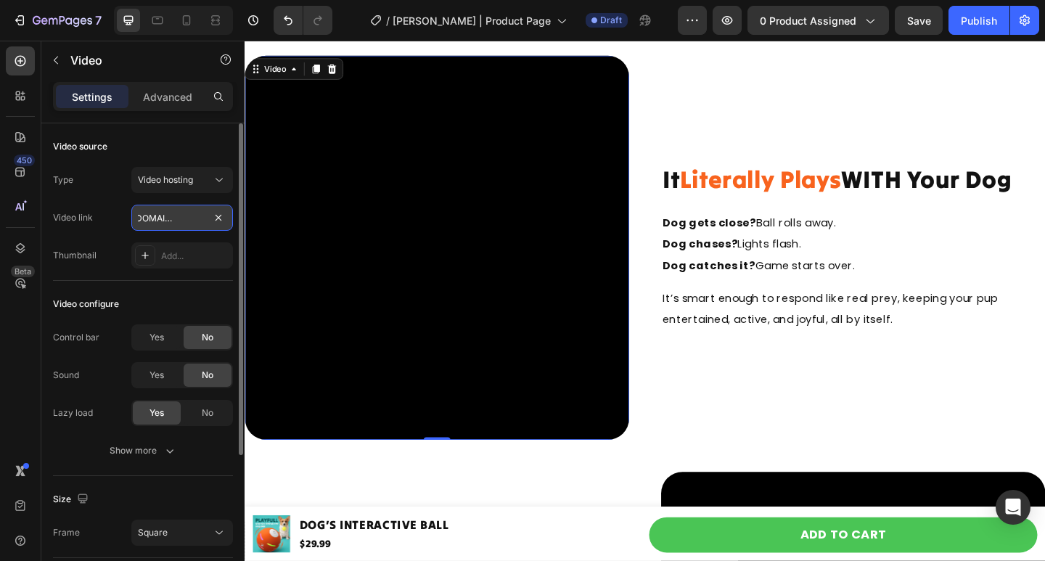
type input "[URL][DOMAIN_NAME]"
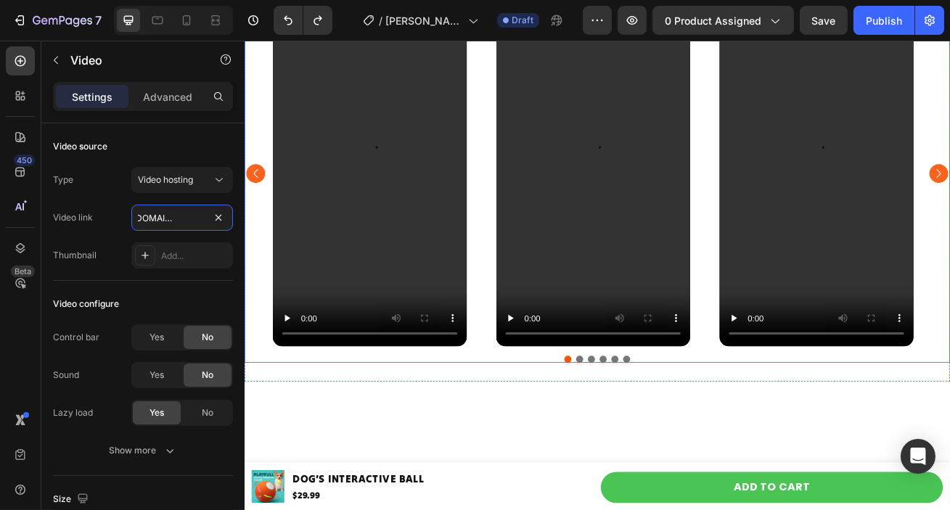
scroll to position [865, 0]
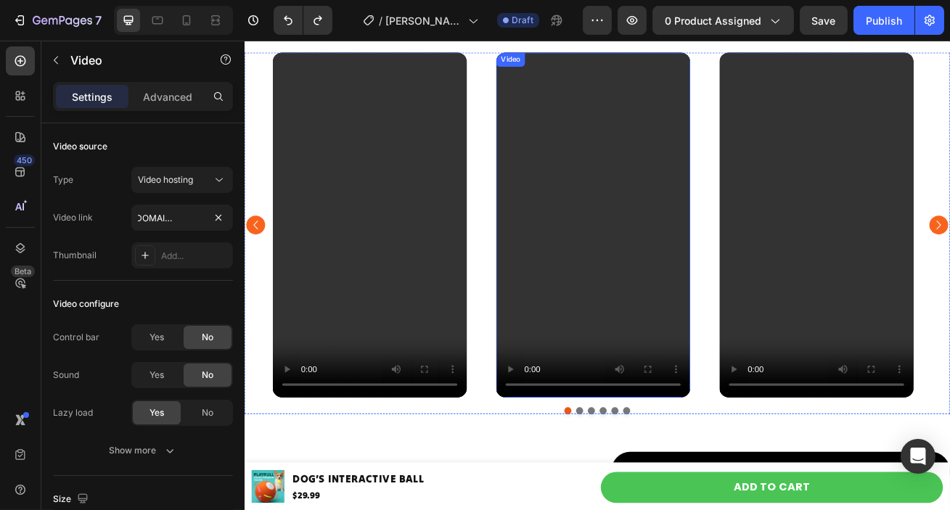
click at [670, 292] on video at bounding box center [673, 269] width 239 height 426
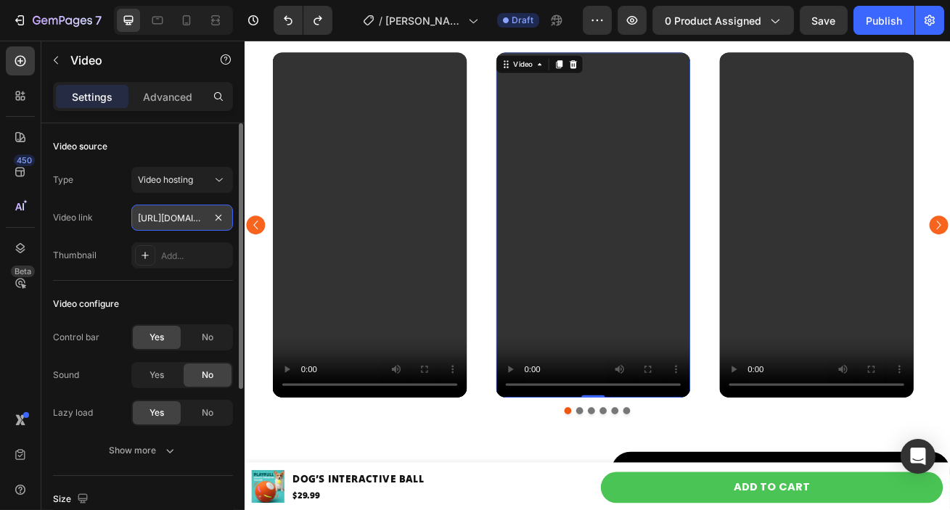
click at [156, 217] on input "[URL][DOMAIN_NAME]" at bounding box center [182, 218] width 102 height 26
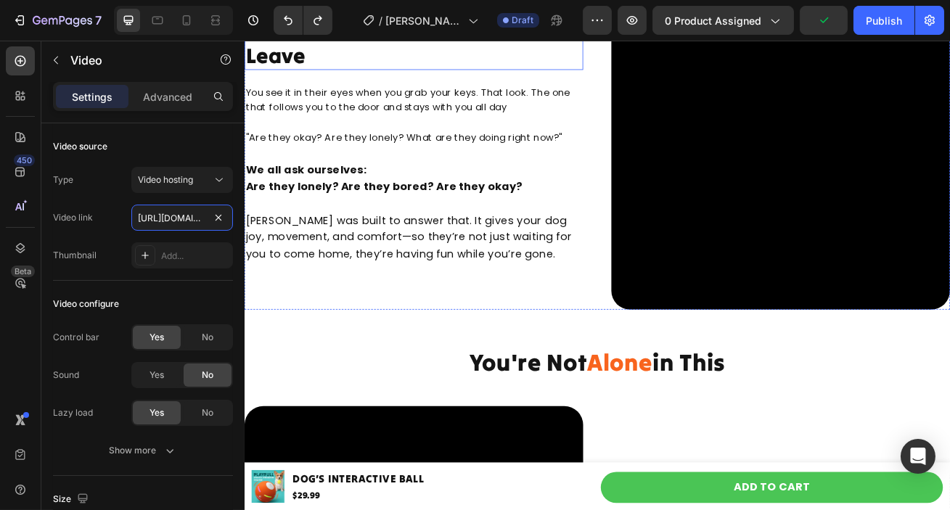
scroll to position [1657, 0]
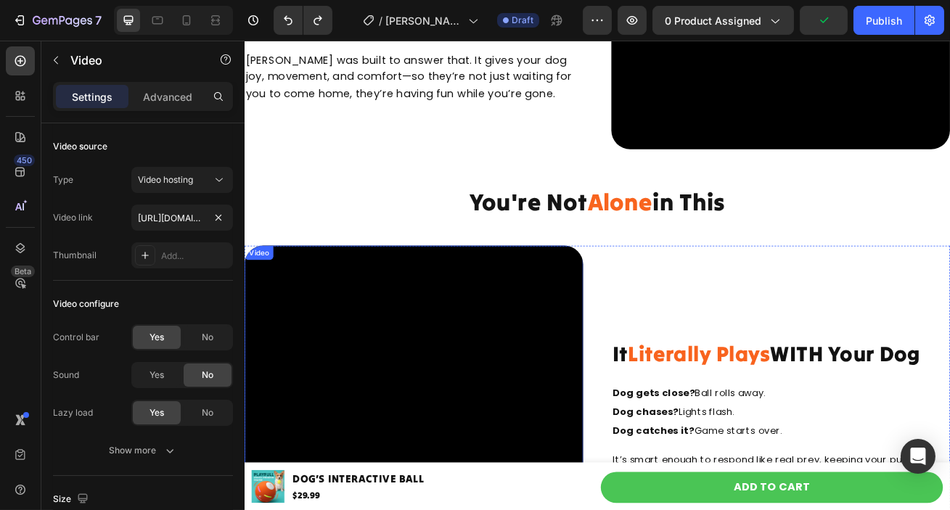
click at [419, 389] on video at bounding box center [453, 503] width 418 height 418
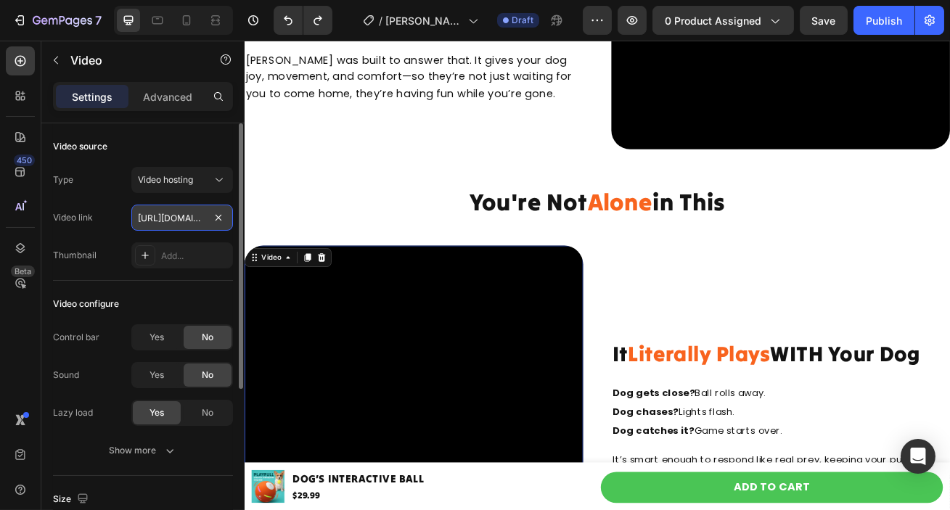
click at [173, 219] on input "[URL][DOMAIN_NAME]" at bounding box center [182, 218] width 102 height 26
paste input "c59fd980d2fc4f448b0010c85d500c39"
type input "[URL][DOMAIN_NAME]"
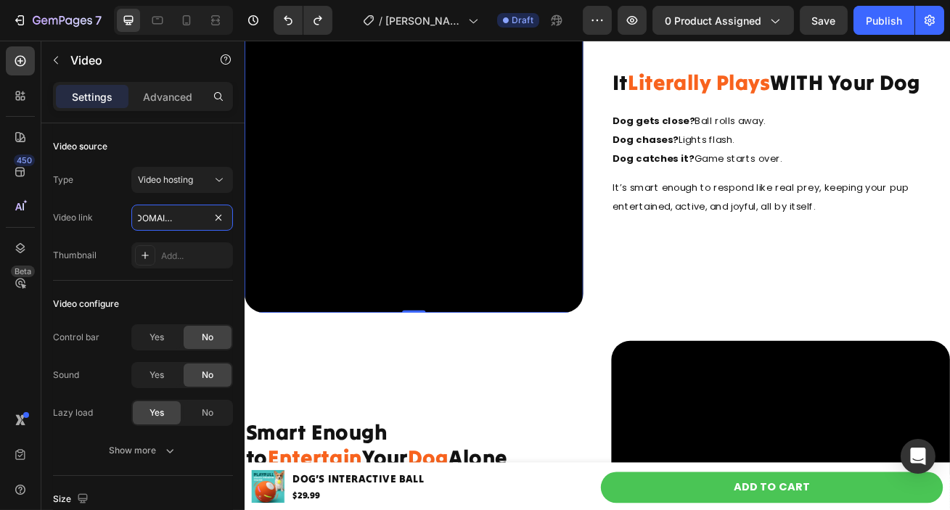
scroll to position [2250, 0]
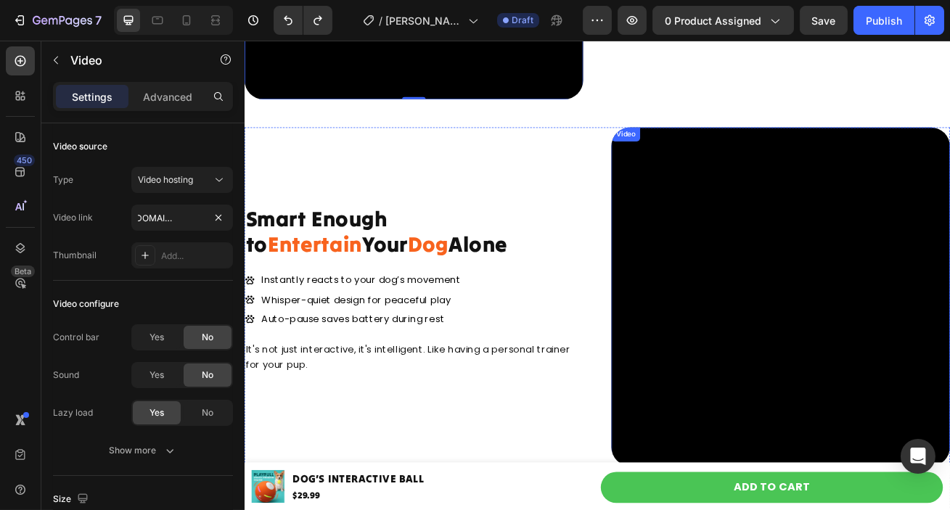
click at [1044, 361] on video at bounding box center [906, 357] width 418 height 418
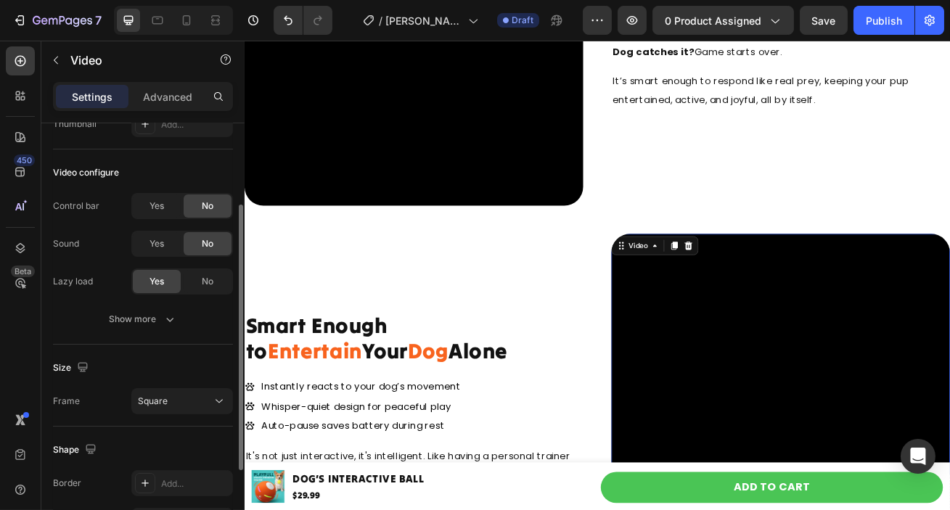
scroll to position [262, 0]
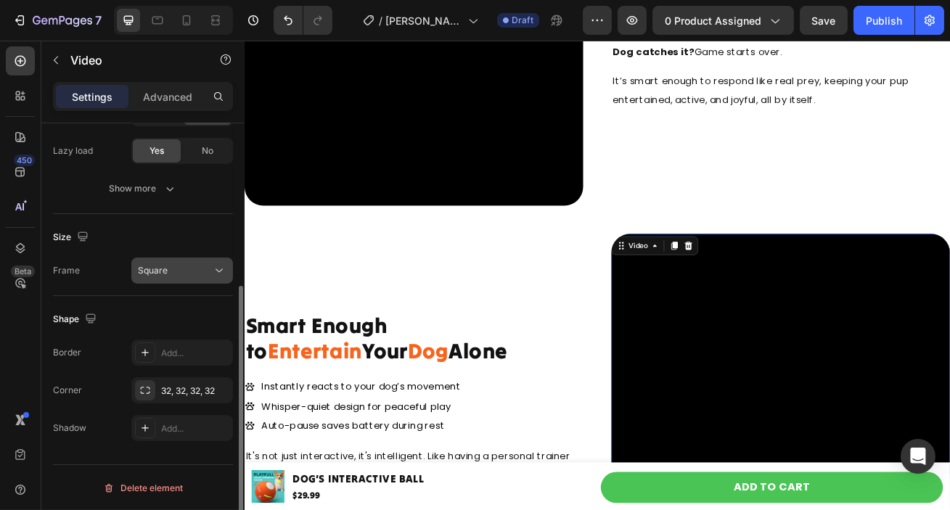
click at [175, 270] on div "Square" at bounding box center [175, 270] width 74 height 13
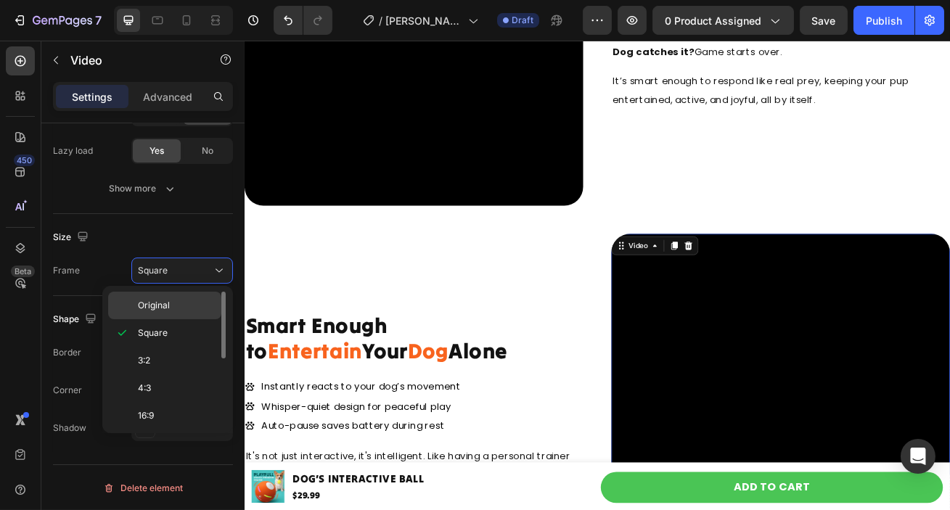
click at [174, 299] on p "Original" at bounding box center [176, 305] width 77 height 13
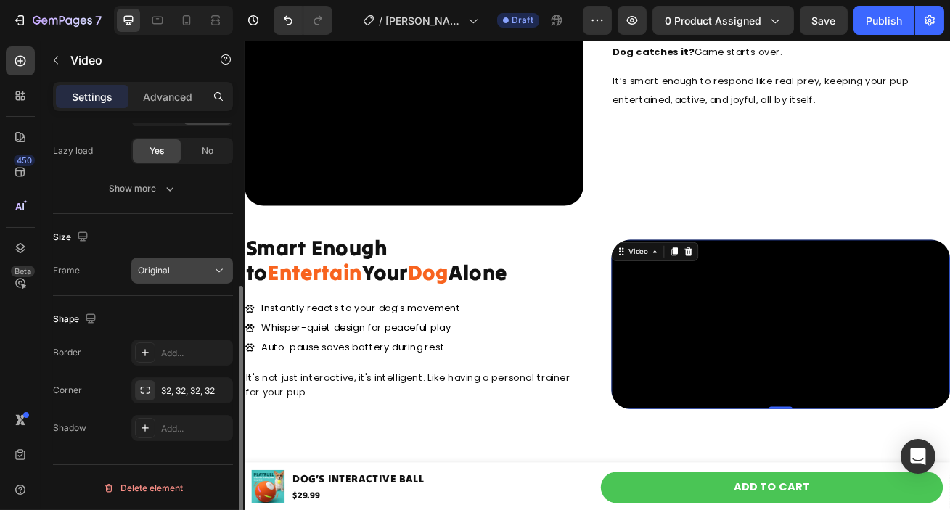
click at [184, 261] on button "Original" at bounding box center [182, 271] width 102 height 26
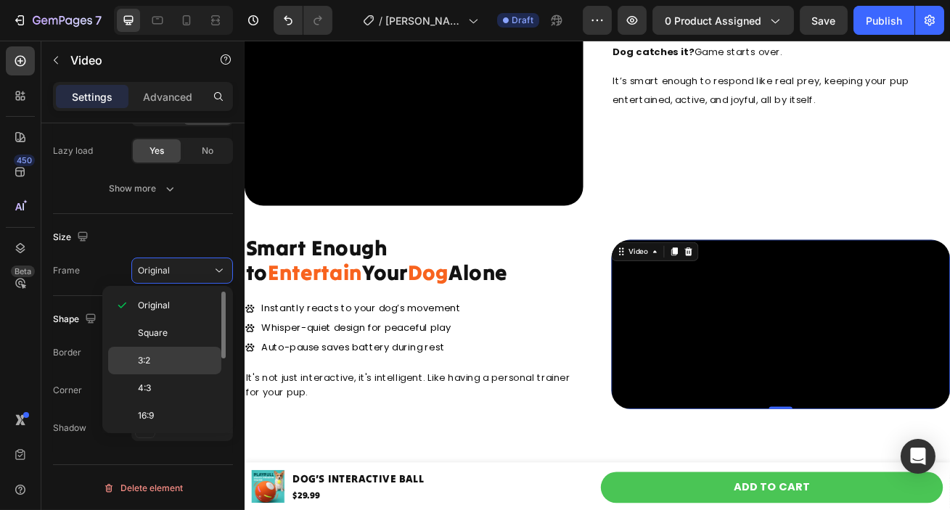
click at [171, 374] on div "3:2" at bounding box center [164, 388] width 113 height 28
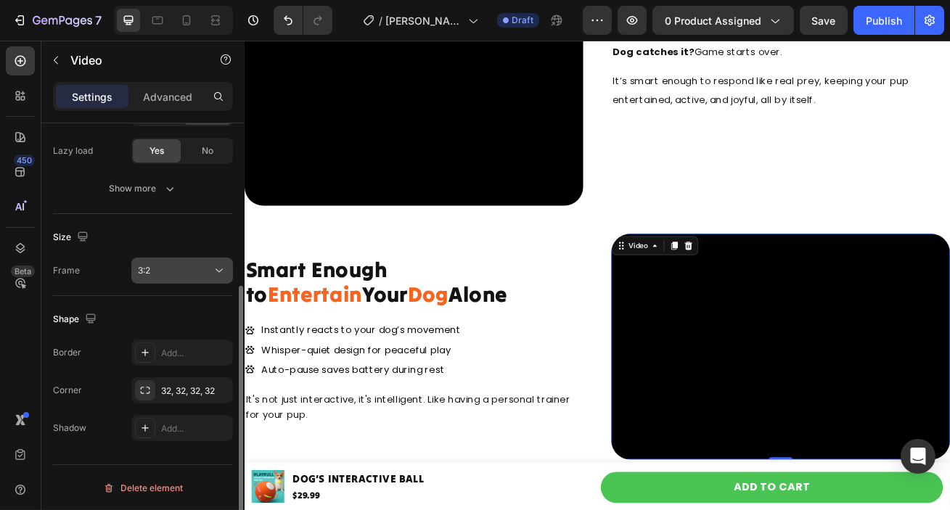
click at [189, 272] on div "3:2" at bounding box center [175, 270] width 74 height 13
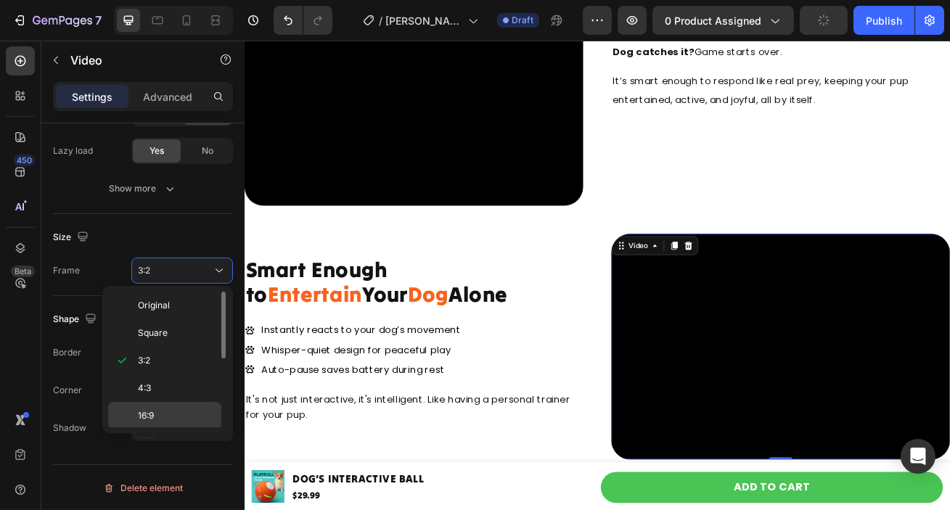
click at [162, 430] on div "16:9" at bounding box center [164, 444] width 113 height 28
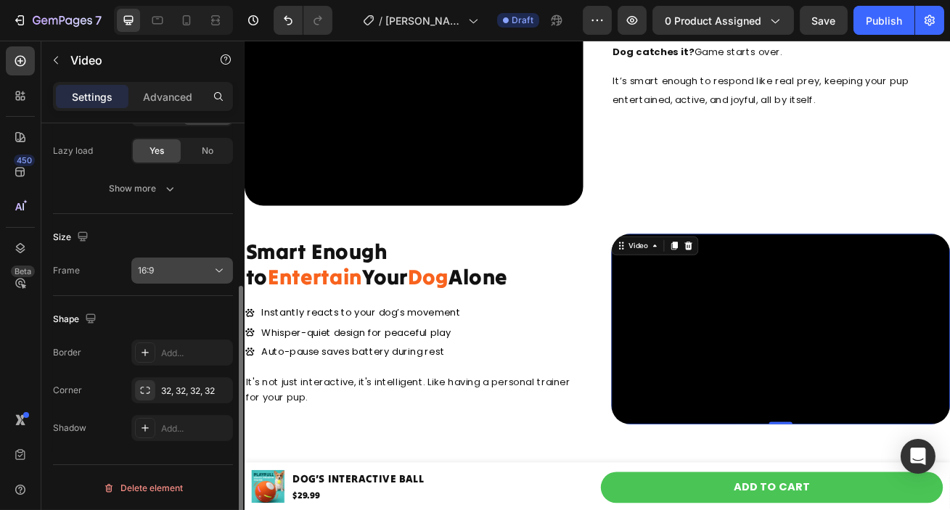
click at [196, 273] on div "16:9" at bounding box center [175, 270] width 74 height 13
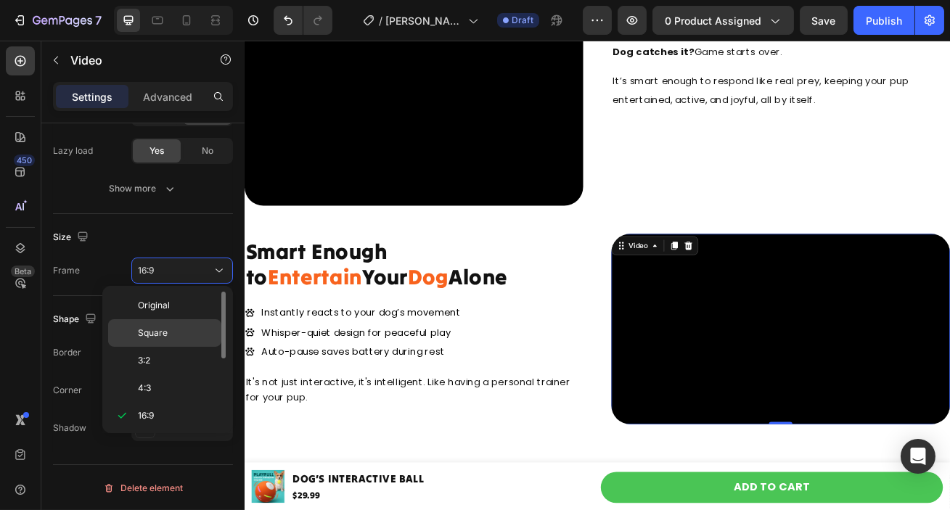
click at [168, 347] on div "Square" at bounding box center [164, 361] width 113 height 28
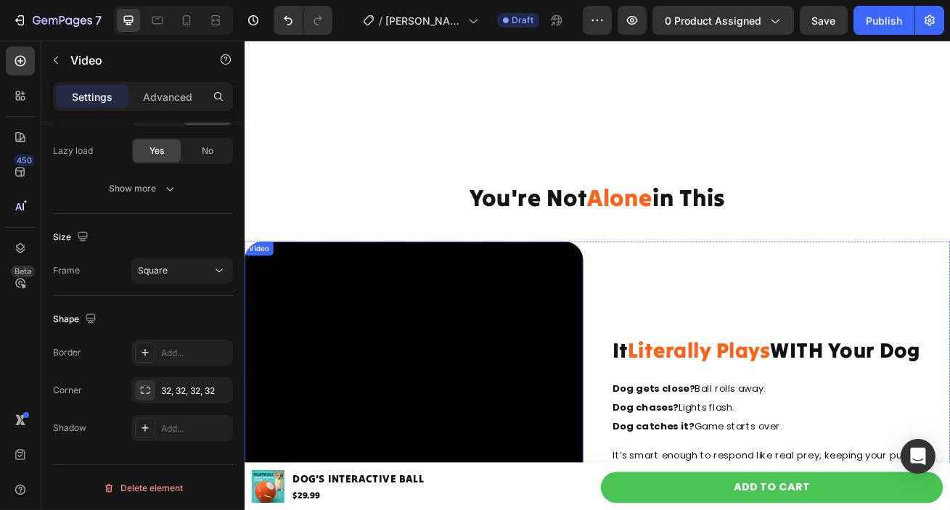
scroll to position [1921, 0]
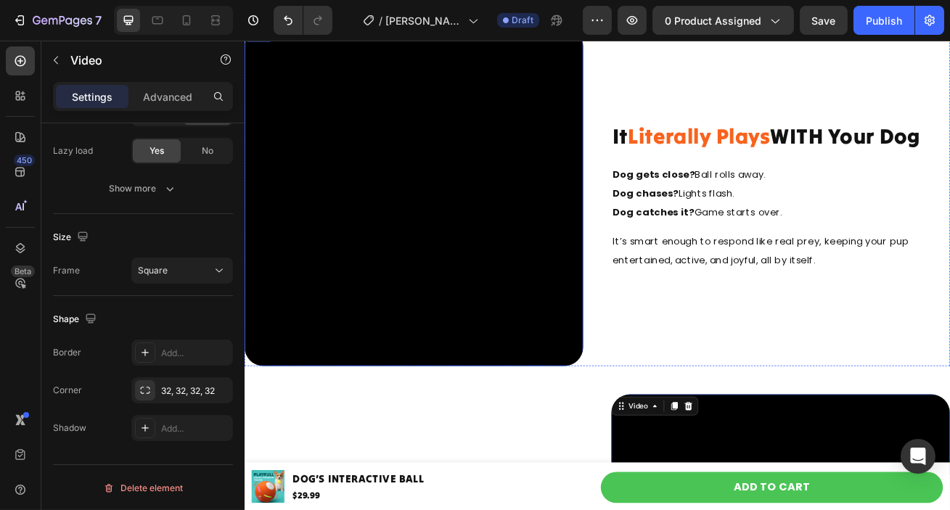
click at [479, 279] on video at bounding box center [453, 234] width 418 height 418
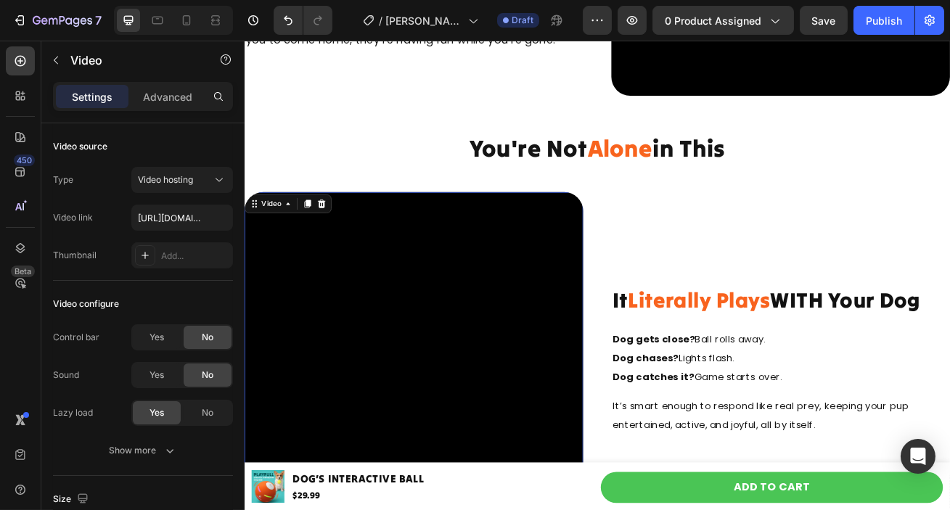
scroll to position [1789, 0]
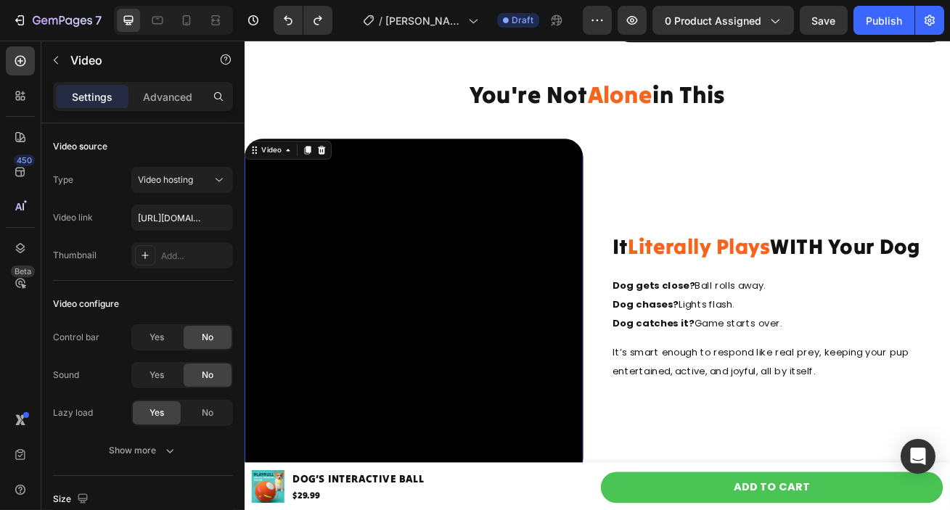
type input "[URL][DOMAIN_NAME]"
click at [509, 292] on video at bounding box center [453, 371] width 418 height 418
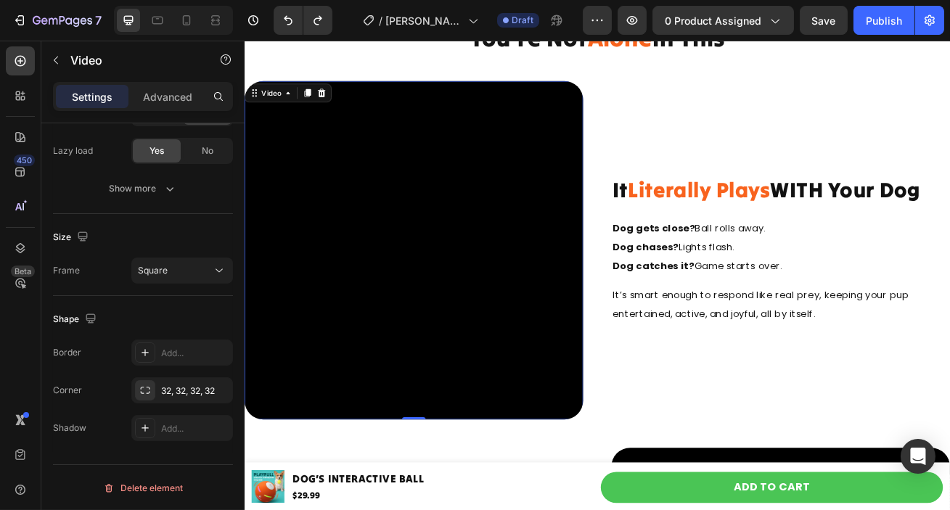
scroll to position [2119, 0]
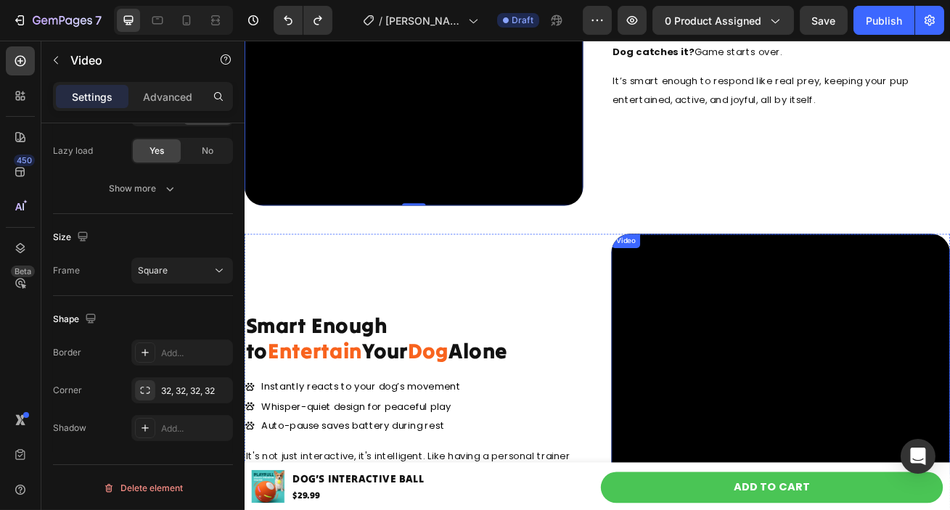
click at [804, 332] on video at bounding box center [906, 488] width 418 height 418
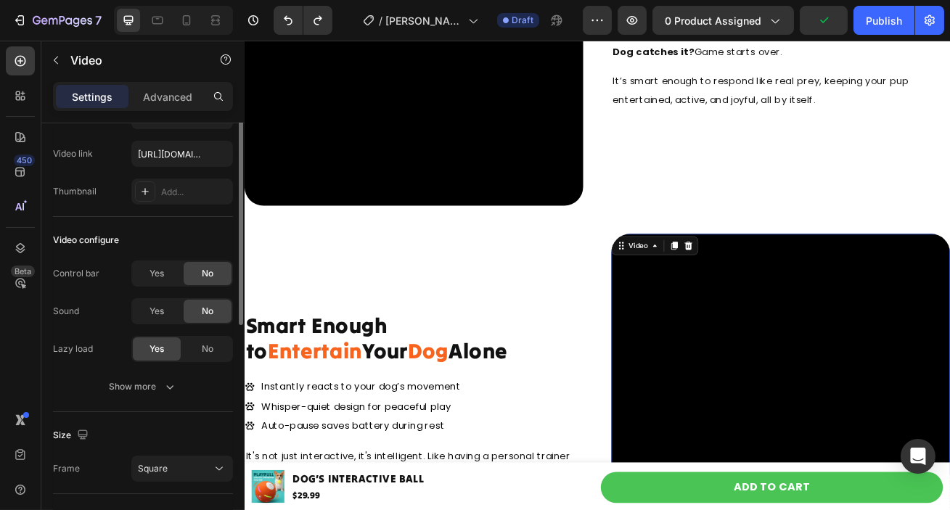
scroll to position [0, 0]
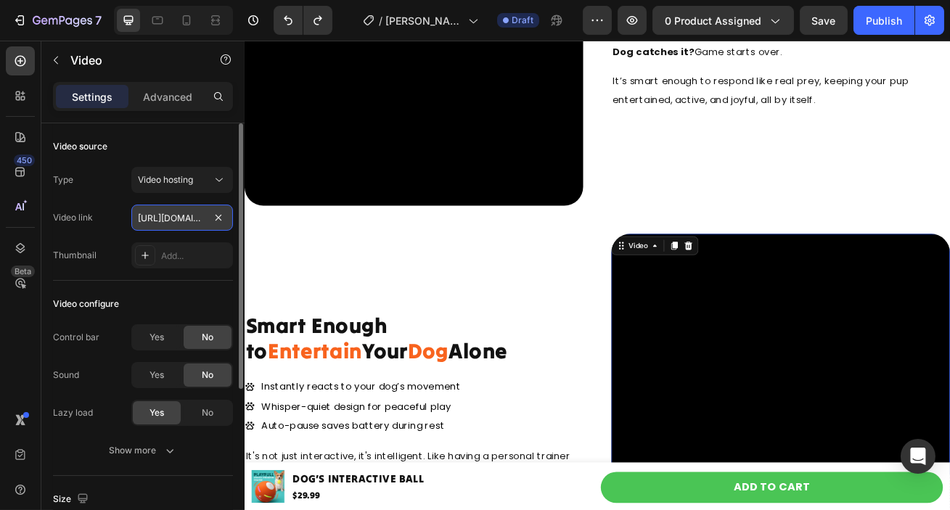
click at [173, 222] on input "[URL][DOMAIN_NAME]" at bounding box center [182, 218] width 102 height 26
paste input "c59fd980d2fc4f448b0010c85d500c39"
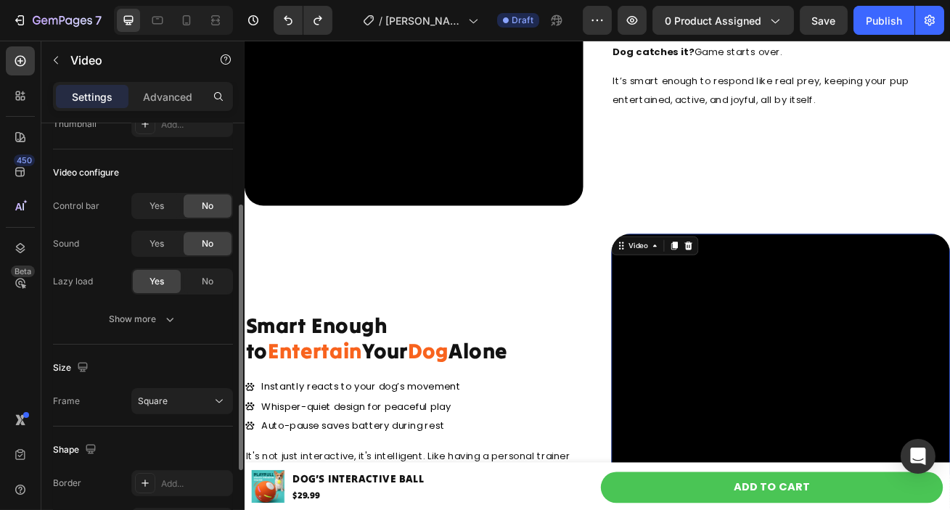
scroll to position [197, 0]
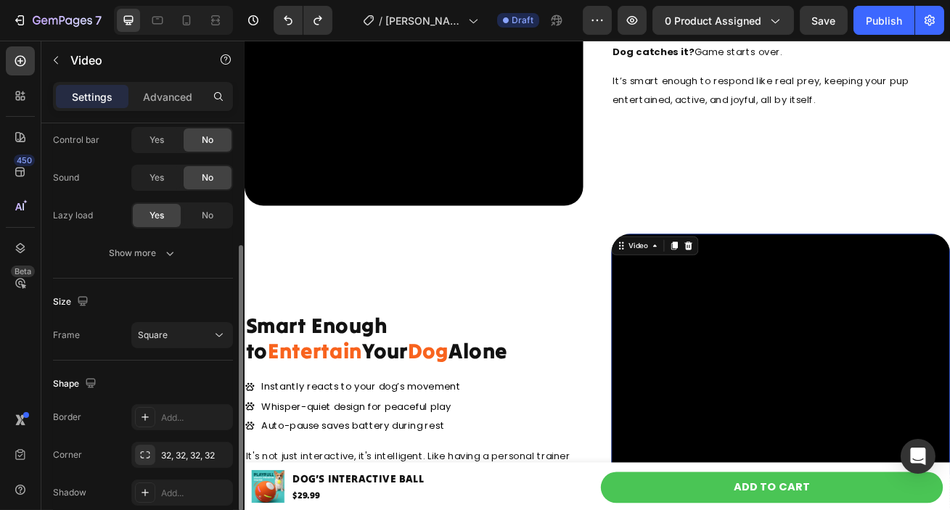
type input "[URL][DOMAIN_NAME]"
click at [187, 329] on div "Square" at bounding box center [175, 335] width 74 height 13
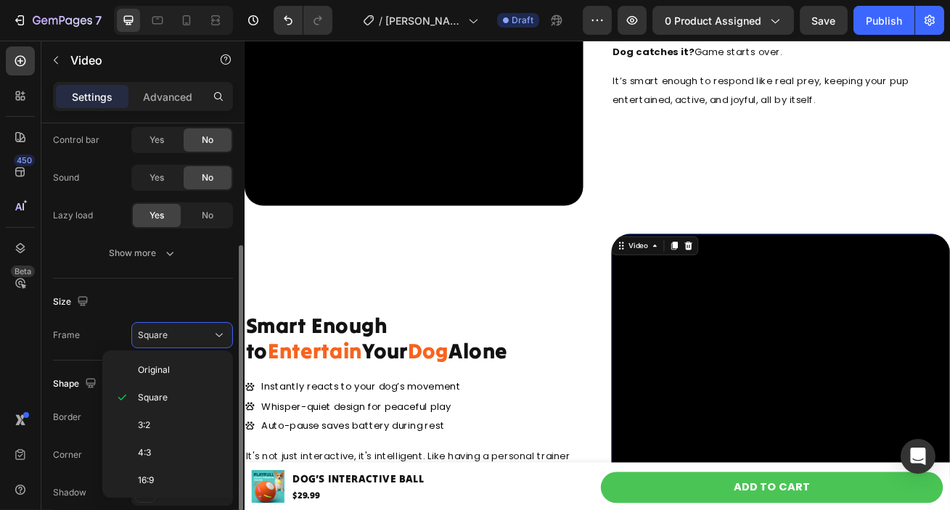
scroll to position [0, 0]
click at [187, 329] on div "Square" at bounding box center [175, 335] width 74 height 13
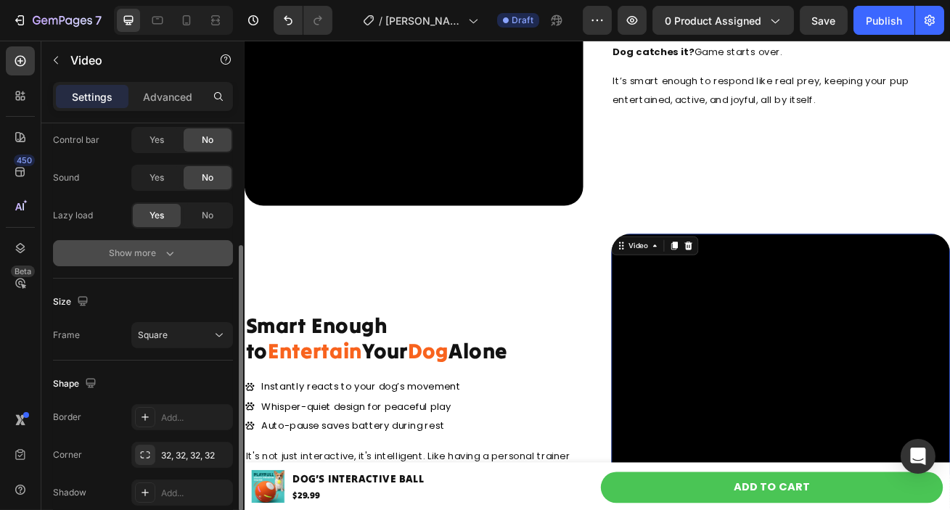
click at [166, 260] on button "Show more" at bounding box center [143, 253] width 180 height 26
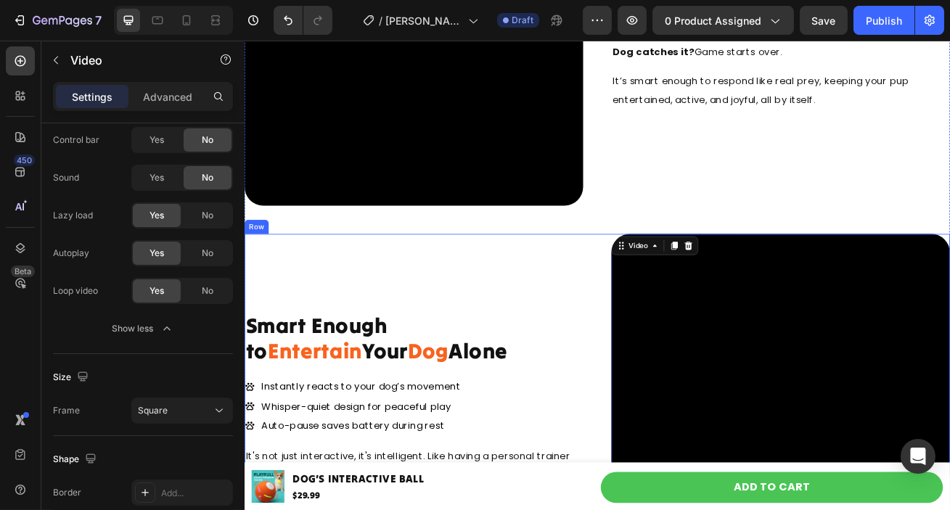
scroll to position [2053, 0]
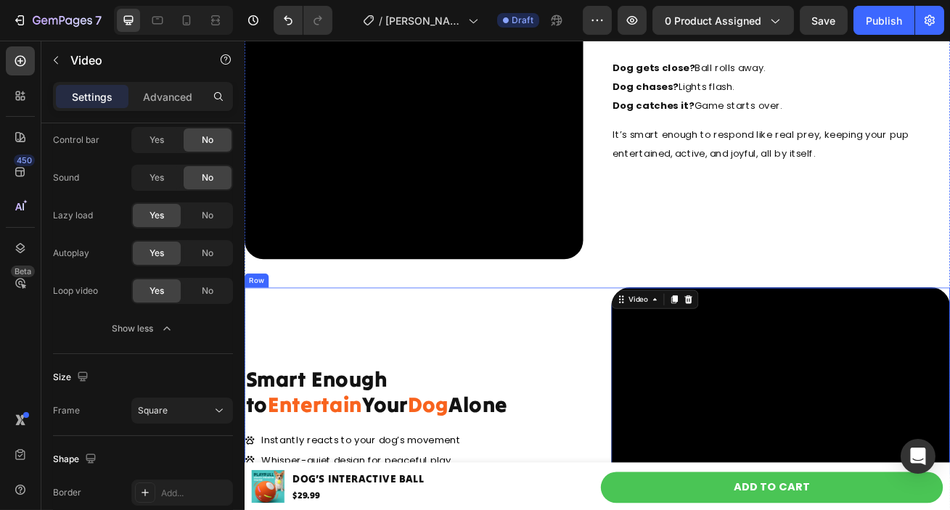
type input "[URL][DOMAIN_NAME]"
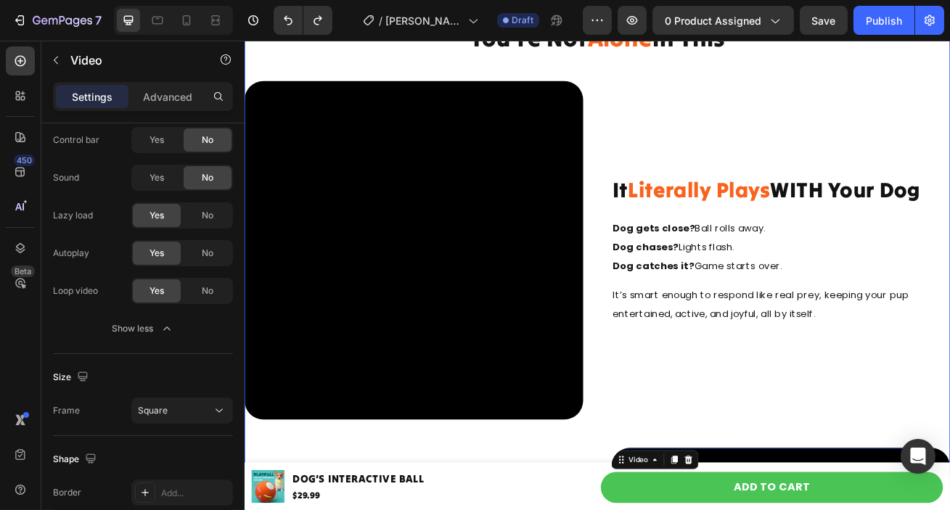
scroll to position [1789, 0]
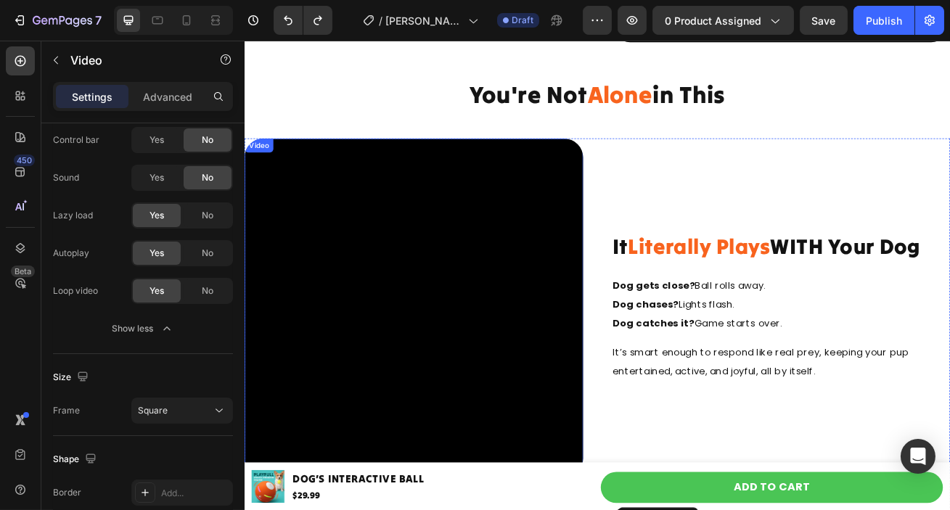
click at [419, 312] on video at bounding box center [453, 371] width 418 height 418
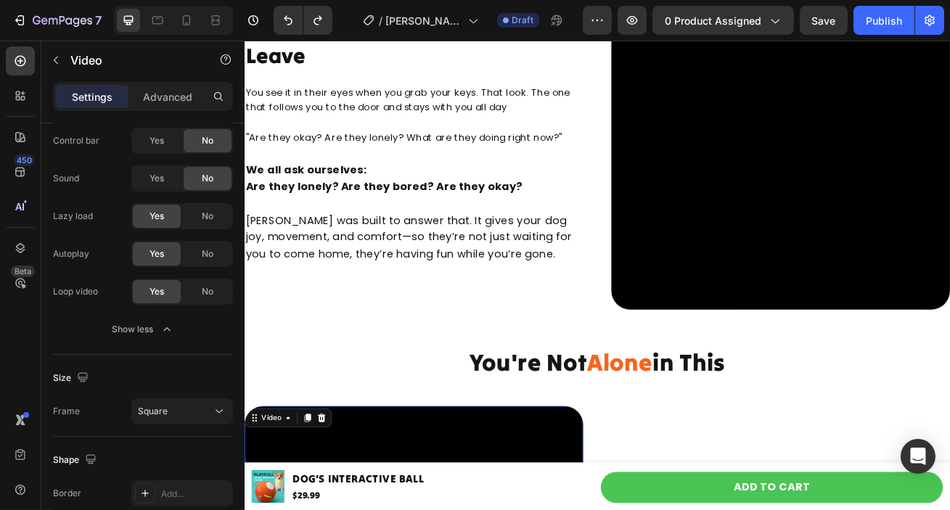
scroll to position [1723, 0]
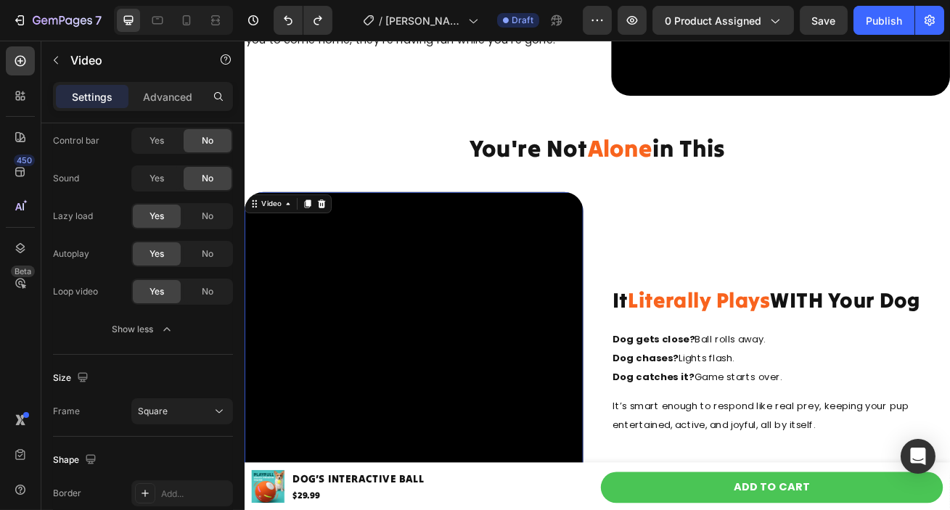
click at [356, 305] on video at bounding box center [453, 437] width 418 height 418
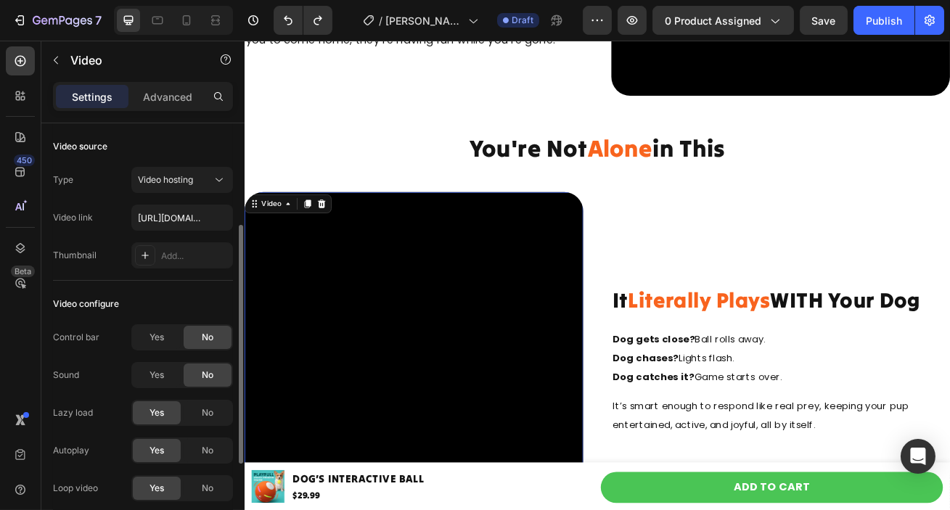
scroll to position [65, 0]
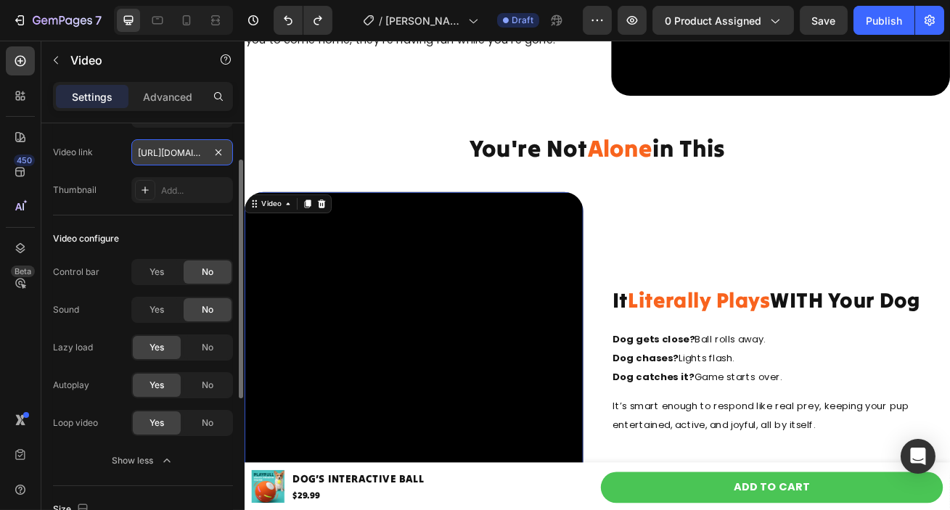
click at [160, 155] on input "[URL][DOMAIN_NAME]" at bounding box center [182, 152] width 102 height 26
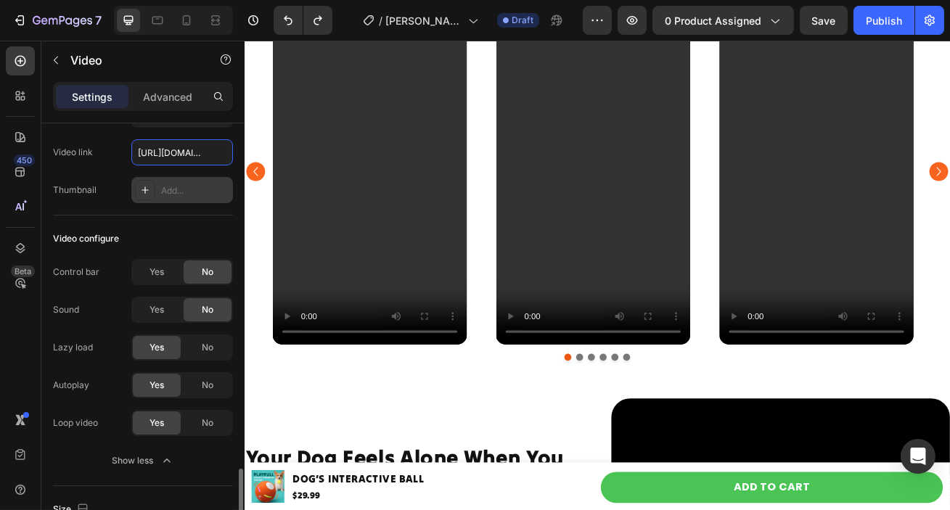
scroll to position [337, 0]
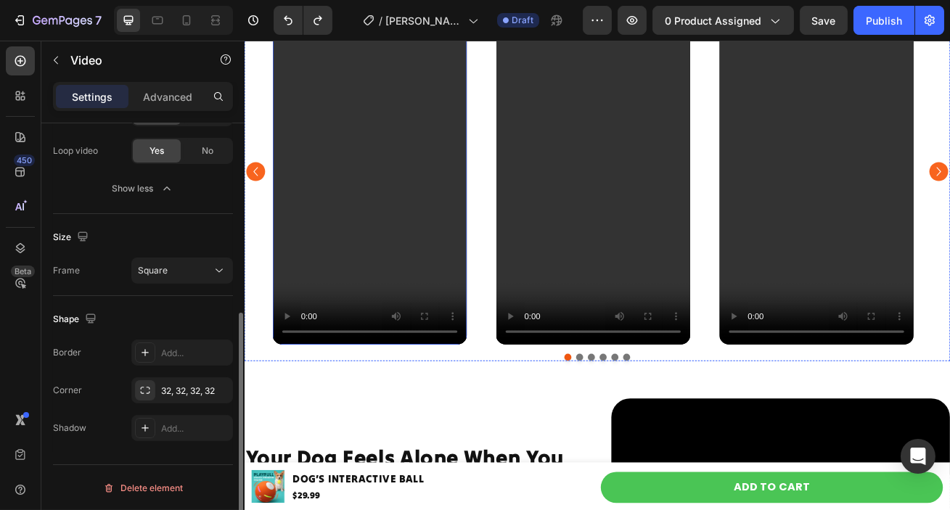
click at [341, 233] on video at bounding box center [398, 203] width 239 height 426
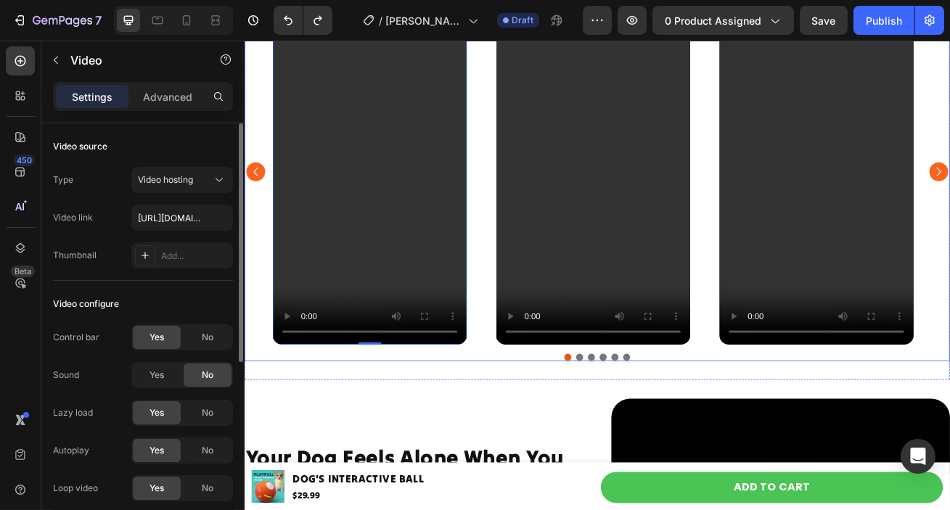
scroll to position [733, 0]
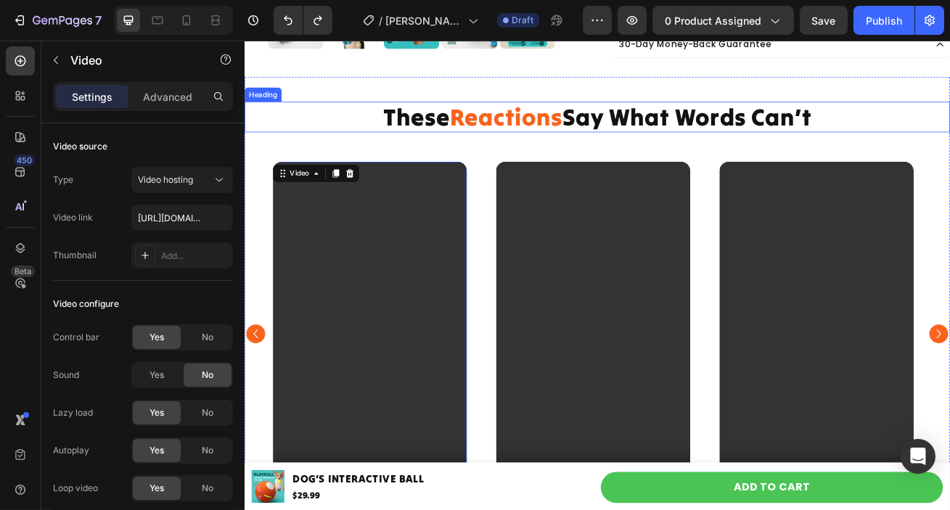
click at [281, 122] on h2 "These Reactions Say What Words Can’t" at bounding box center [679, 135] width 871 height 38
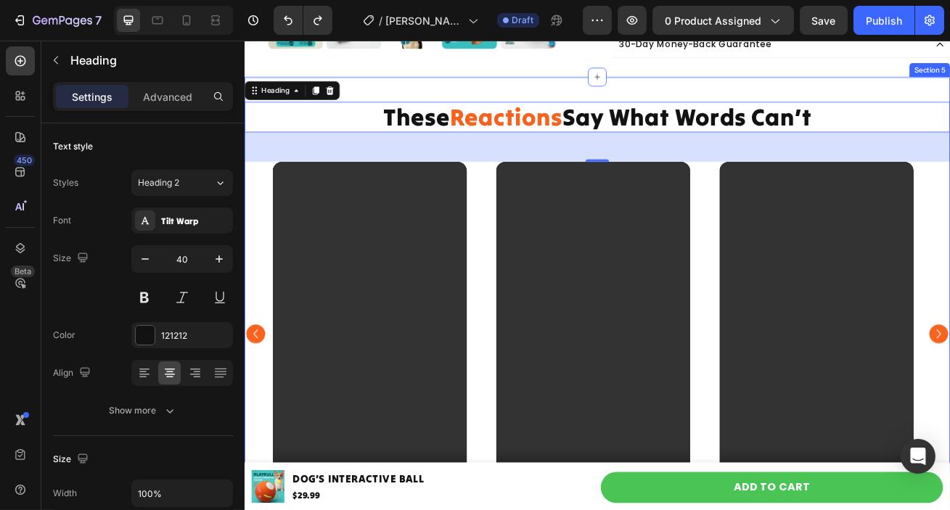
click at [1037, 96] on div "These Reactions Say What Words Can’t Heading 50 Video Video Video Video Video V…" at bounding box center [679, 373] width 871 height 574
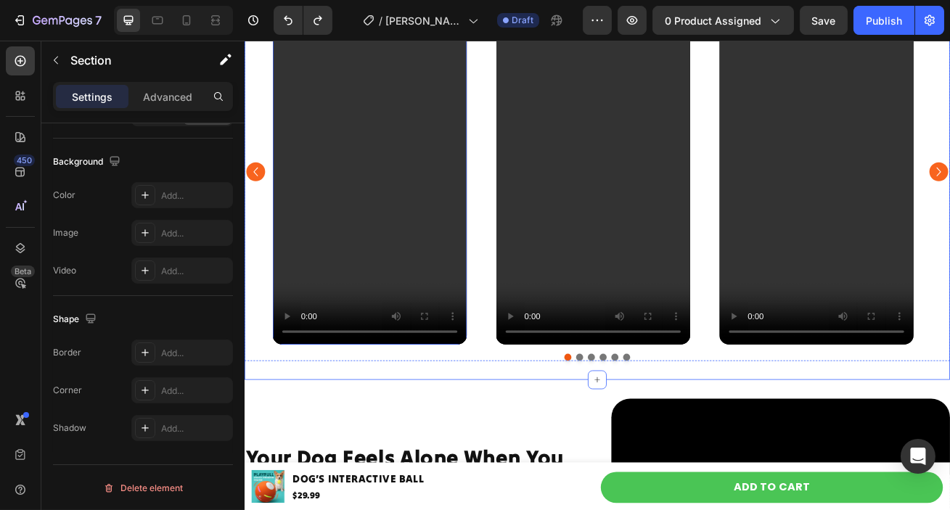
scroll to position [997, 0]
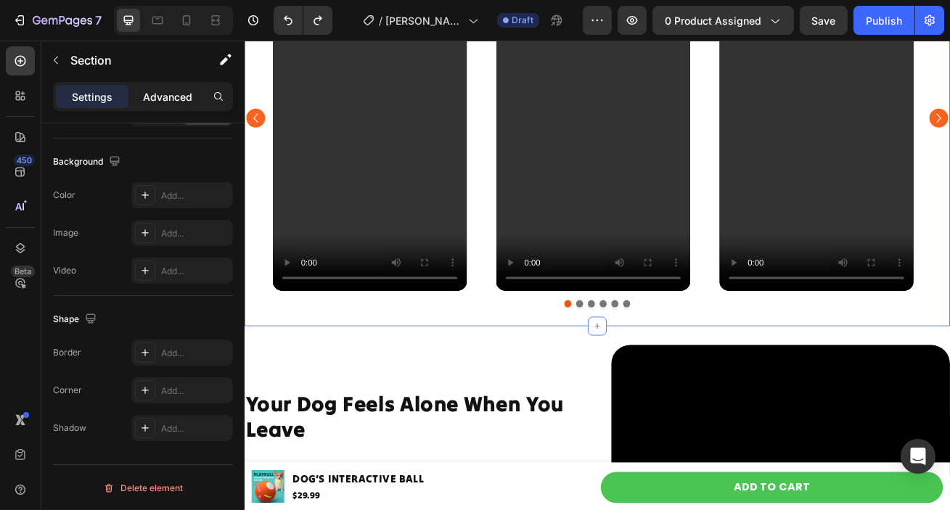
click at [170, 99] on p "Advanced" at bounding box center [167, 96] width 49 height 15
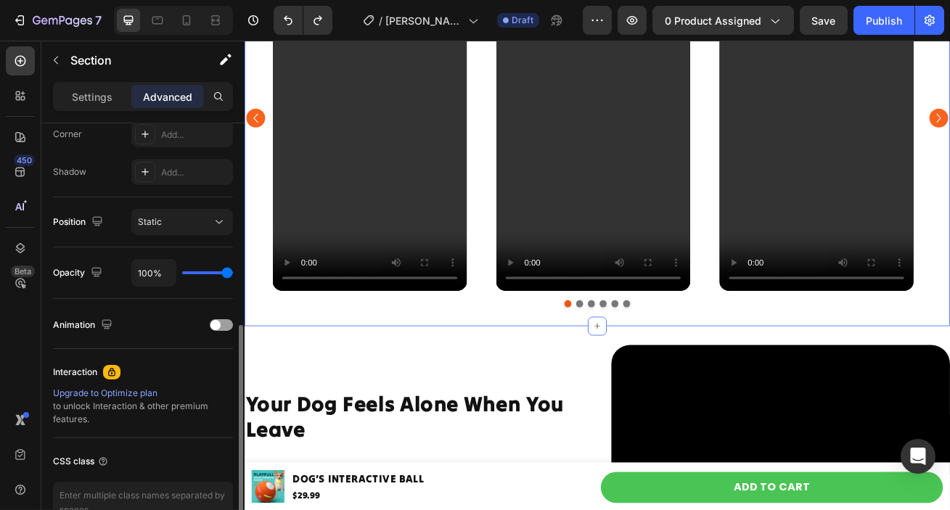
click at [95, 87] on div "Settings" at bounding box center [92, 96] width 73 height 23
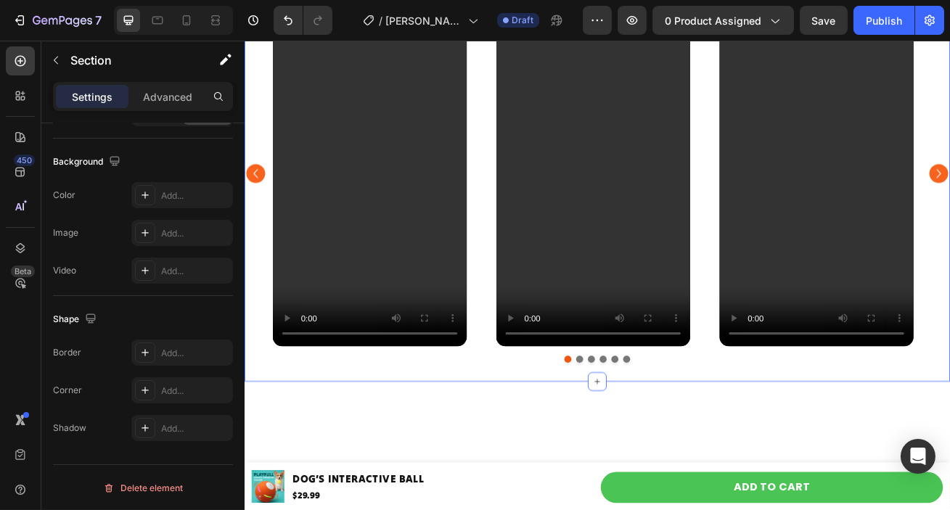
scroll to position [733, 0]
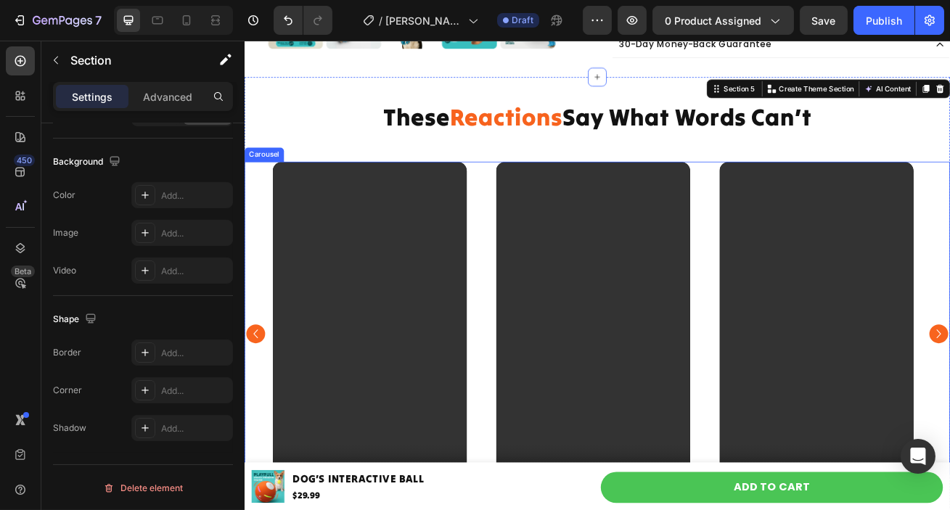
click at [263, 199] on div "Video Video Video Video Video Video" at bounding box center [679, 403] width 871 height 426
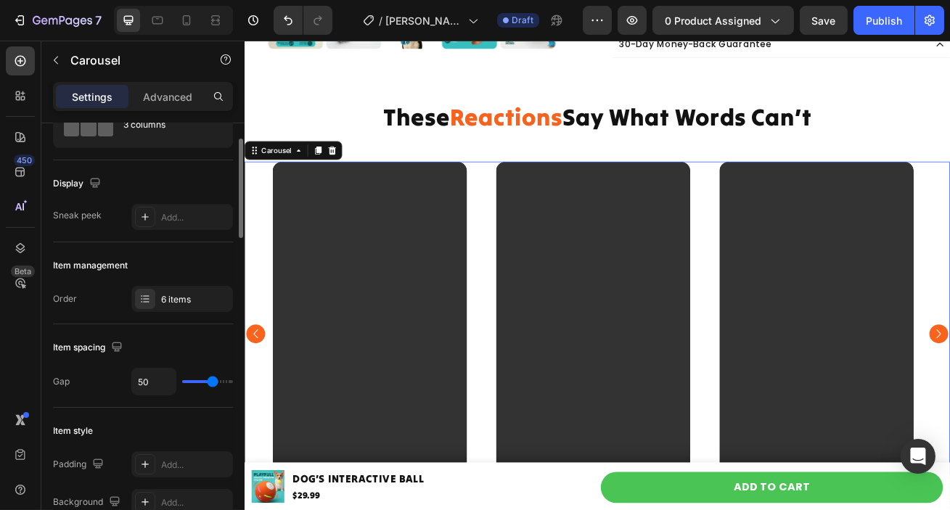
scroll to position [0, 0]
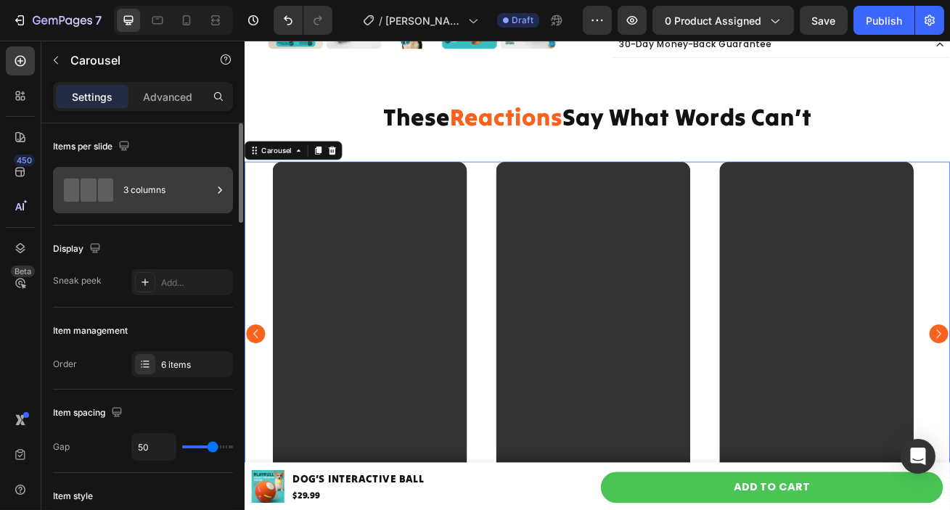
click at [136, 189] on div "3 columns" at bounding box center [167, 189] width 89 height 33
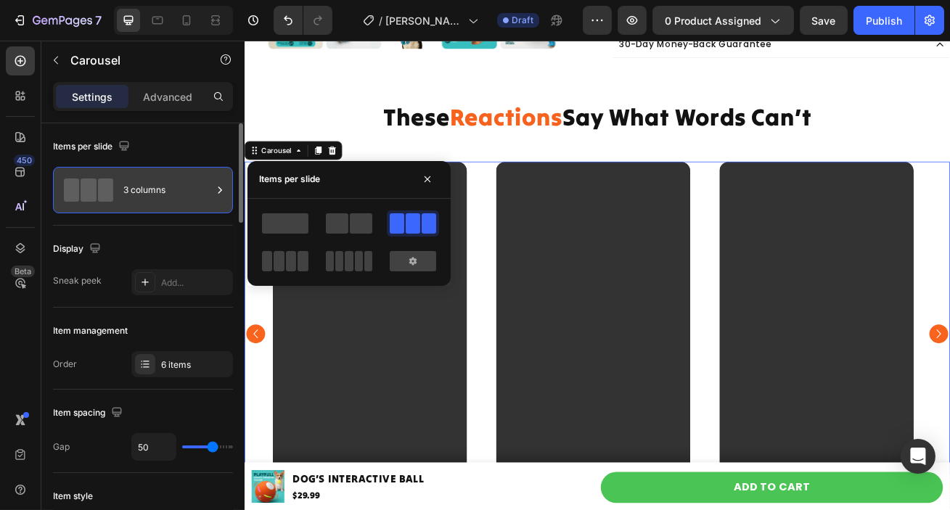
click at [136, 189] on div "3 columns" at bounding box center [167, 189] width 89 height 33
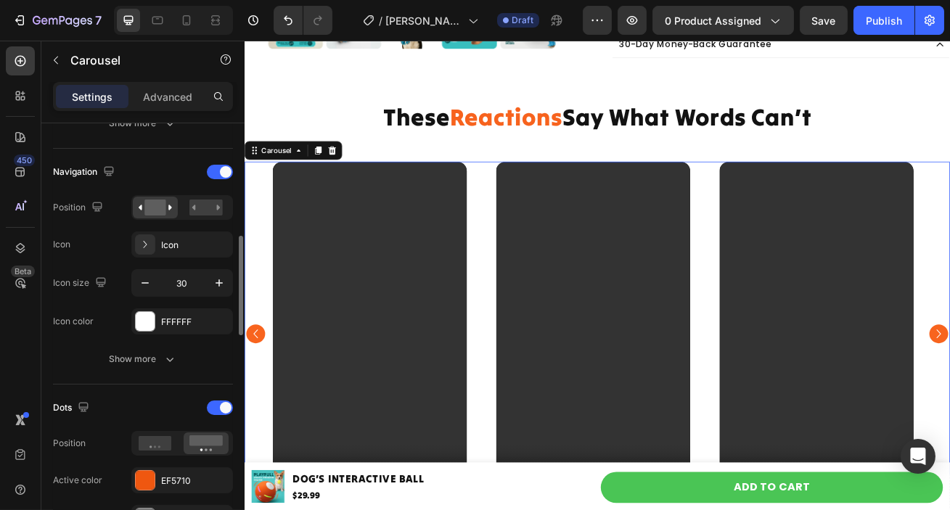
scroll to position [350, 0]
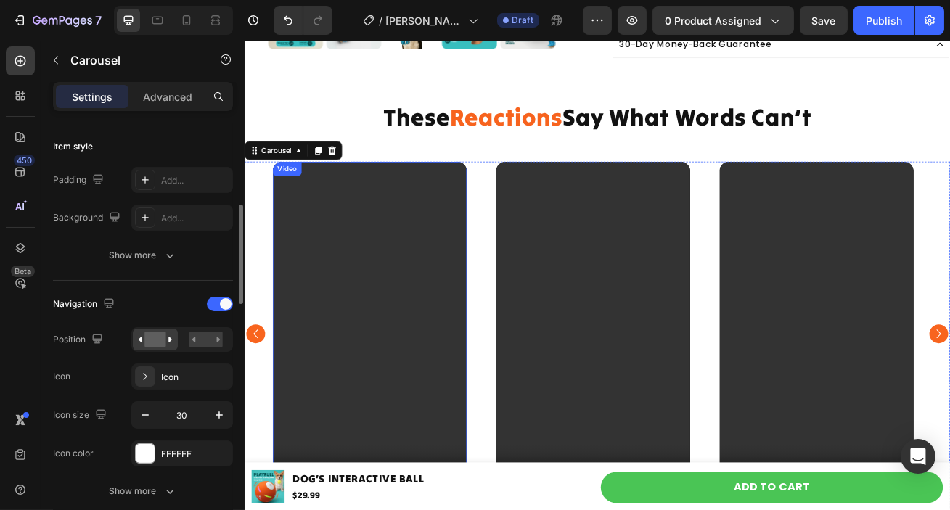
click at [380, 358] on video at bounding box center [398, 403] width 239 height 426
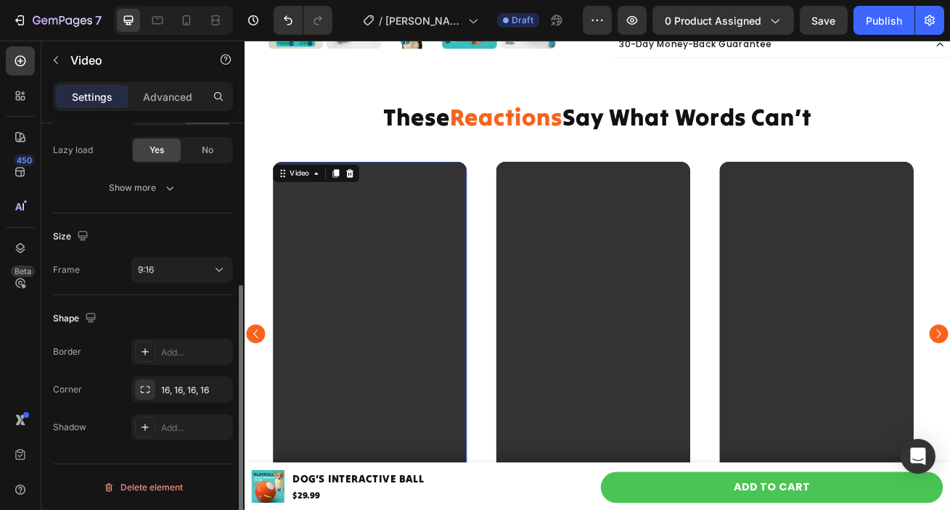
scroll to position [0, 0]
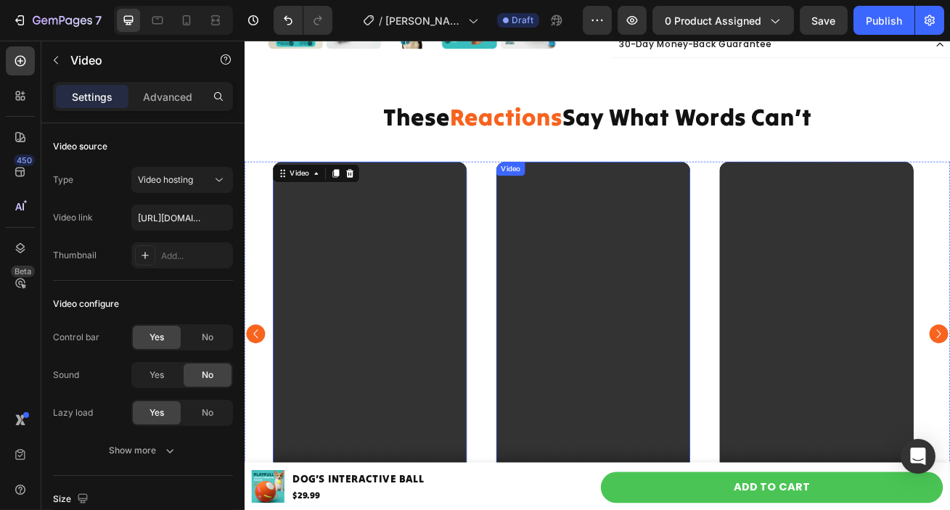
drag, startPoint x: 678, startPoint y: 343, endPoint x: 679, endPoint y: 350, distance: 7.3
click at [678, 343] on video at bounding box center [673, 403] width 239 height 426
click at [460, 312] on video at bounding box center [398, 403] width 239 height 426
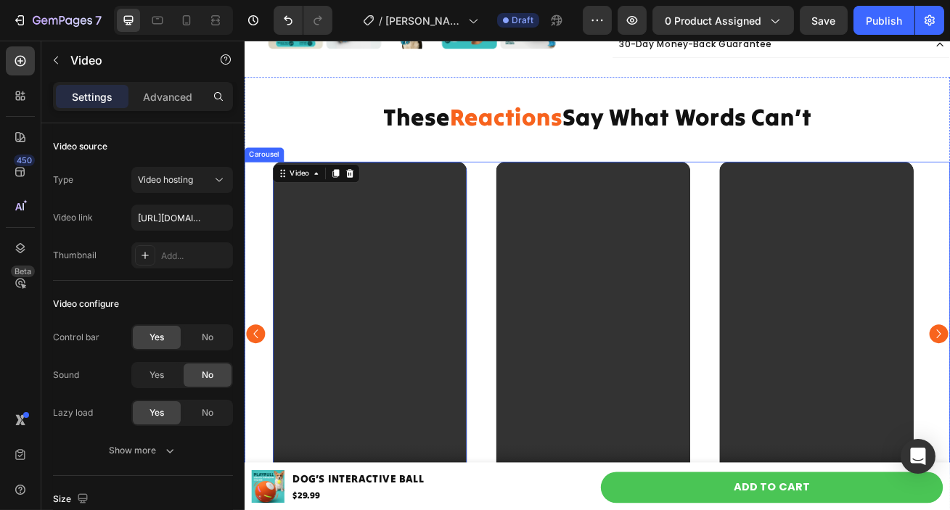
click at [263, 200] on div "Video 0 Video Video Video Video Video" at bounding box center [679, 403] width 871 height 426
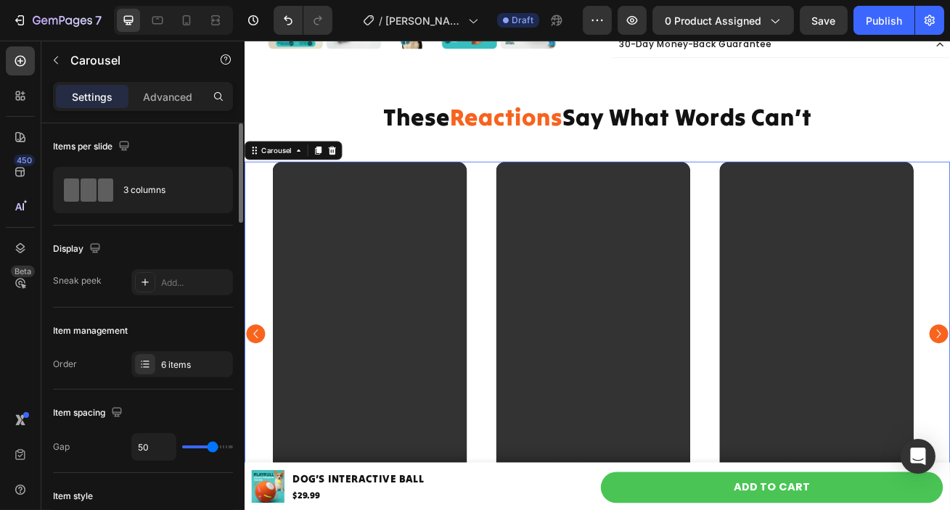
scroll to position [131, 0]
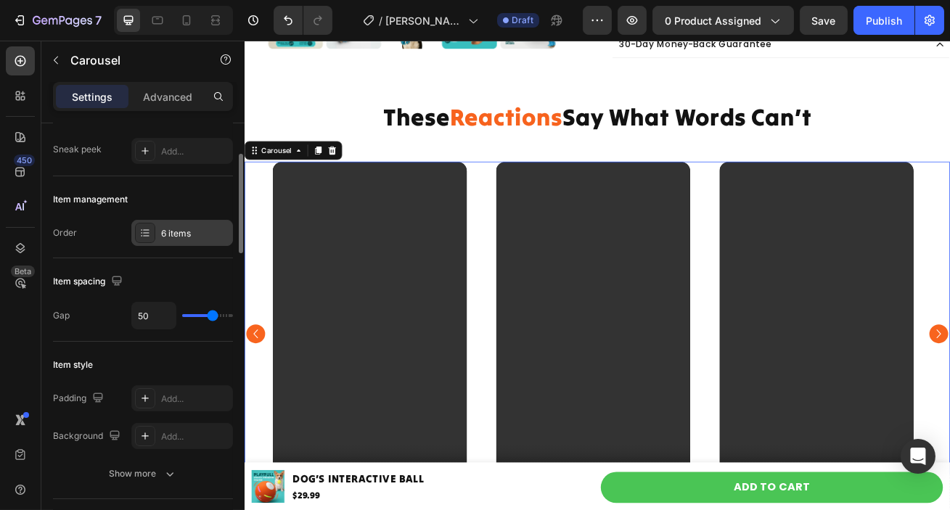
click at [170, 236] on div "6 items" at bounding box center [195, 233] width 68 height 13
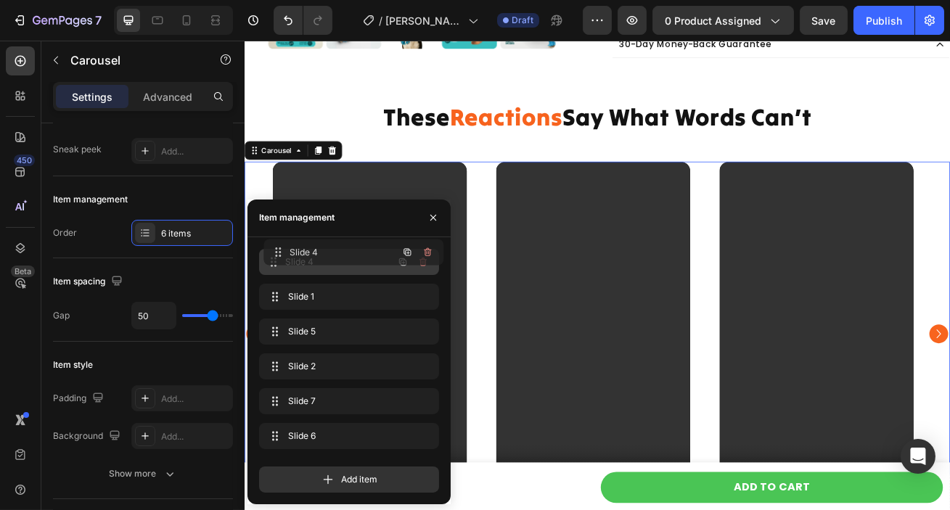
drag, startPoint x: 324, startPoint y: 398, endPoint x: 329, endPoint y: 249, distance: 149.6
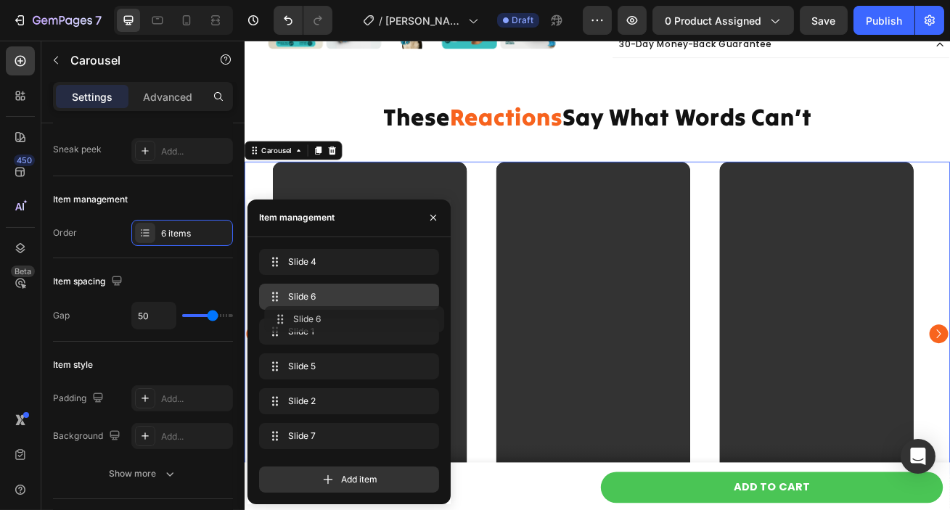
drag, startPoint x: 328, startPoint y: 427, endPoint x: 454, endPoint y: 458, distance: 130.1
click at [438, 218] on icon "button" at bounding box center [433, 218] width 12 height 12
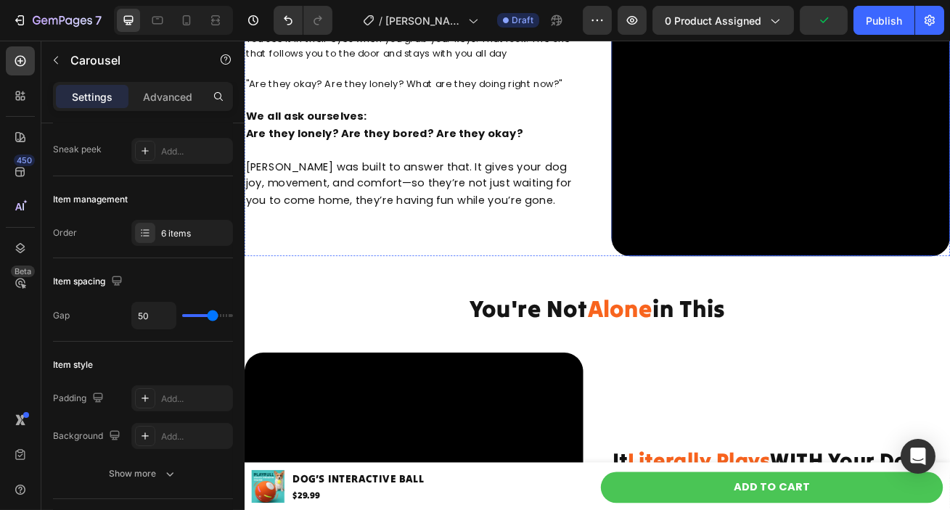
scroll to position [1723, 0]
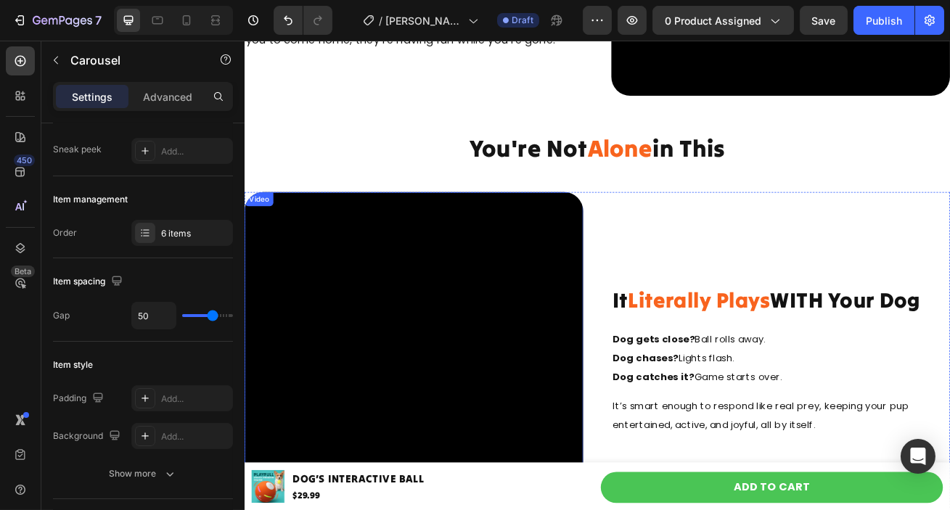
click at [454, 422] on video at bounding box center [453, 437] width 418 height 418
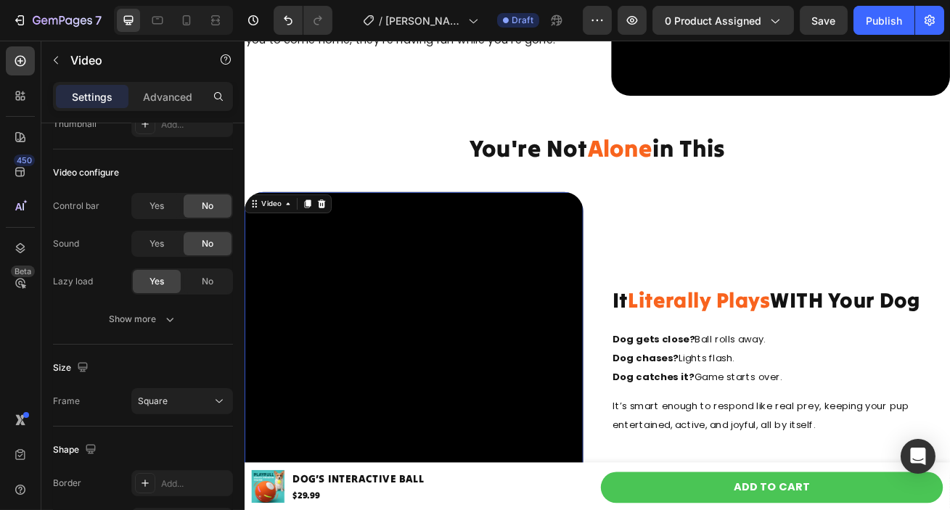
scroll to position [0, 0]
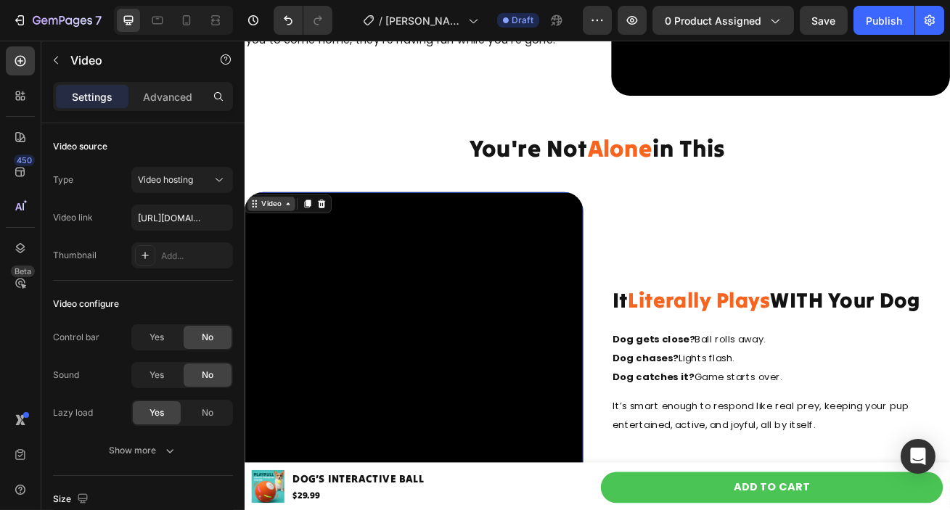
click at [281, 245] on div "Video" at bounding box center [276, 242] width 59 height 17
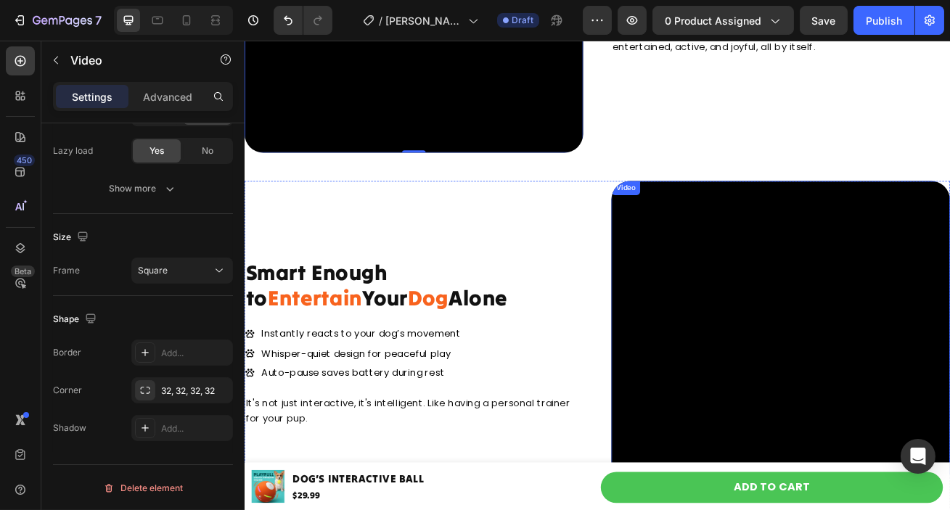
scroll to position [1921, 0]
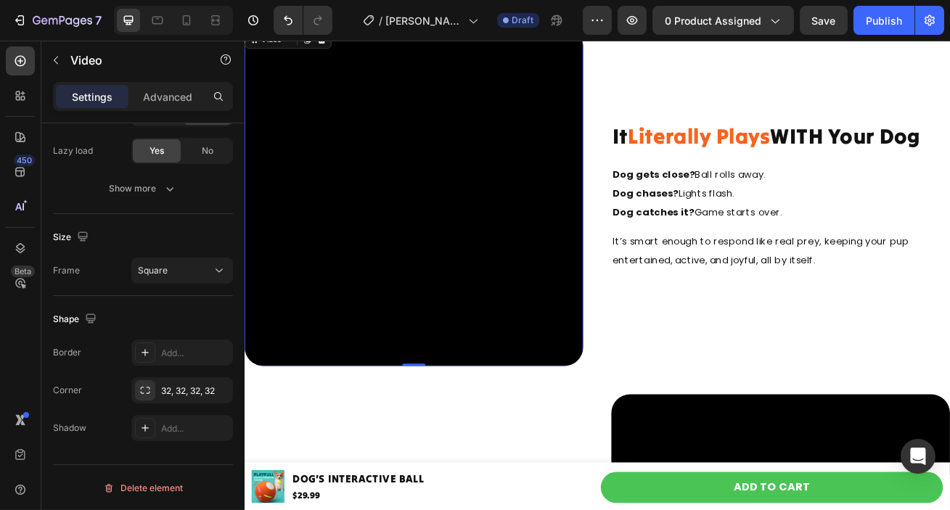
click at [559, 253] on video at bounding box center [453, 234] width 418 height 418
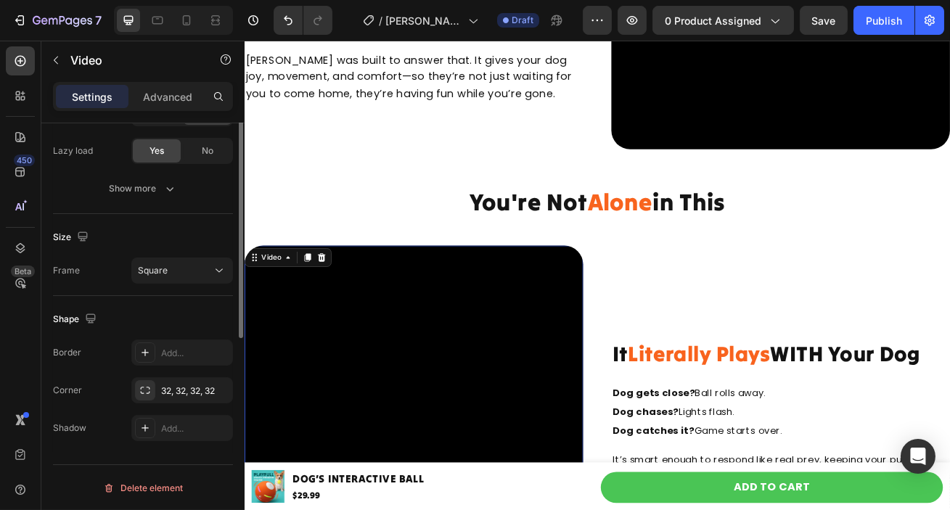
scroll to position [65, 0]
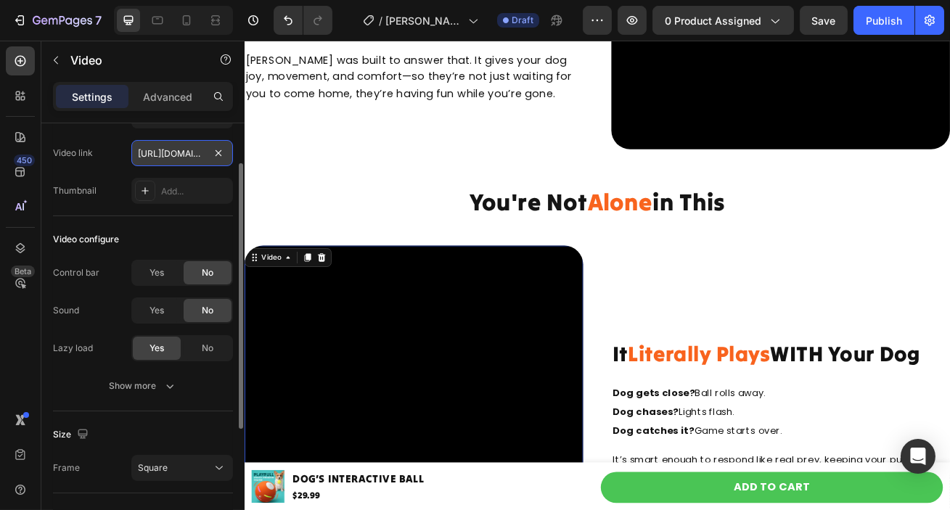
click at [183, 156] on input "[URL][DOMAIN_NAME]" at bounding box center [182, 153] width 102 height 26
paste input "798bac8e0daa42aca045161ca34ece31"
type input "[URL][DOMAIN_NAME]"
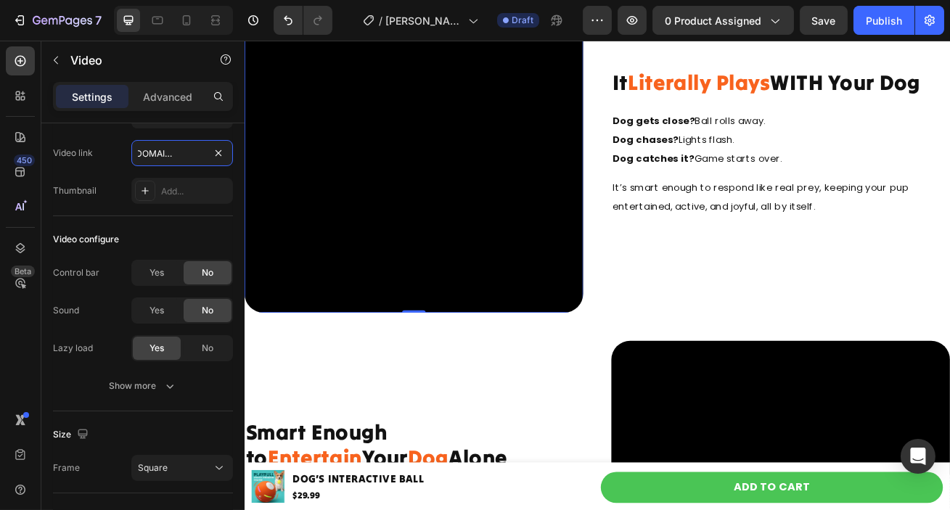
scroll to position [2119, 0]
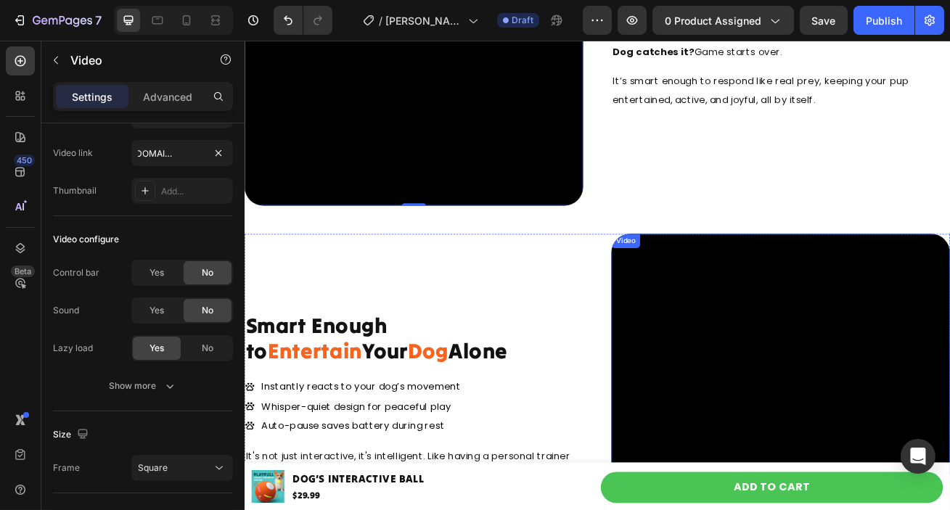
click at [853, 311] on video at bounding box center [906, 488] width 418 height 418
click at [935, 388] on video at bounding box center [906, 488] width 418 height 418
click at [859, 374] on video at bounding box center [906, 488] width 418 height 418
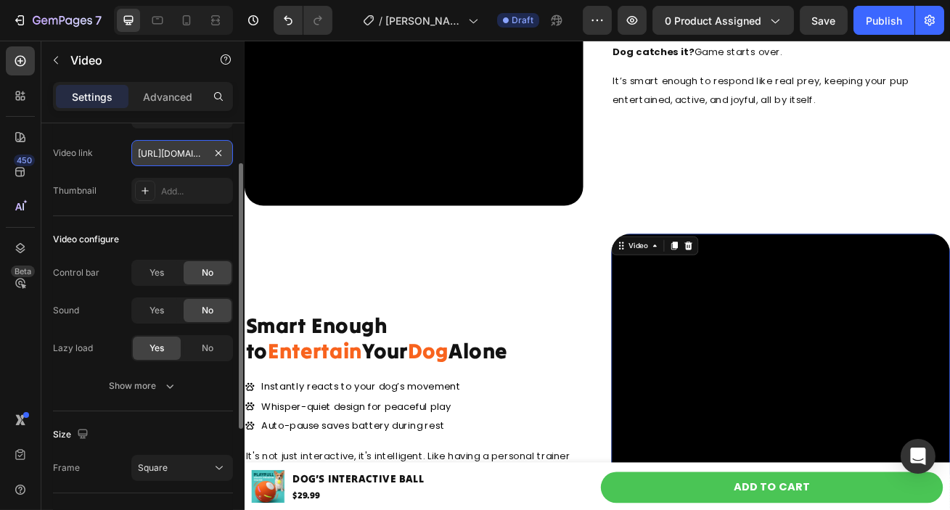
click at [173, 152] on input "[URL][DOMAIN_NAME]" at bounding box center [182, 153] width 102 height 26
paste input "7b9d36253147477db933043a2a971461"
type input "[URL][DOMAIN_NAME]"
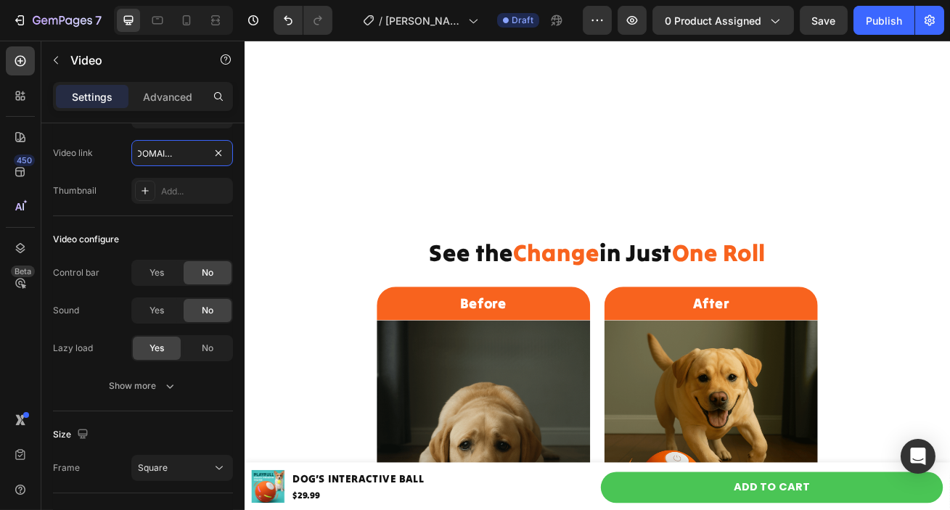
scroll to position [3570, 0]
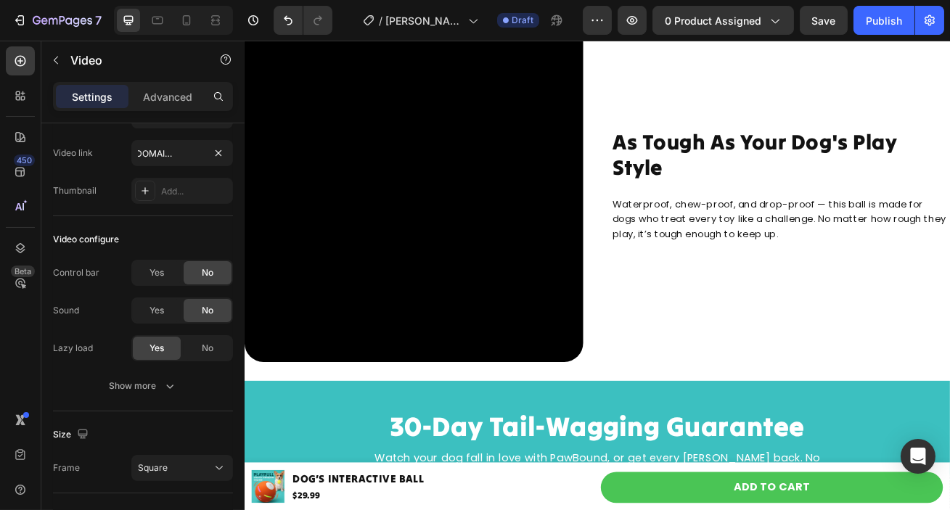
scroll to position [4164, 0]
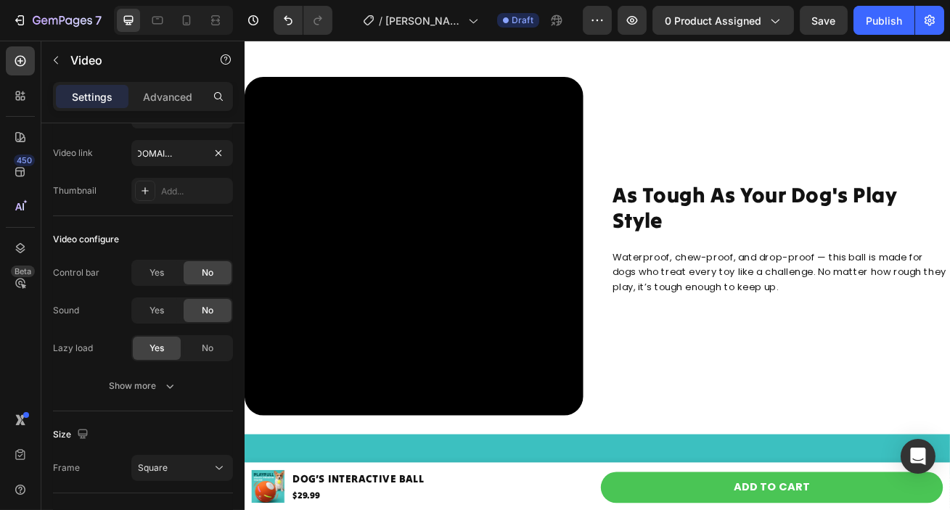
type input "[URL][DOMAIN_NAME]"
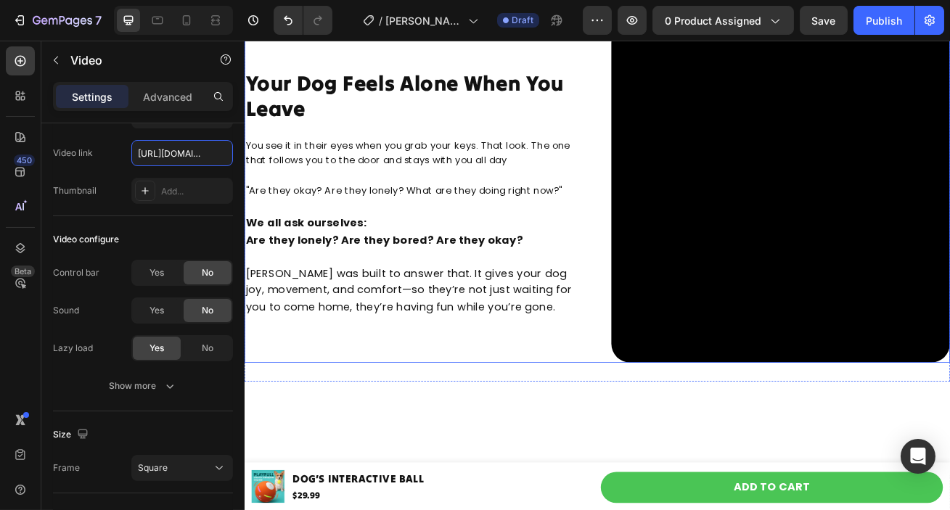
scroll to position [865, 0]
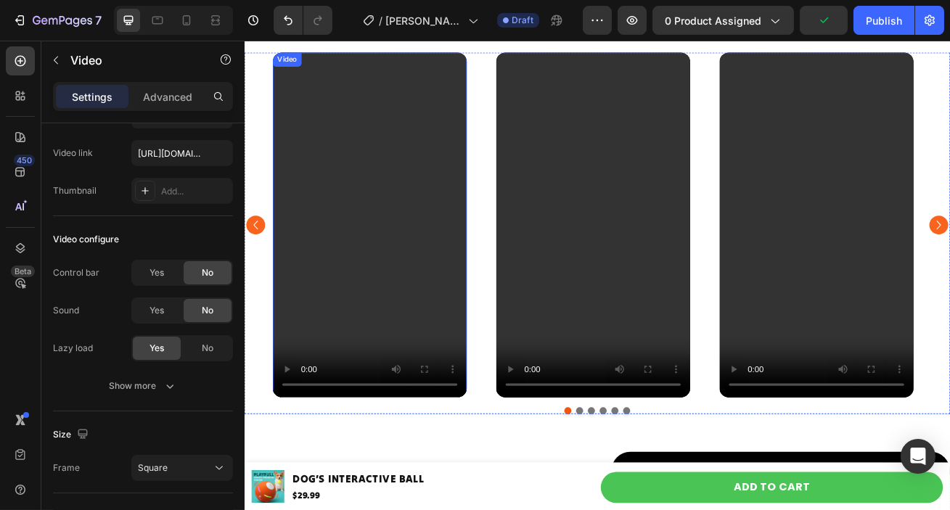
click at [449, 251] on video at bounding box center [398, 269] width 239 height 426
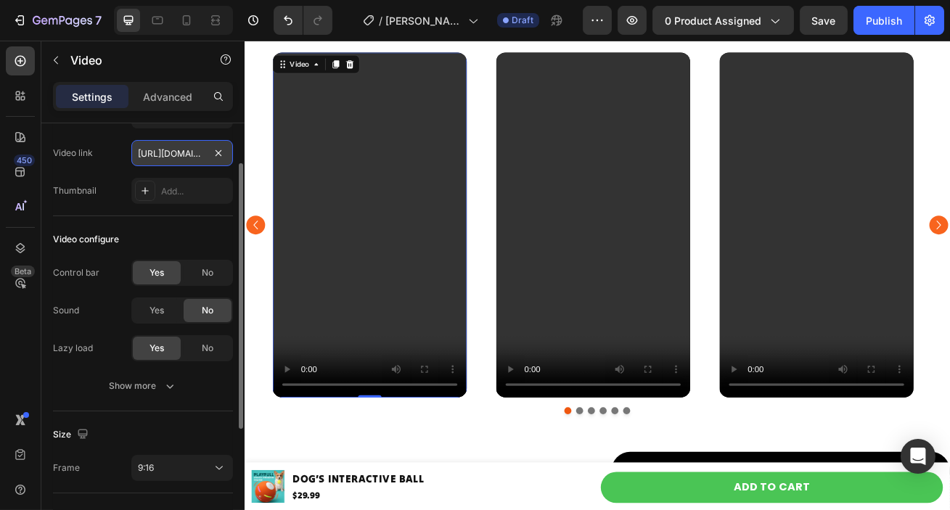
click at [161, 151] on input "[URL][DOMAIN_NAME]" at bounding box center [182, 153] width 102 height 26
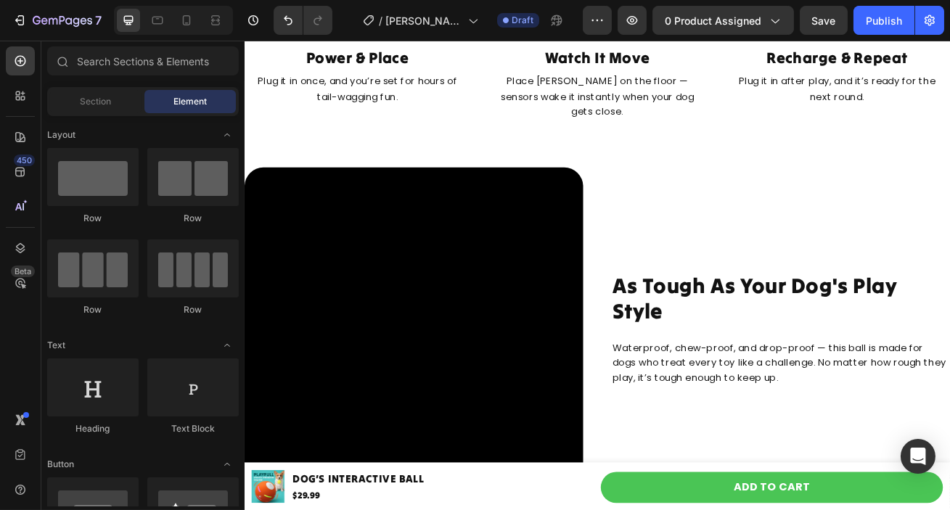
scroll to position [4078, 0]
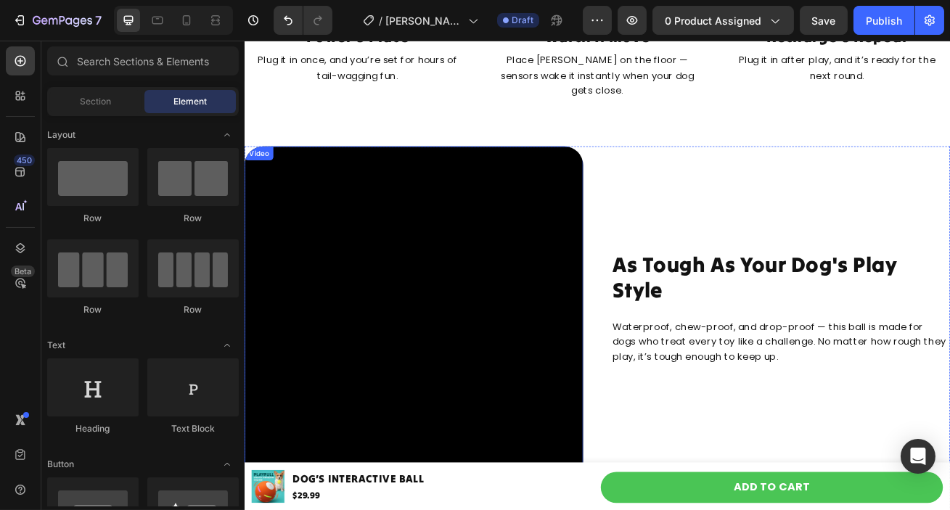
click at [459, 327] on video at bounding box center [453, 380] width 418 height 418
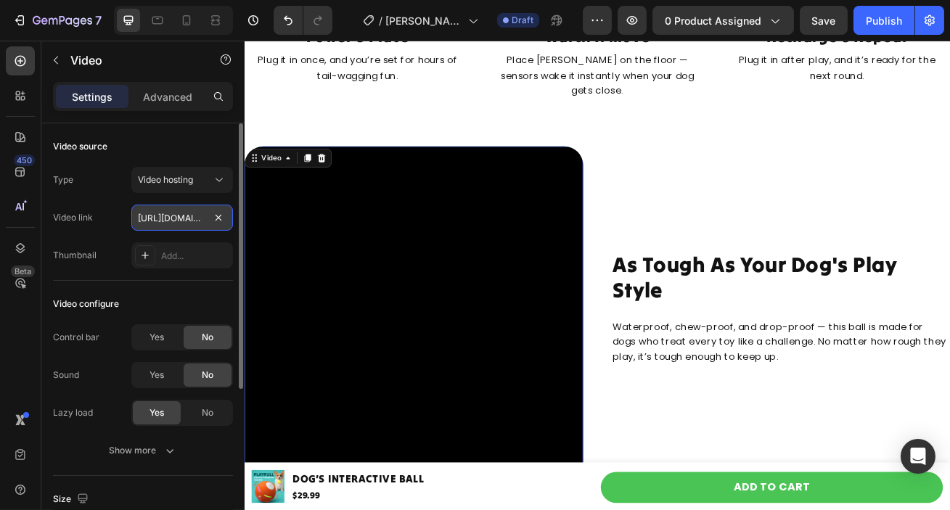
click at [158, 213] on input "https://cdn.shopify.com/videos/c/o/v/ca8cec50f527473aa2f07aa0d0e8ff9f.mp4" at bounding box center [182, 218] width 102 height 26
paste input "fd18a17fe422458d9f8a4e1794dece04"
type input "https://cdn.shopify.com/videos/c/o/v/ca8cec50f527473aa2f07aa0d0e8ff9f.mp4"
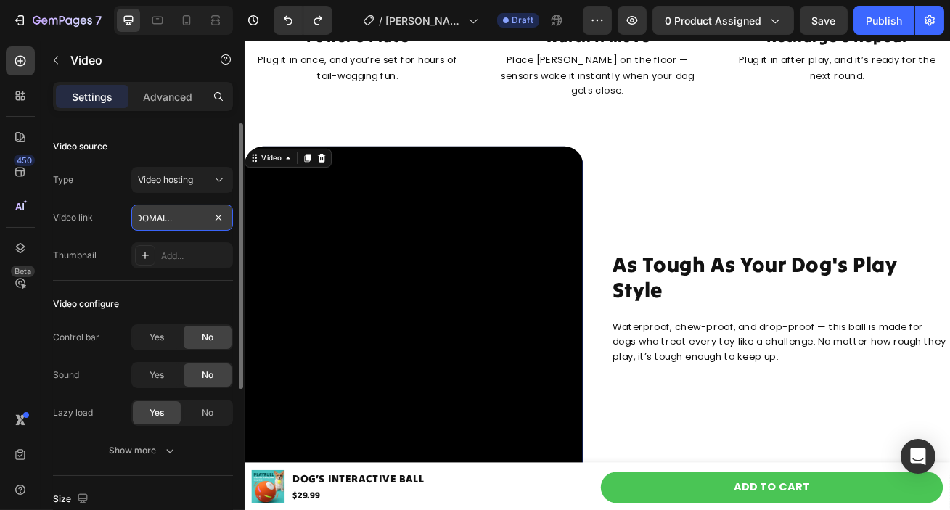
scroll to position [0, 265]
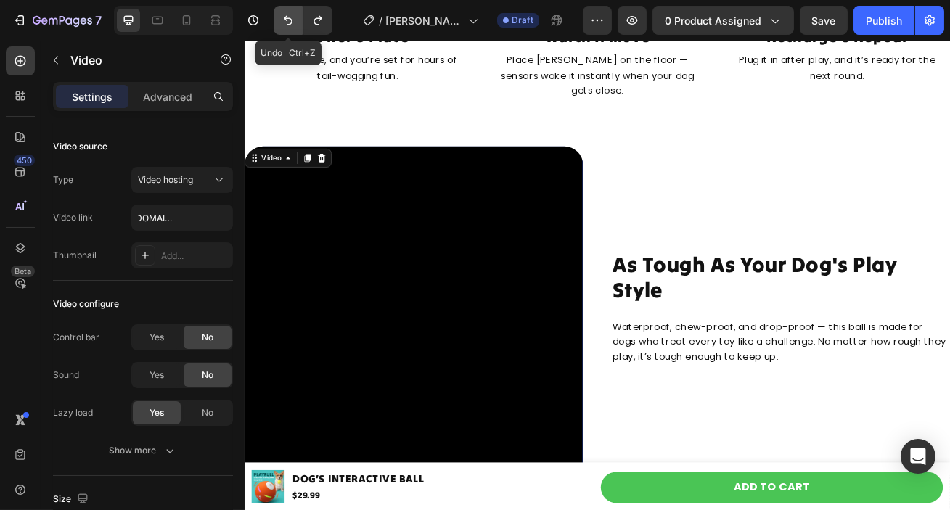
click at [293, 22] on icon "Undo/Redo" at bounding box center [288, 20] width 15 height 15
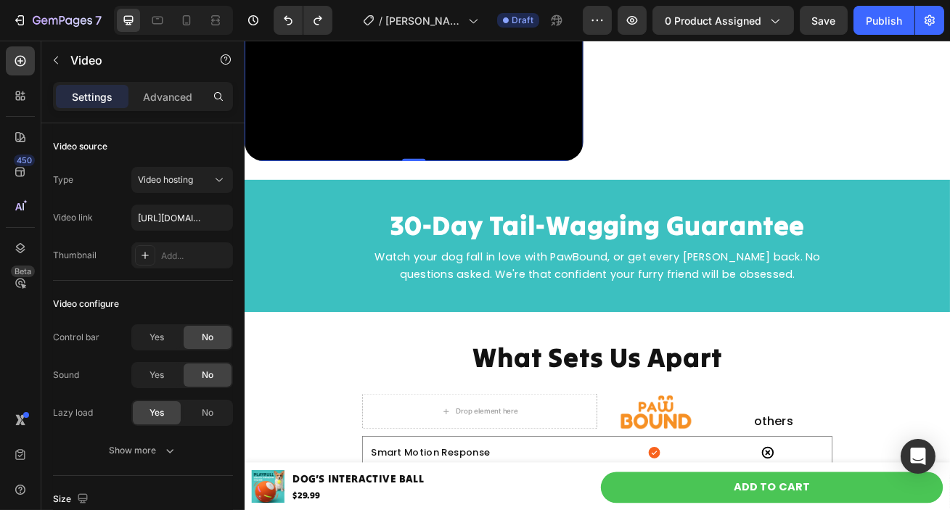
scroll to position [4210, 0]
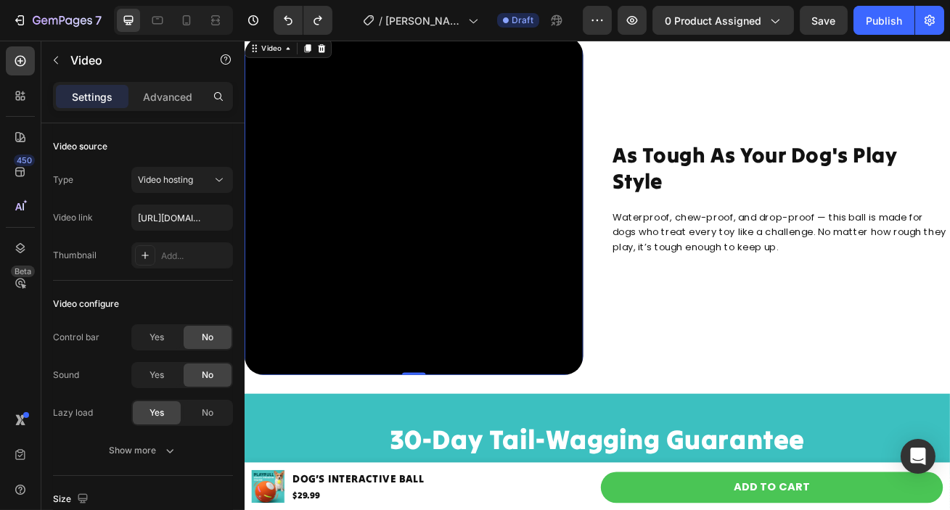
click at [554, 311] on video at bounding box center [453, 245] width 418 height 418
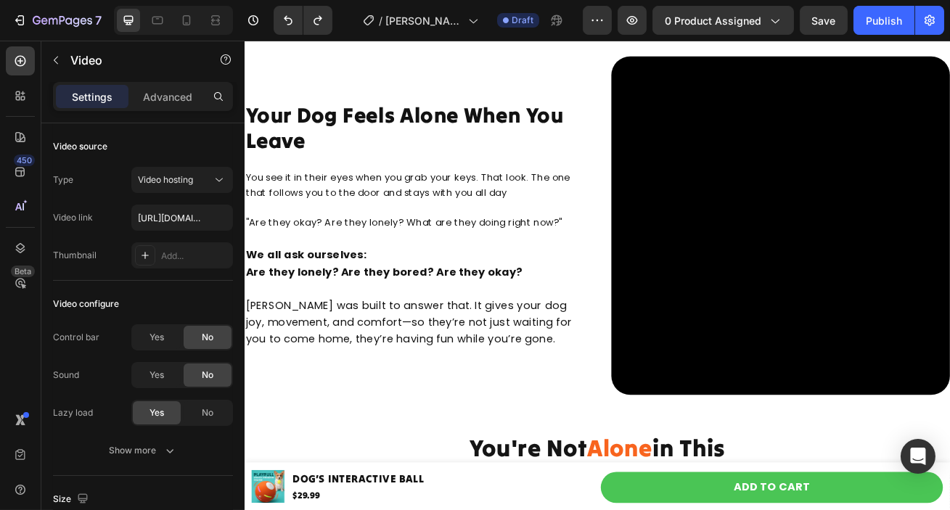
scroll to position [1815, 0]
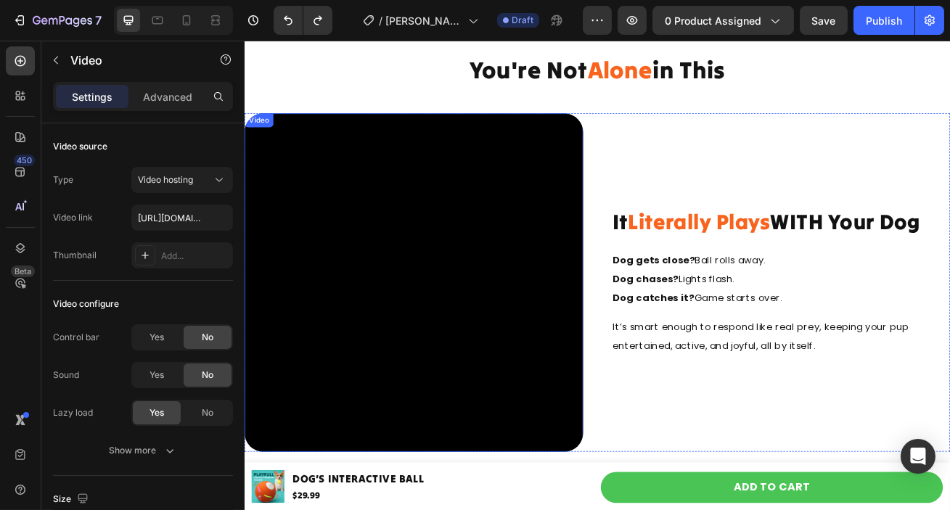
click at [479, 297] on video at bounding box center [453, 340] width 418 height 418
click at [475, 222] on video at bounding box center [453, 340] width 418 height 418
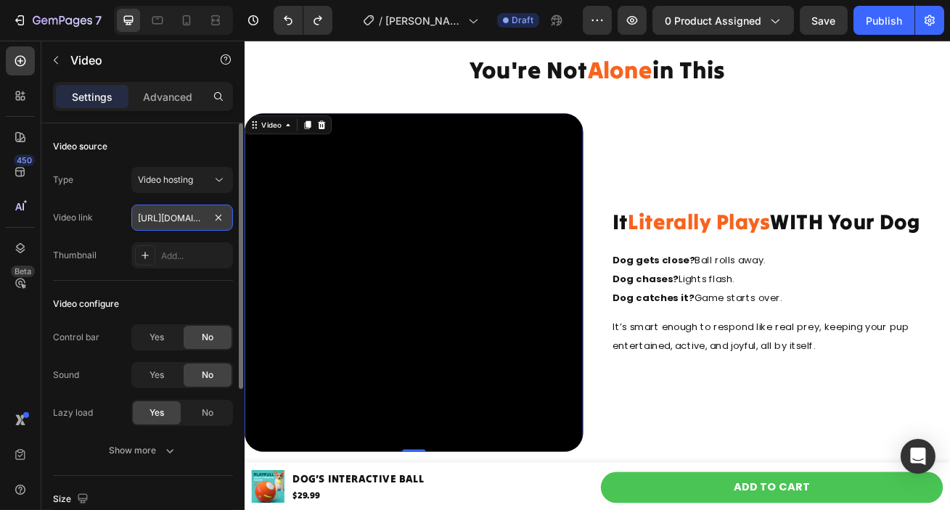
click at [167, 213] on input "[URL][DOMAIN_NAME]" at bounding box center [182, 218] width 102 height 26
paste input "7b9d36253147477db933043a2a971461"
type input "[URL][DOMAIN_NAME]"
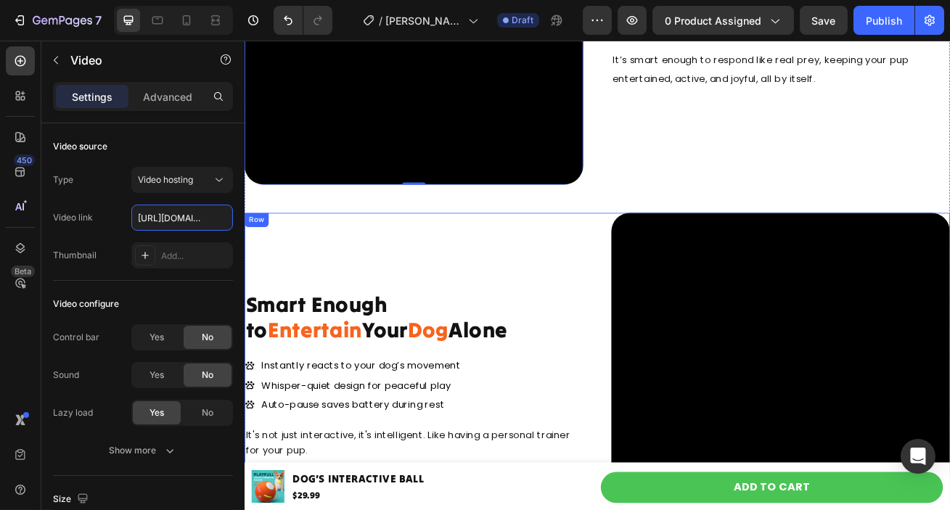
scroll to position [2409, 0]
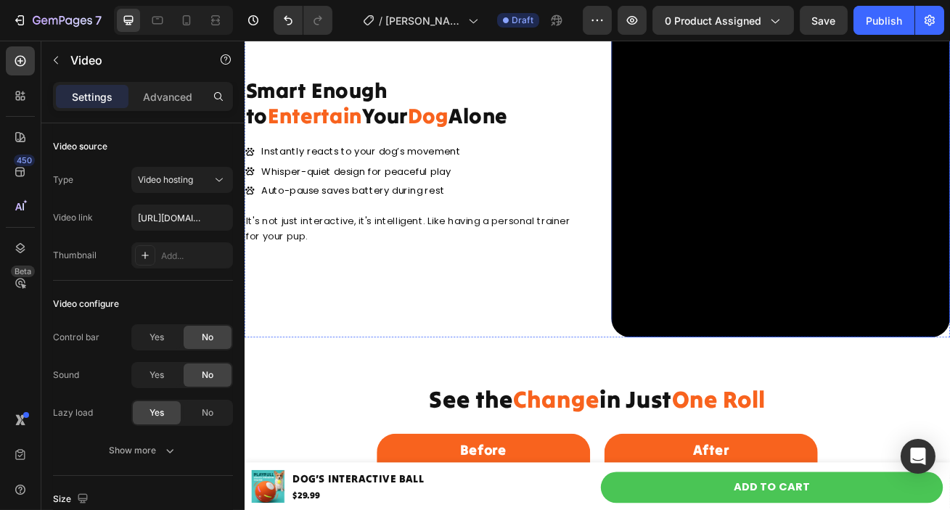
click at [874, 258] on video at bounding box center [906, 198] width 418 height 418
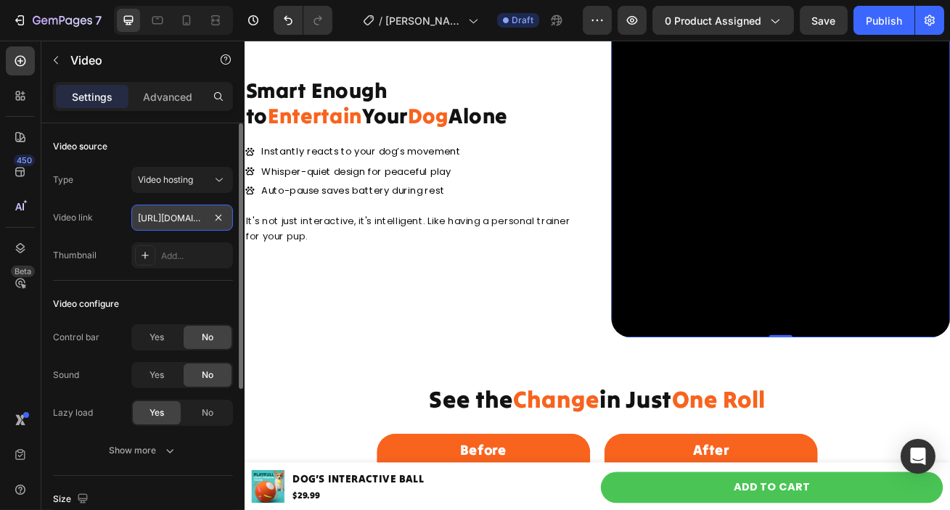
click at [166, 212] on input "[URL][DOMAIN_NAME]" at bounding box center [182, 218] width 102 height 26
paste input "798bac8e0daa42aca045161ca34ece31"
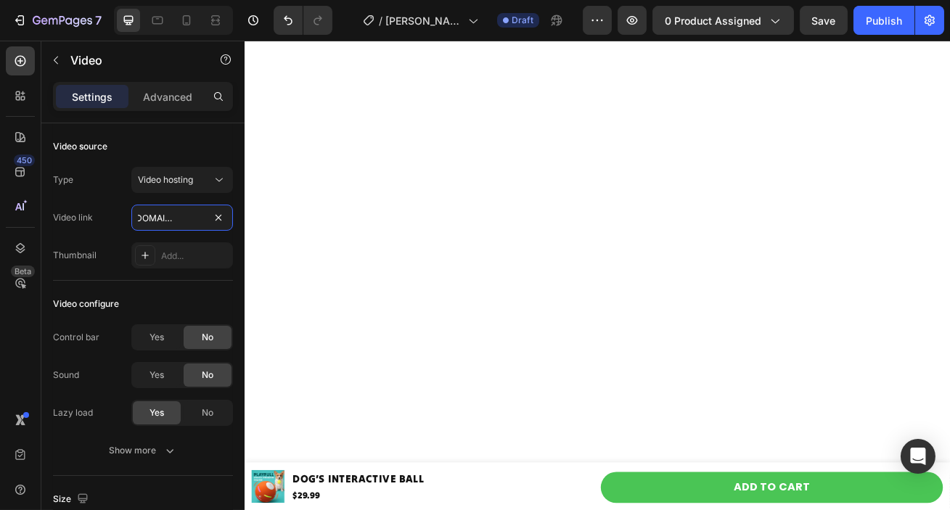
scroll to position [2475, 0]
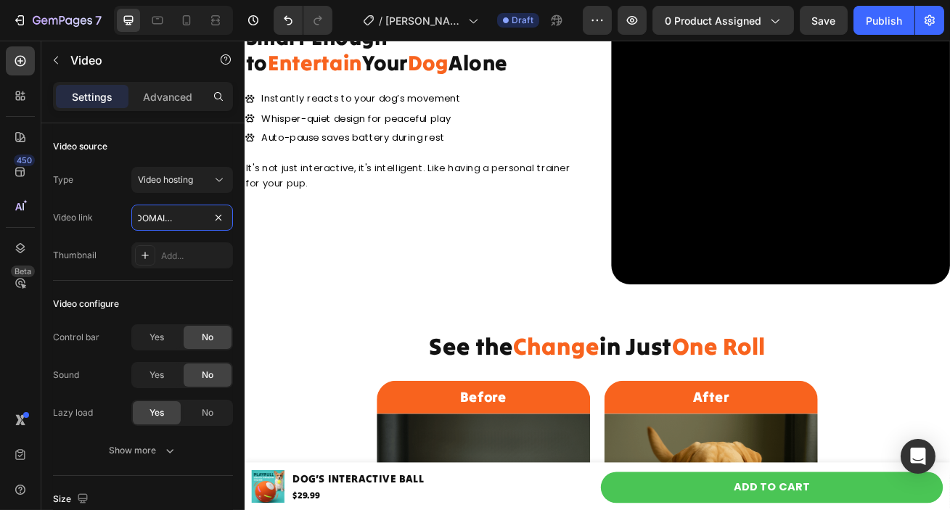
type input "[URL][DOMAIN_NAME]"
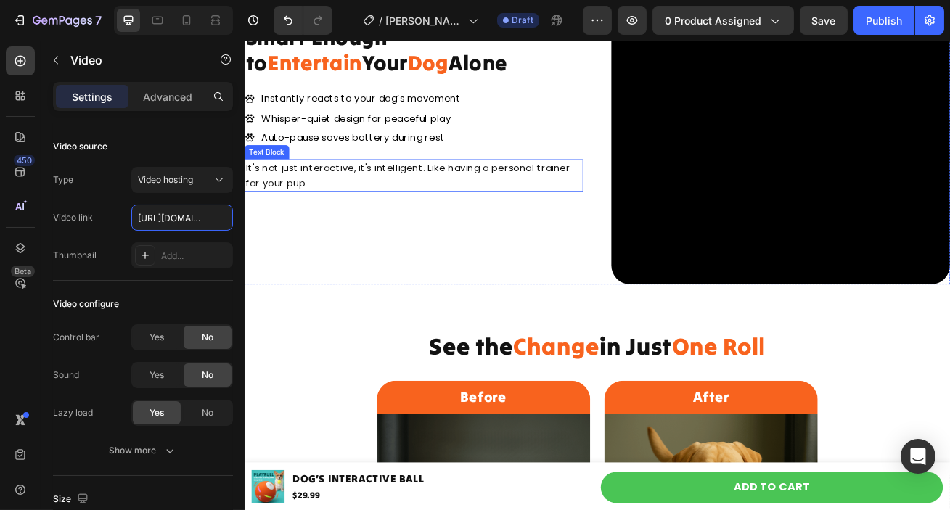
scroll to position [2145, 0]
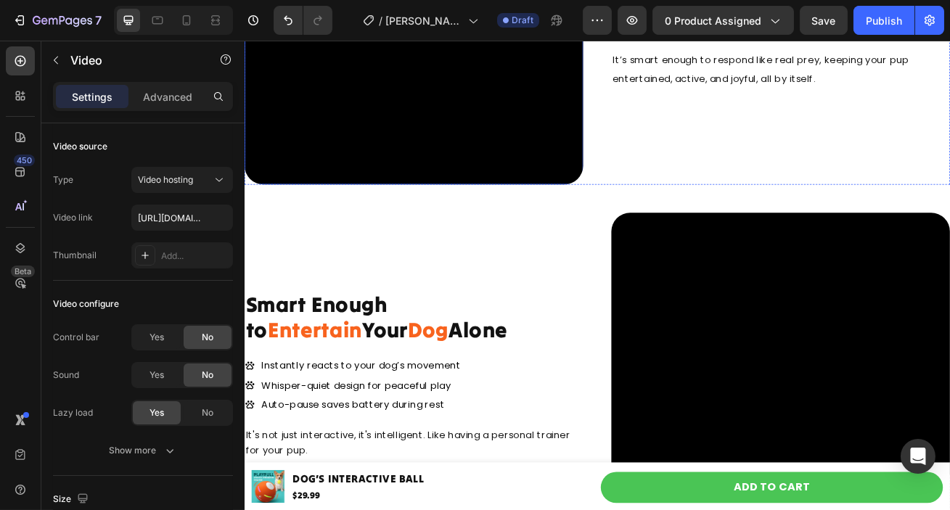
click at [564, 142] on video at bounding box center [453, 9] width 418 height 418
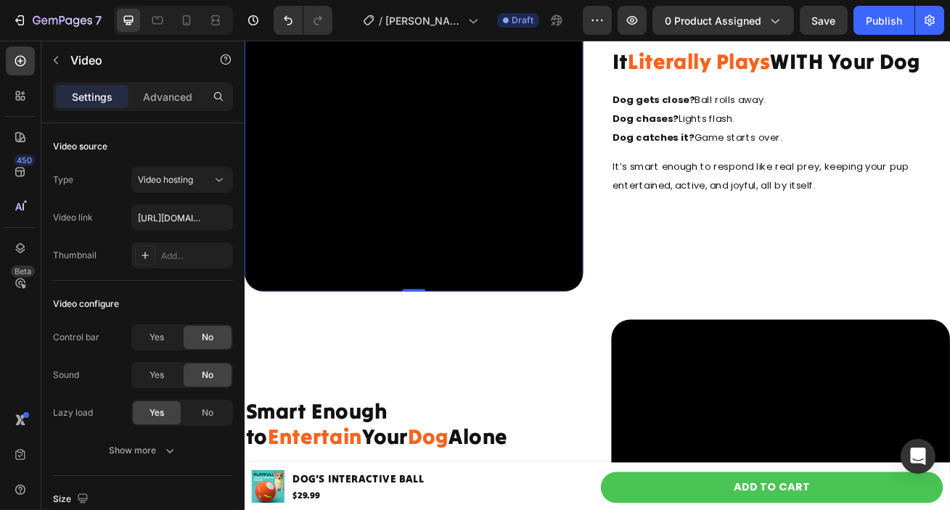
scroll to position [1881, 0]
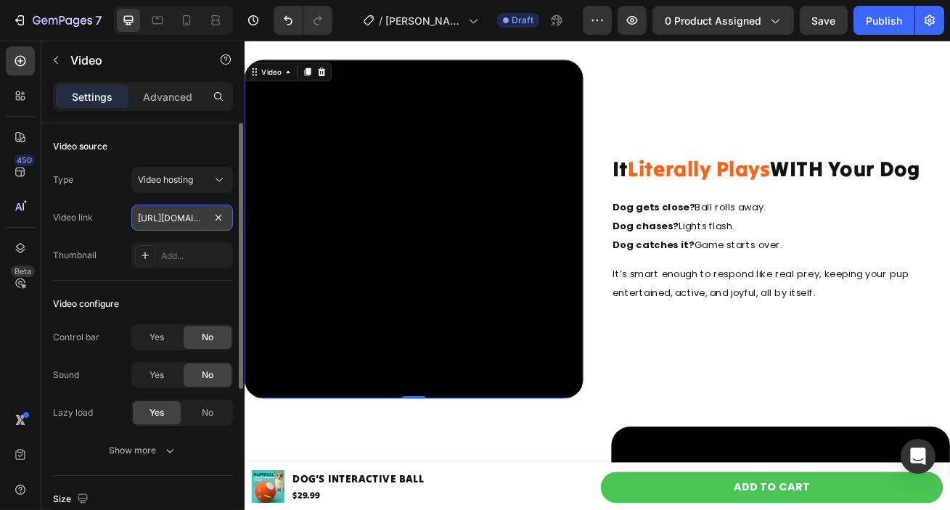
click at [178, 220] on input "[URL][DOMAIN_NAME]" at bounding box center [182, 218] width 102 height 26
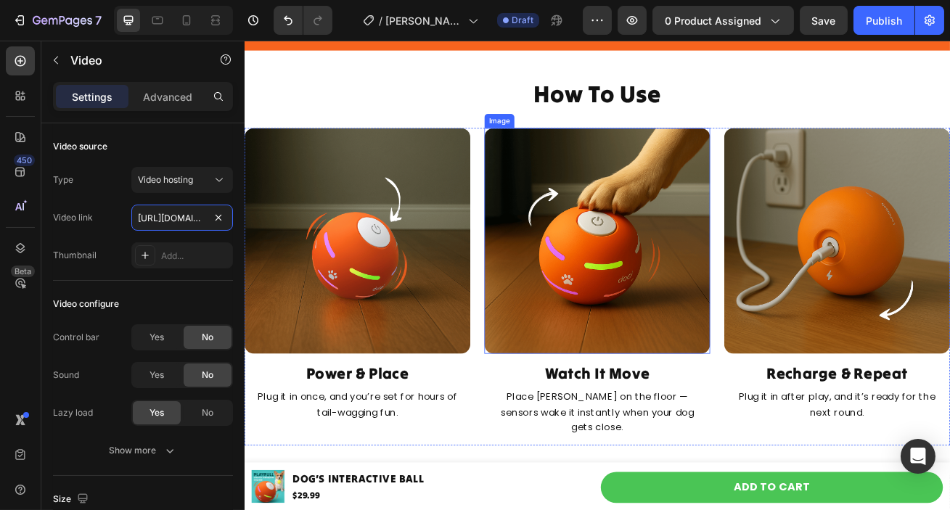
scroll to position [4058, 0]
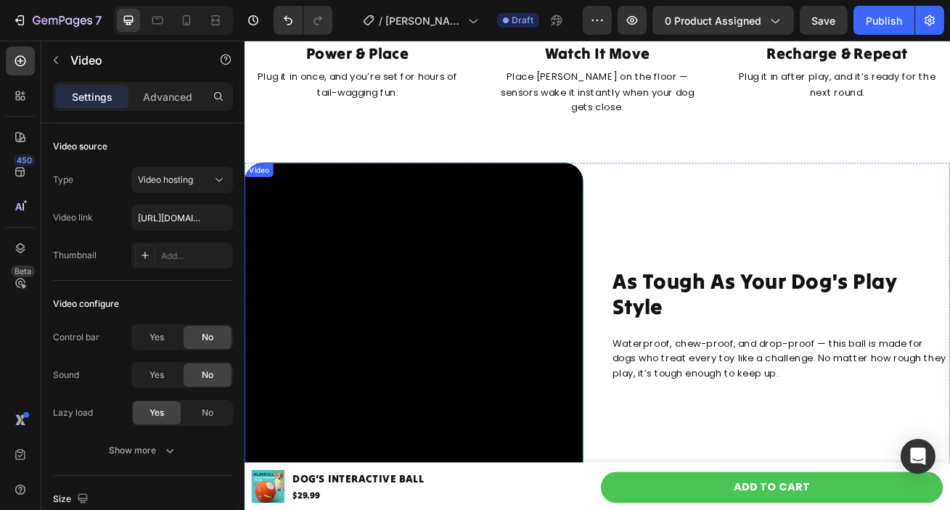
click at [470, 347] on video at bounding box center [453, 401] width 418 height 418
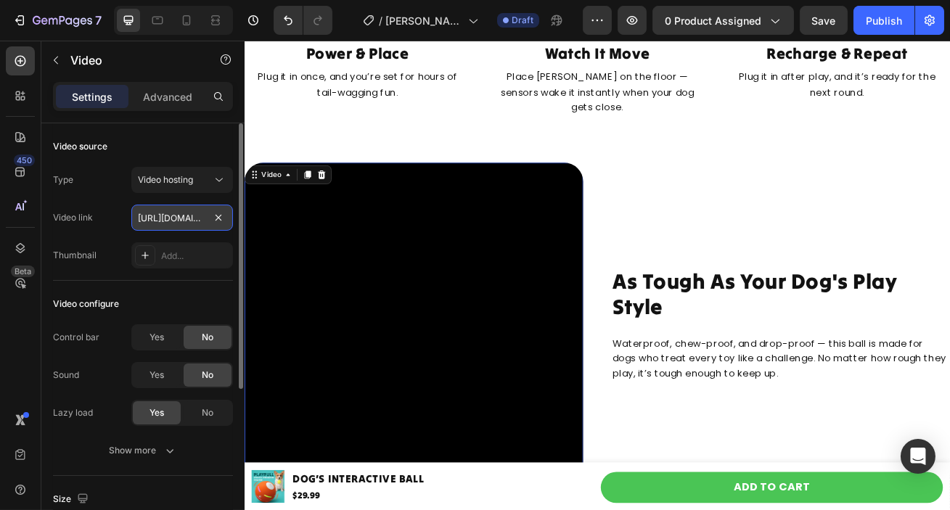
click at [170, 215] on input "https://cdn.shopify.com/videos/c/o/v/ca8cec50f527473aa2f07aa0d0e8ff9f.mp4" at bounding box center [182, 218] width 102 height 26
paste input "085d96208352475da8723bfdb9174f0e"
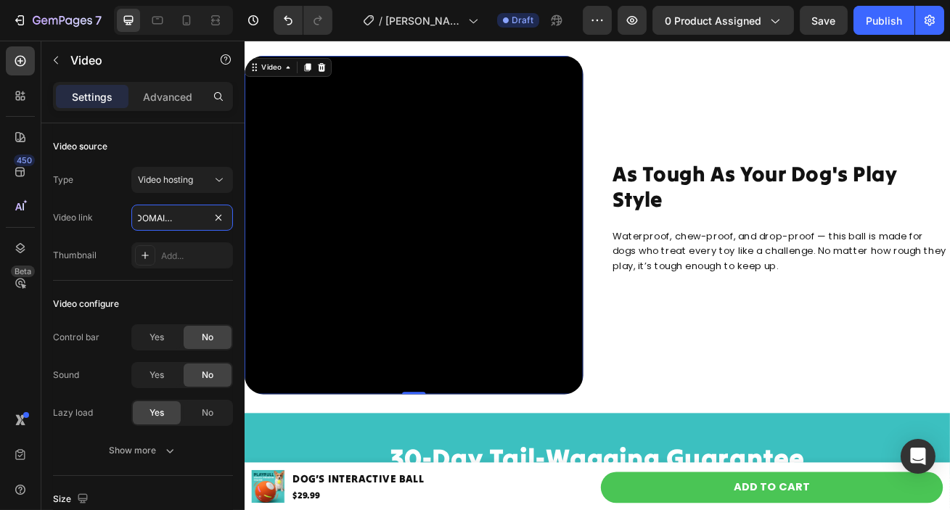
scroll to position [4124, 0]
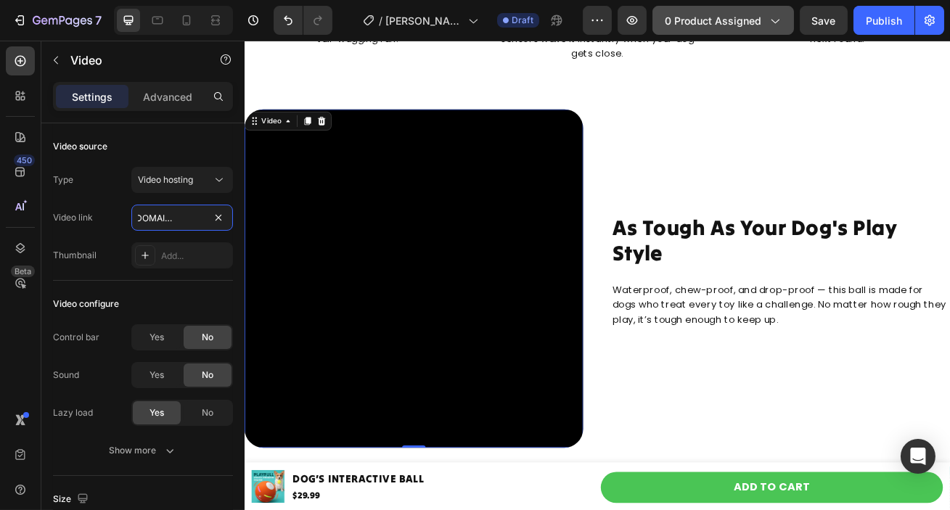
type input "https://cdn.shopify.com/videos/c/o/v/085d96208352475da8723bfdb9174f0e.mp4"
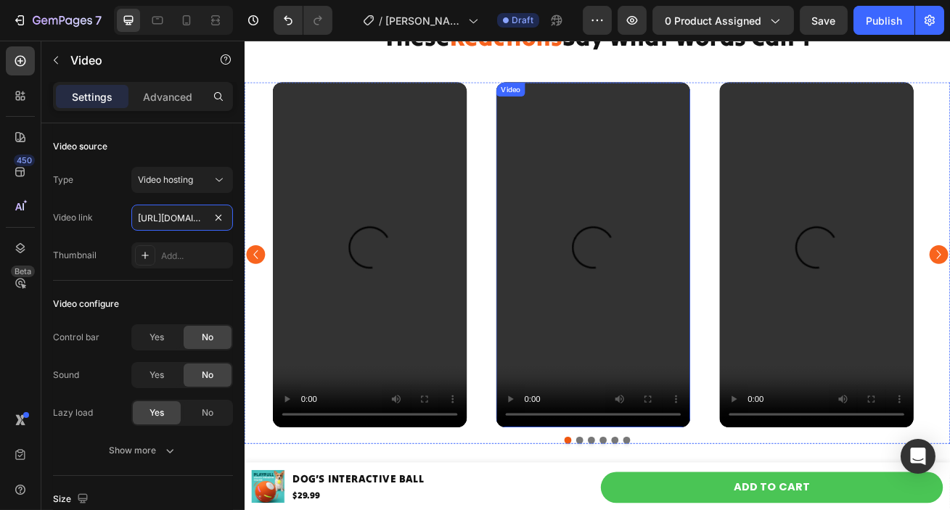
scroll to position [739, 0]
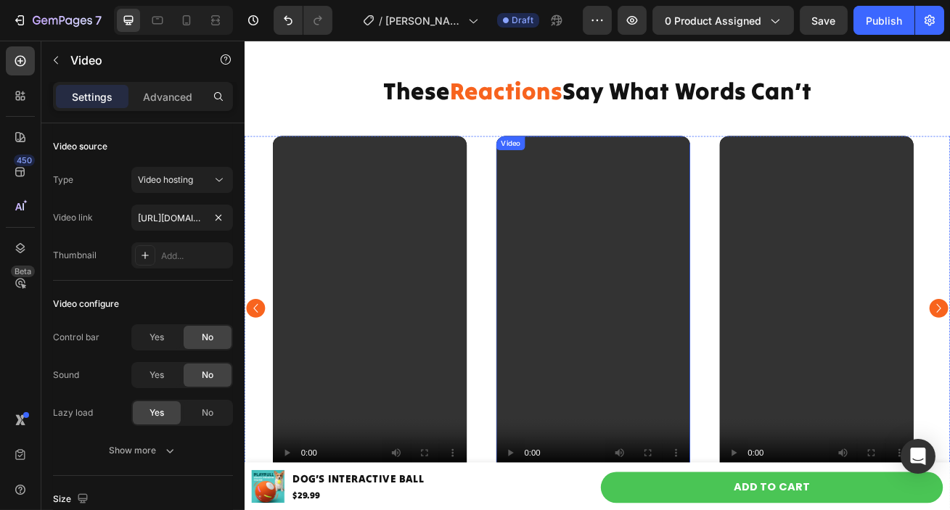
click at [665, 314] on video at bounding box center [673, 371] width 239 height 426
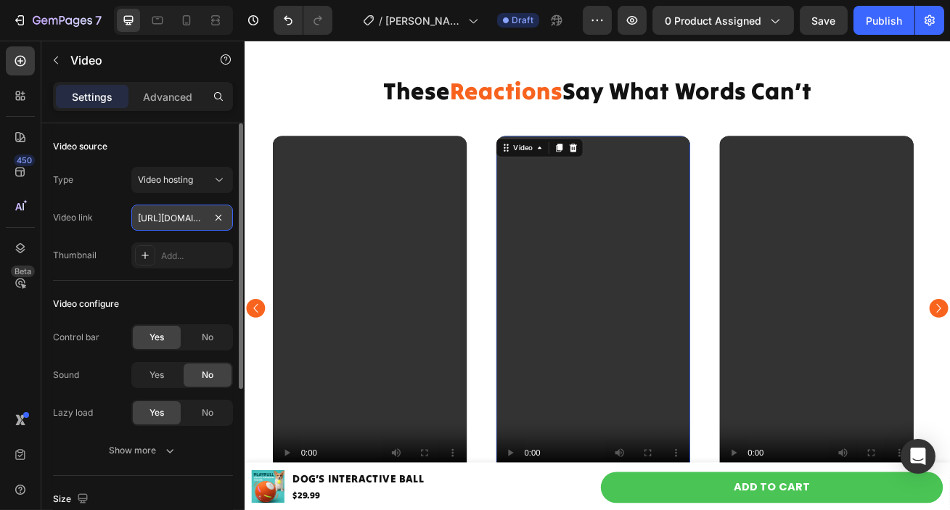
click at [162, 218] on input "[URL][DOMAIN_NAME]" at bounding box center [182, 218] width 102 height 26
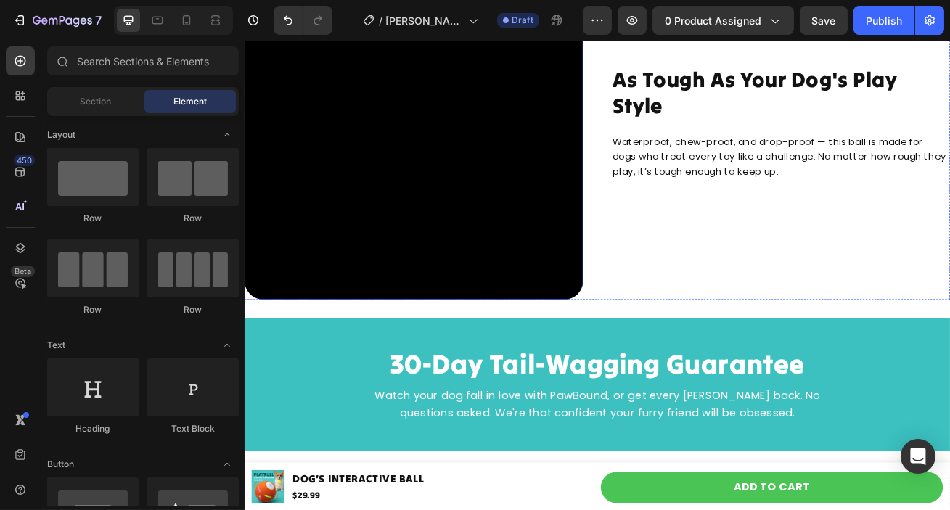
scroll to position [4238, 0]
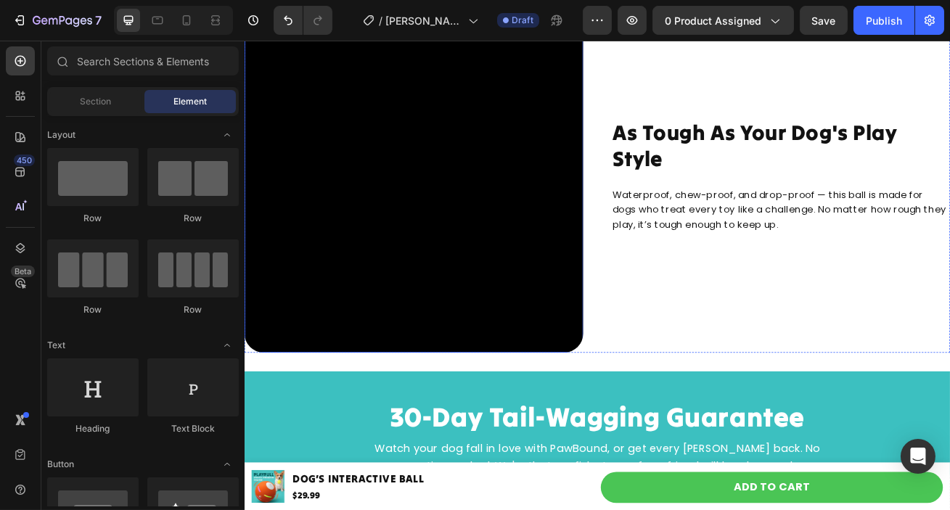
click at [484, 263] on video at bounding box center [453, 217] width 418 height 418
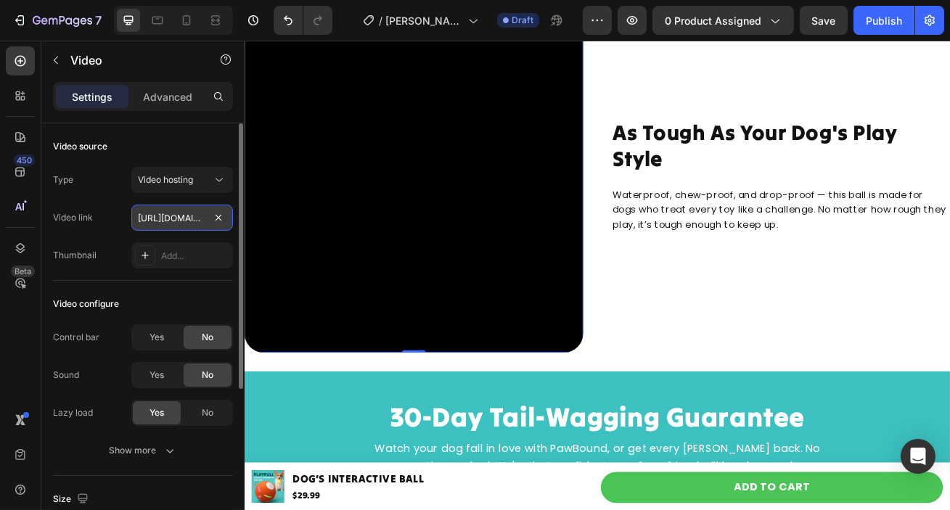
click at [166, 213] on input "https://cdn.shopify.com/videos/c/o/v/085d96208352475da8723bfdb9174f0e.mp4" at bounding box center [182, 218] width 102 height 26
paste input "f494f174c24549f49f27a6fe1206e177"
click at [467, 225] on video at bounding box center [453, 217] width 418 height 418
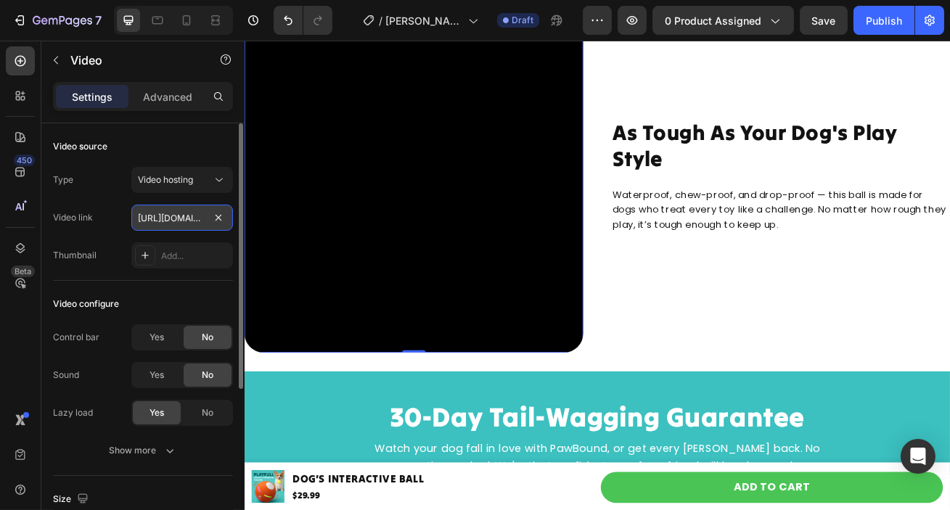
click at [166, 221] on input "[URL][DOMAIN_NAME]" at bounding box center [182, 218] width 102 height 26
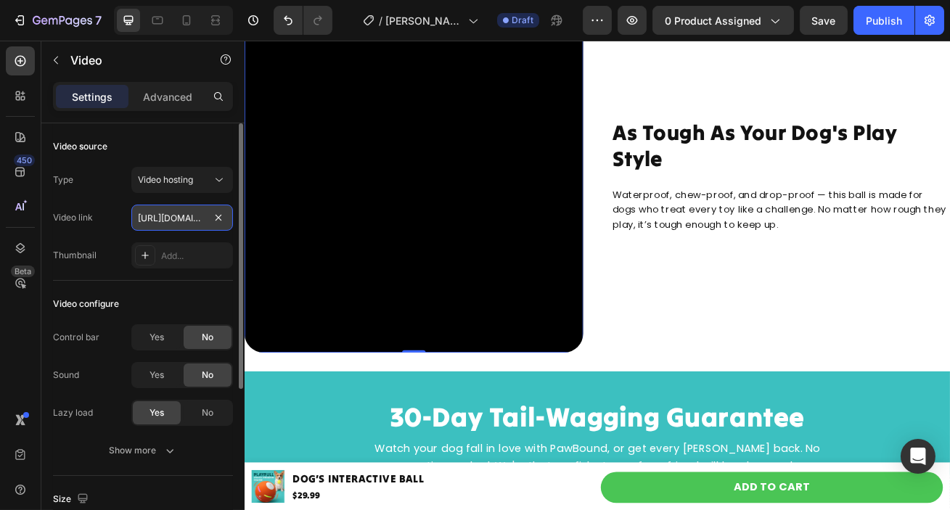
paste input "7a5ebc8f03254c879e763e76640319d"
type input "https://cdn.shopify.com/videos/c/o/v/7a5ebc8f03254c879e763e76640319d7.mp4"
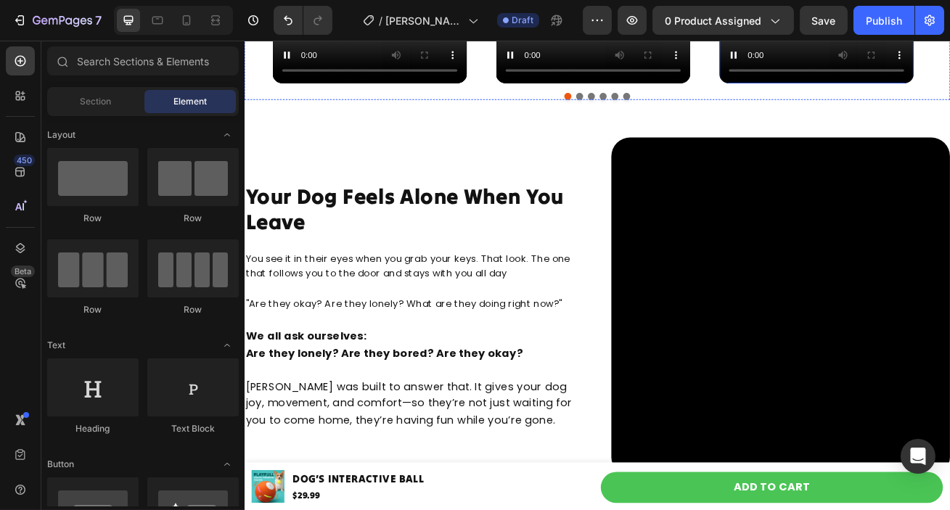
scroll to position [857, 0]
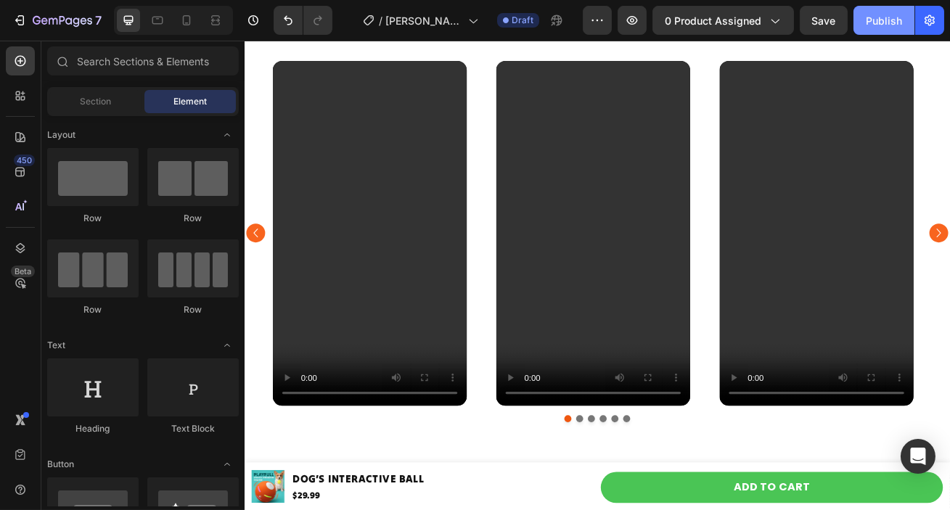
click at [882, 21] on div "Publish" at bounding box center [884, 20] width 36 height 15
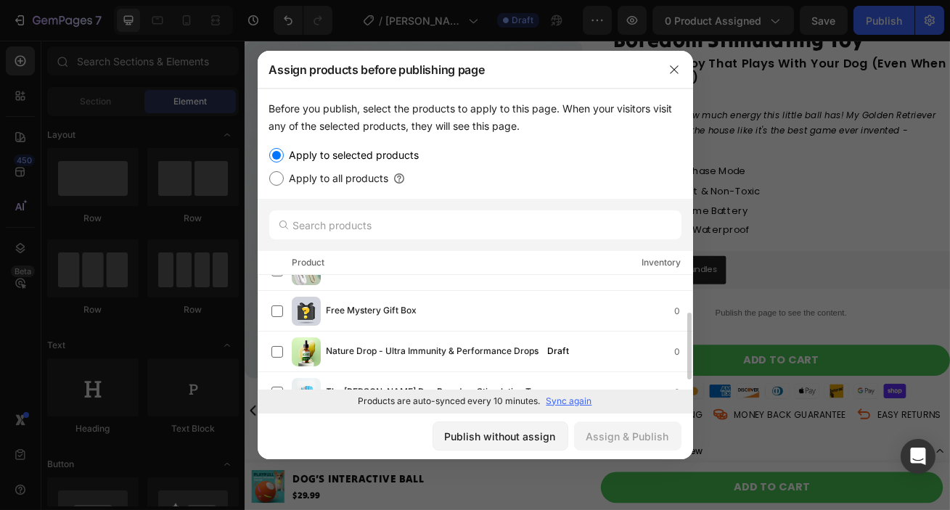
scroll to position [86, 0]
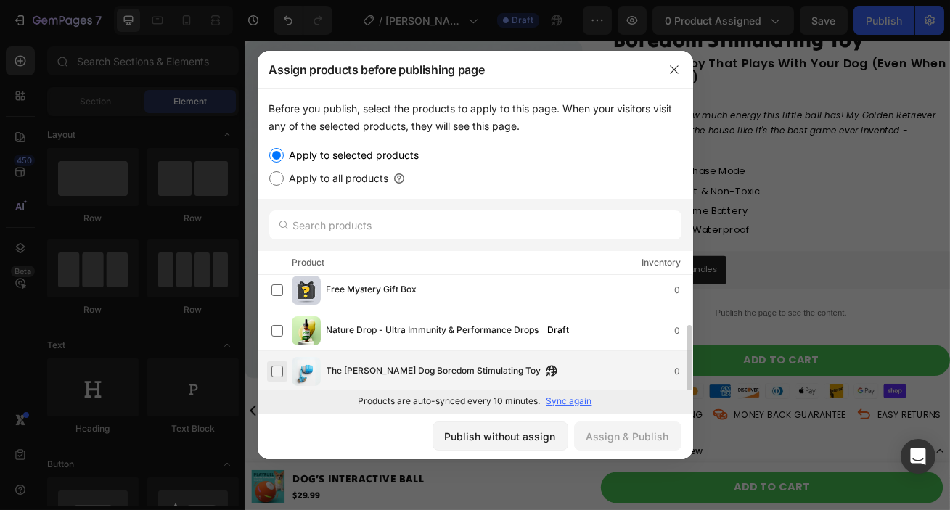
click at [278, 369] on label at bounding box center [277, 372] width 12 height 12
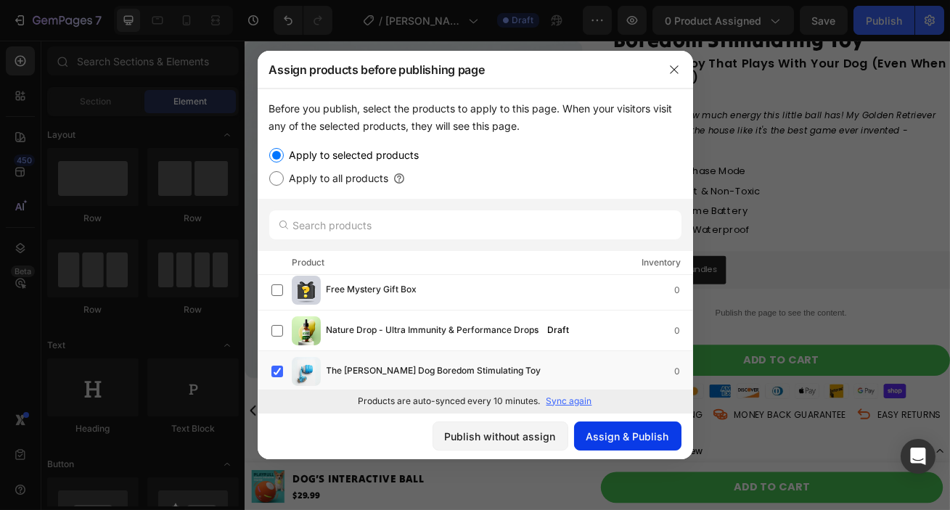
click at [620, 430] on div "Assign & Publish" at bounding box center [627, 436] width 83 height 15
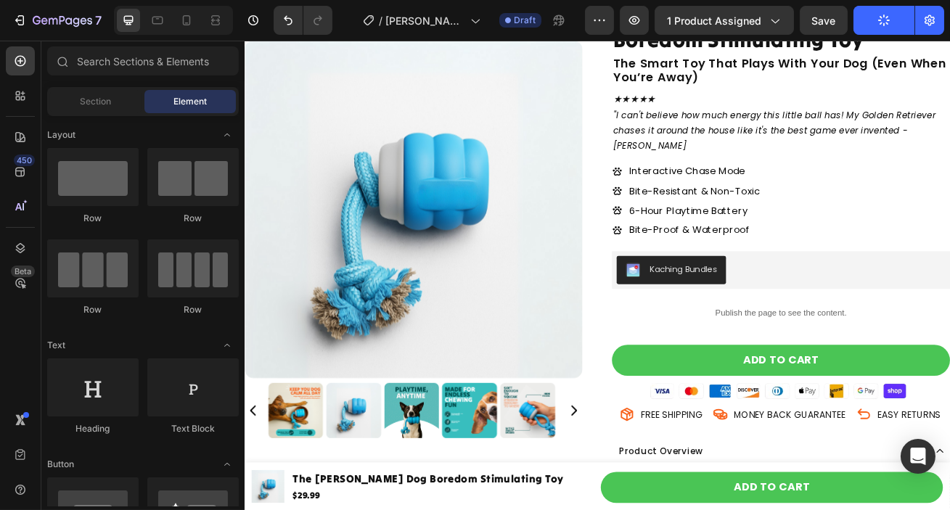
scroll to position [726, 0]
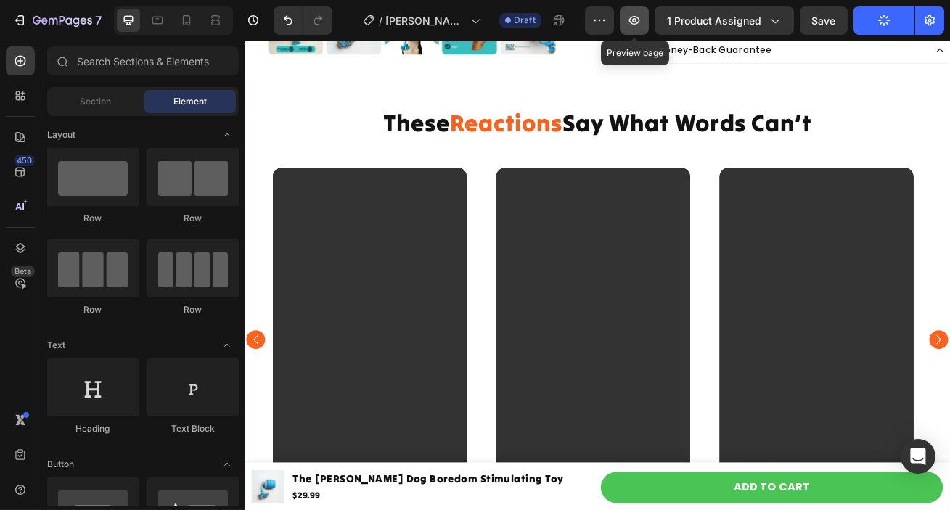
click at [638, 19] on icon "button" at bounding box center [634, 20] width 11 height 9
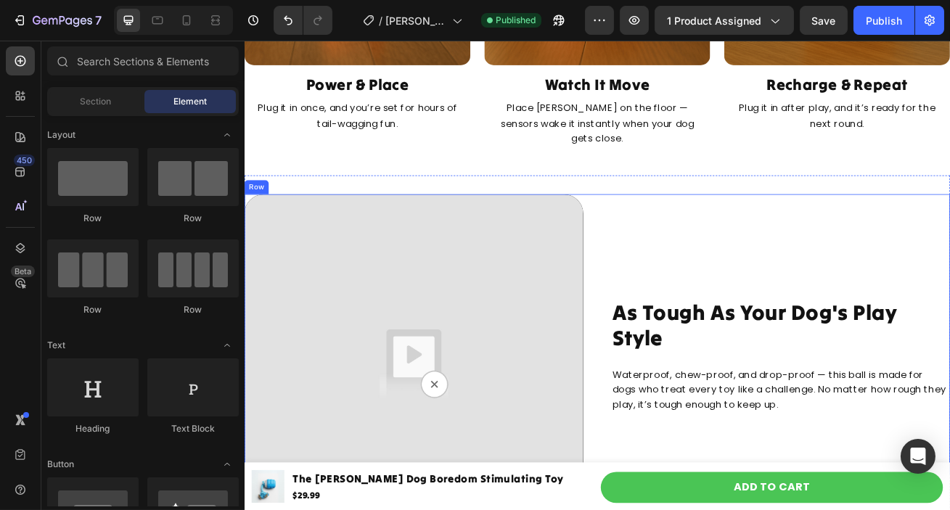
scroll to position [4085, 0]
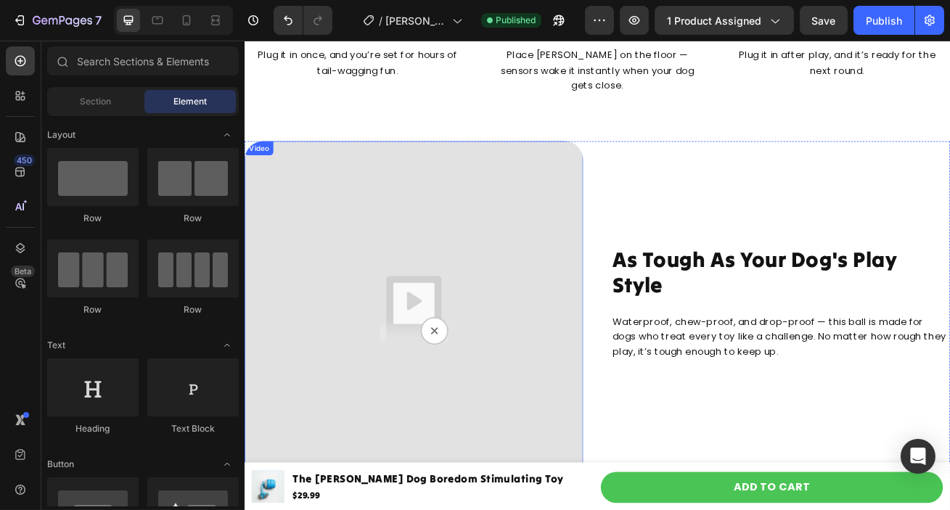
click at [467, 309] on img at bounding box center [453, 374] width 418 height 418
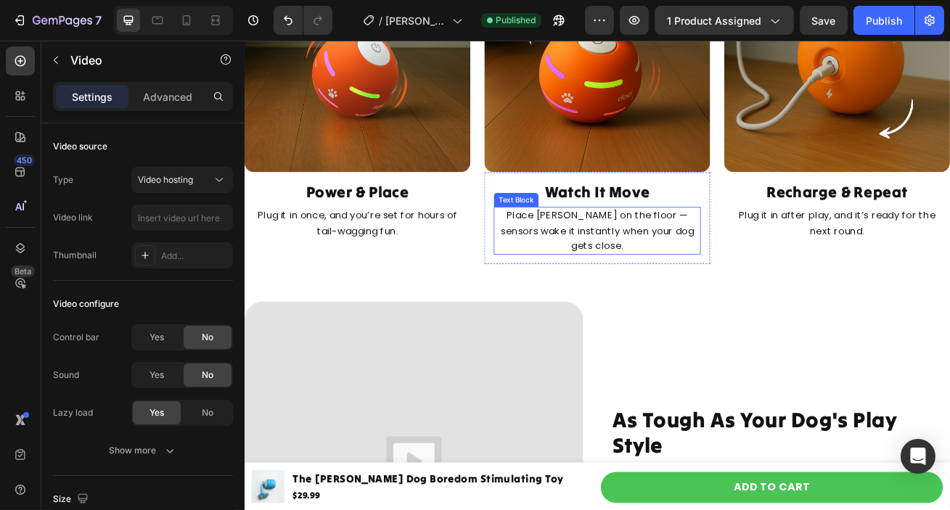
scroll to position [4019, 0]
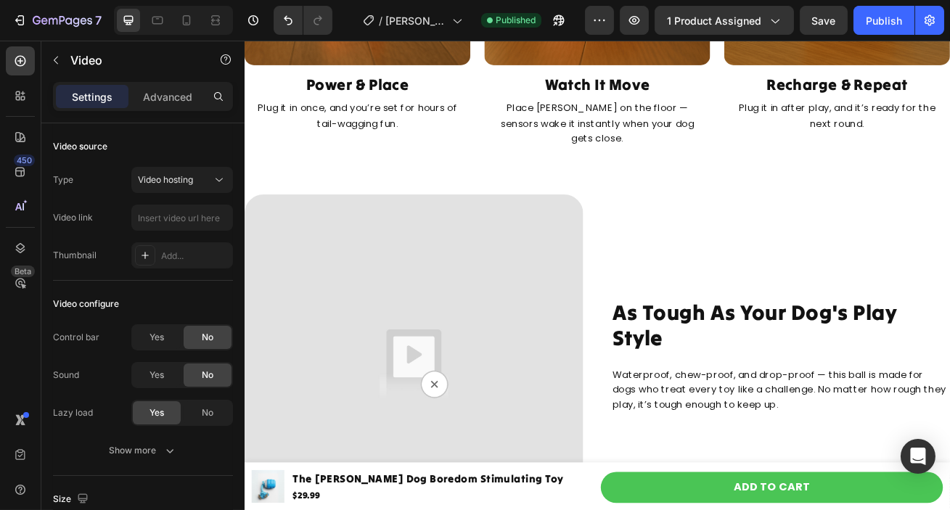
click at [483, 308] on img at bounding box center [453, 440] width 418 height 418
click at [532, 368] on img at bounding box center [453, 440] width 418 height 418
click at [150, 215] on input "text" at bounding box center [182, 218] width 102 height 26
paste input "https://cdn.shopify.com/videos/c/o/v/7a5ebc8f03254c879e763e76640319d7.mp4"
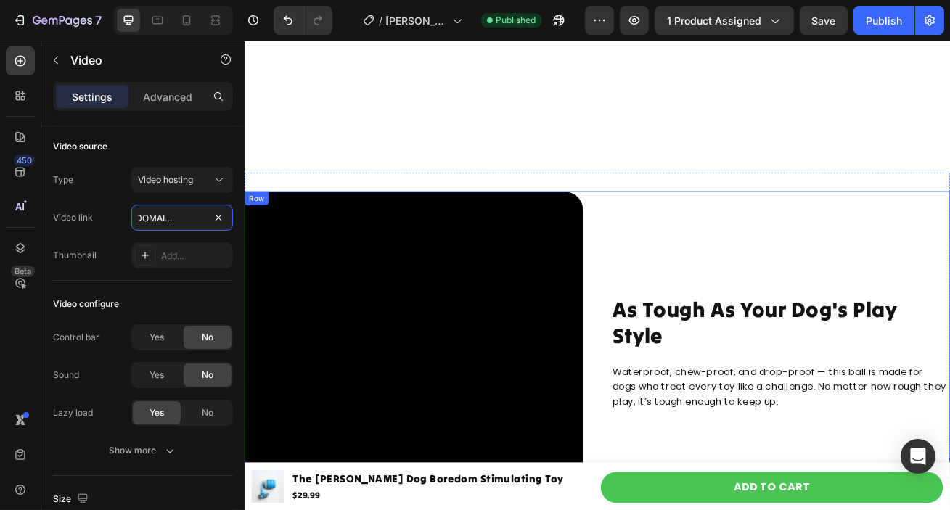
scroll to position [4414, 0]
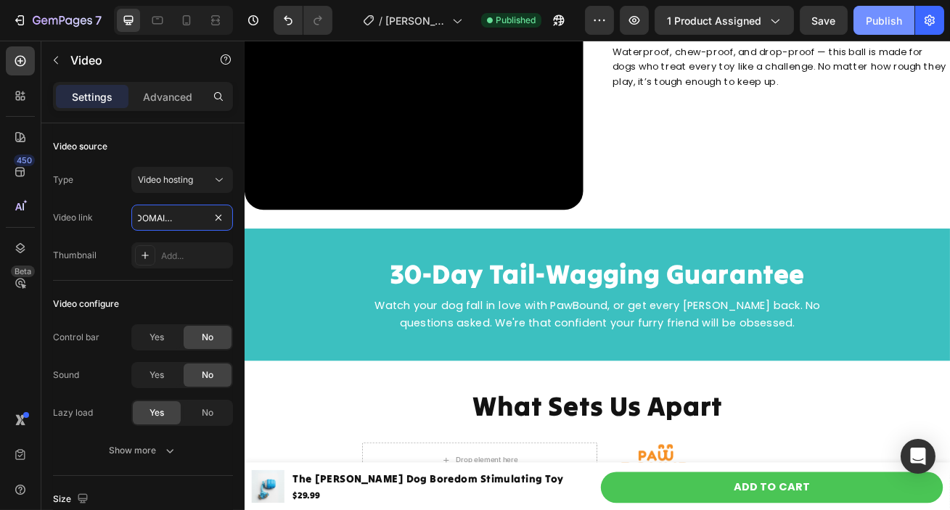
type input "https://cdn.shopify.com/videos/c/o/v/7a5ebc8f03254c879e763e76640319d7.mp4"
click at [885, 20] on div "Publish" at bounding box center [884, 20] width 36 height 15
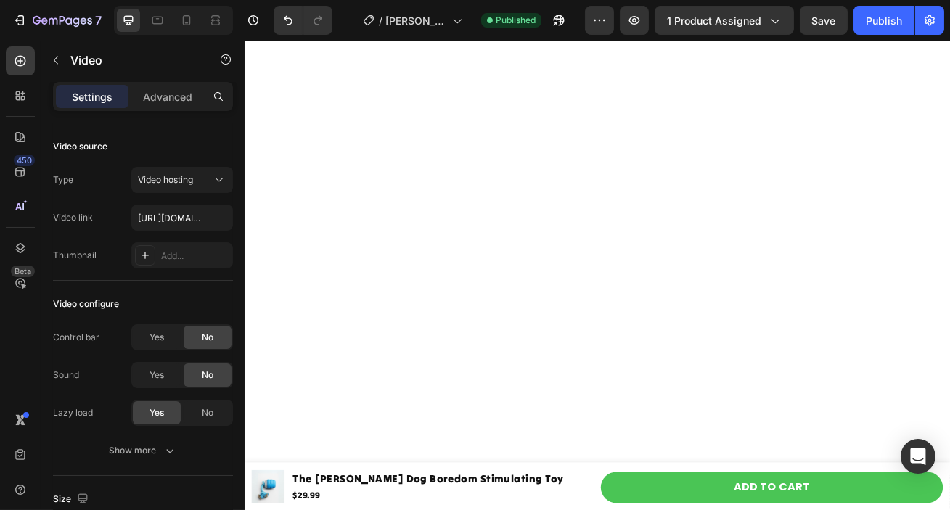
scroll to position [0, 0]
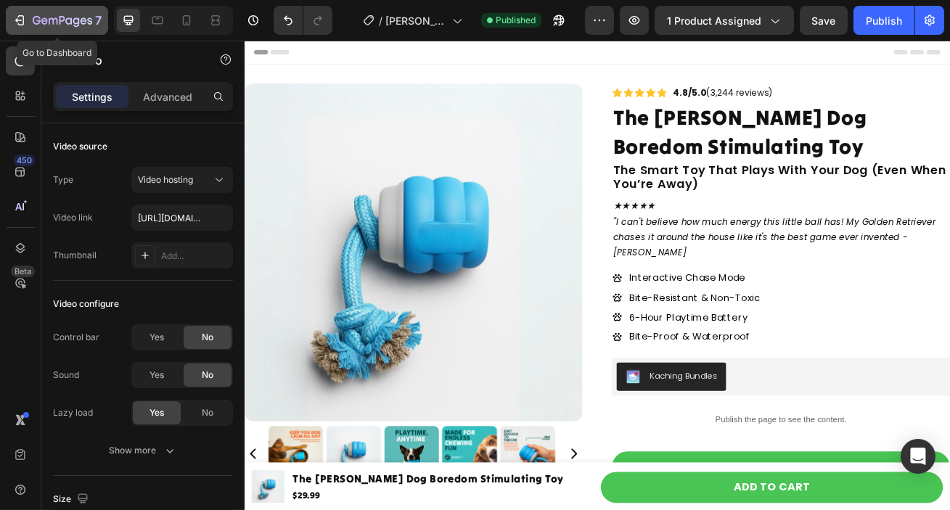
click at [27, 19] on div "7" at bounding box center [56, 20] width 89 height 17
